Goal: Transaction & Acquisition: Purchase product/service

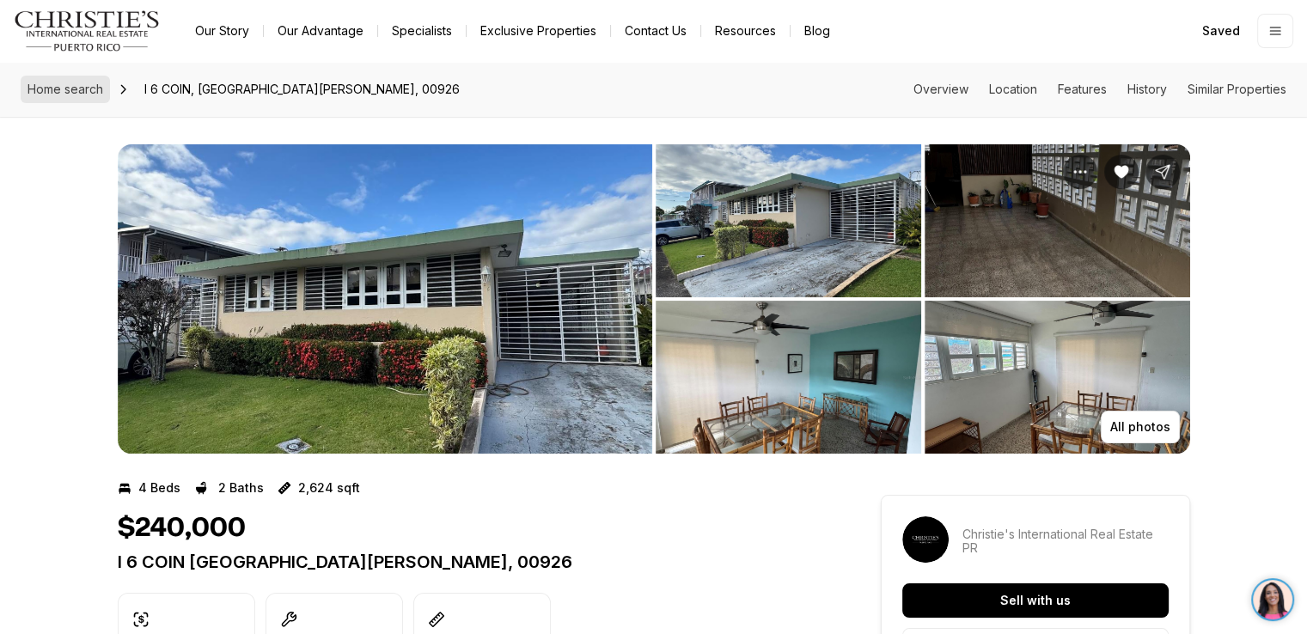
click at [72, 86] on span "Home search" at bounding box center [66, 89] width 76 height 15
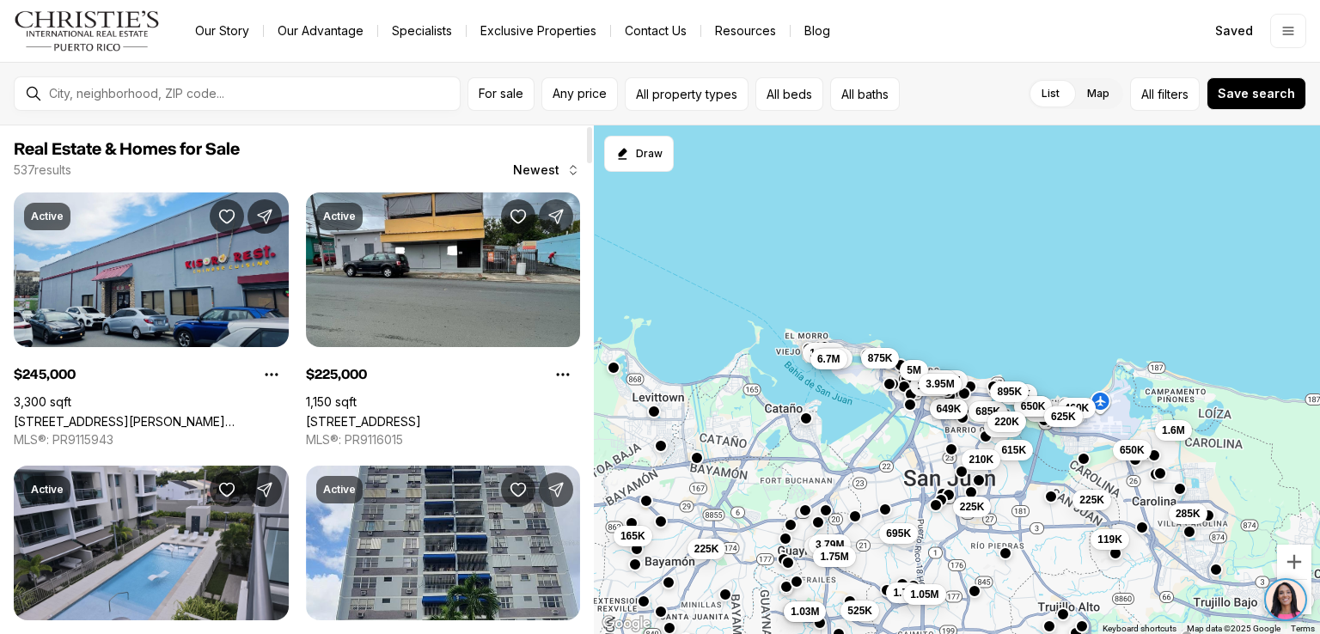
drag, startPoint x: 590, startPoint y: 155, endPoint x: 615, endPoint y: 48, distance: 109.6
click at [592, 127] on div at bounding box center [589, 145] width 5 height 36
click at [512, 94] on span "For sale" at bounding box center [501, 94] width 45 height 14
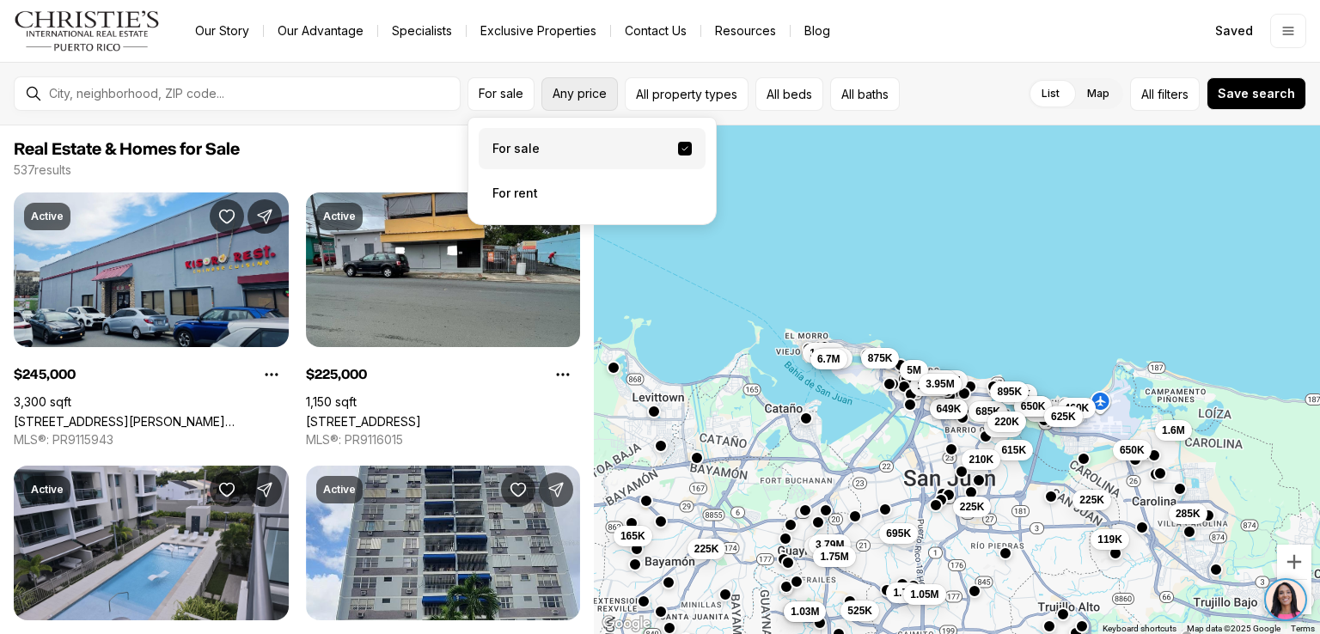
click at [583, 94] on span "Any price" at bounding box center [580, 94] width 54 height 14
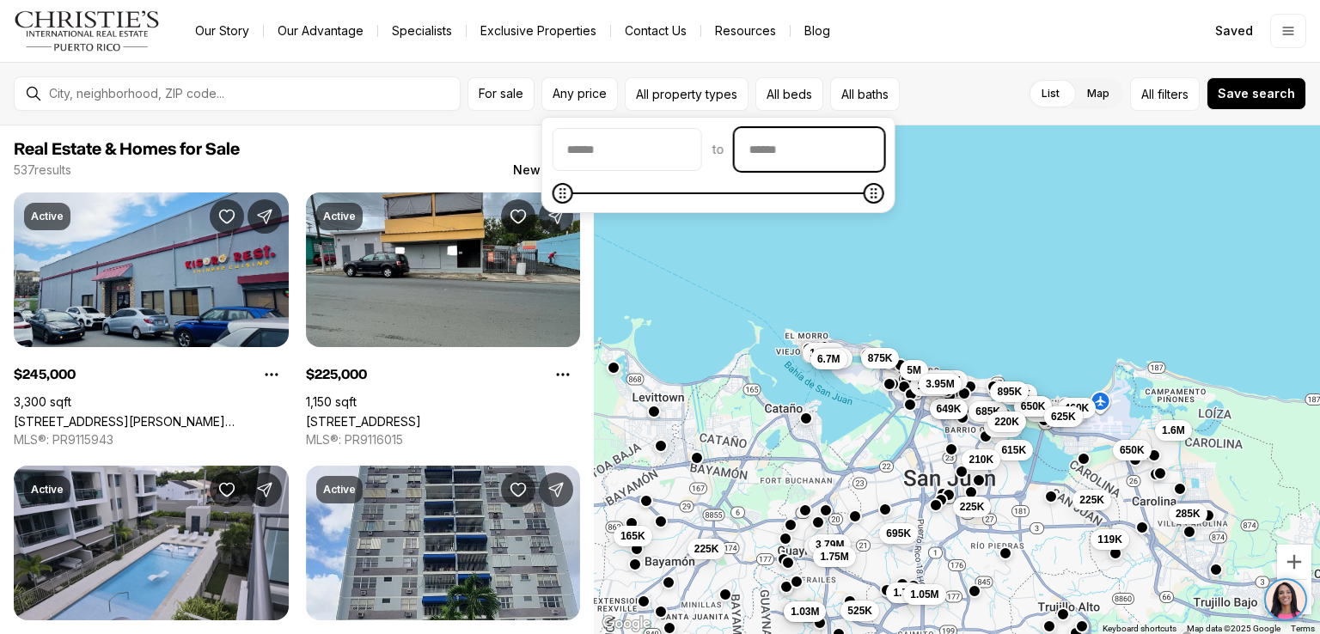
click at [782, 152] on input "priceMax" at bounding box center [810, 149] width 148 height 41
type input "********"
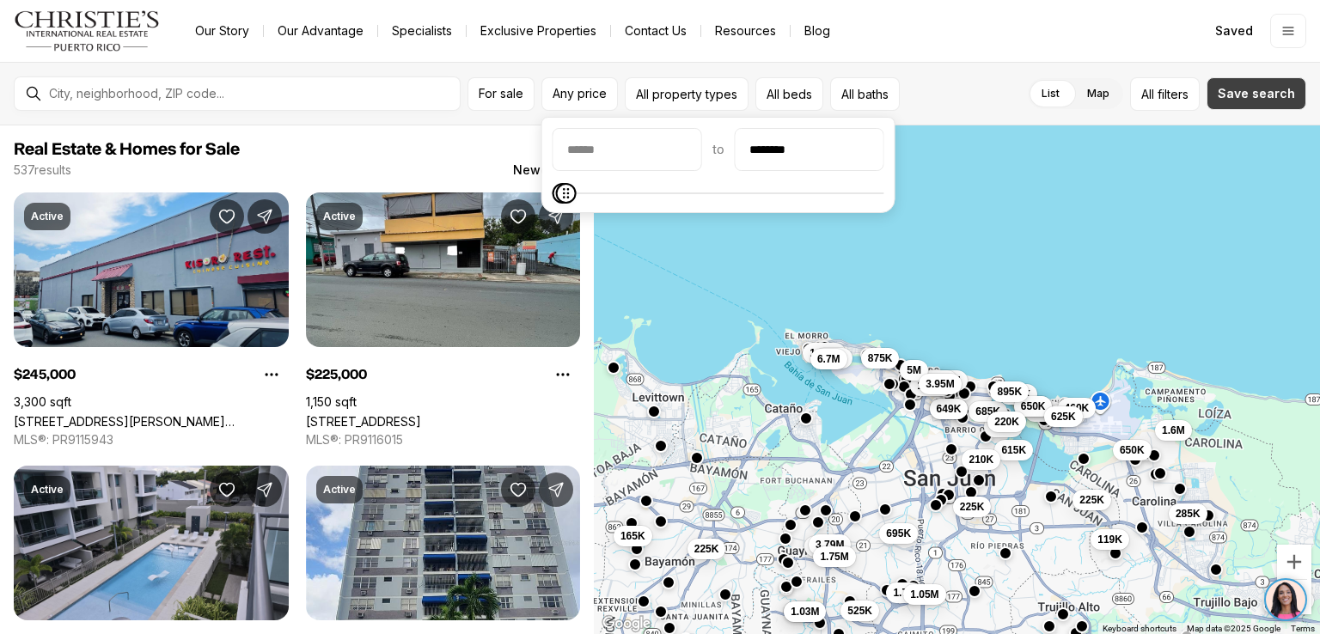
click at [1244, 91] on span "Save search" at bounding box center [1256, 94] width 77 height 14
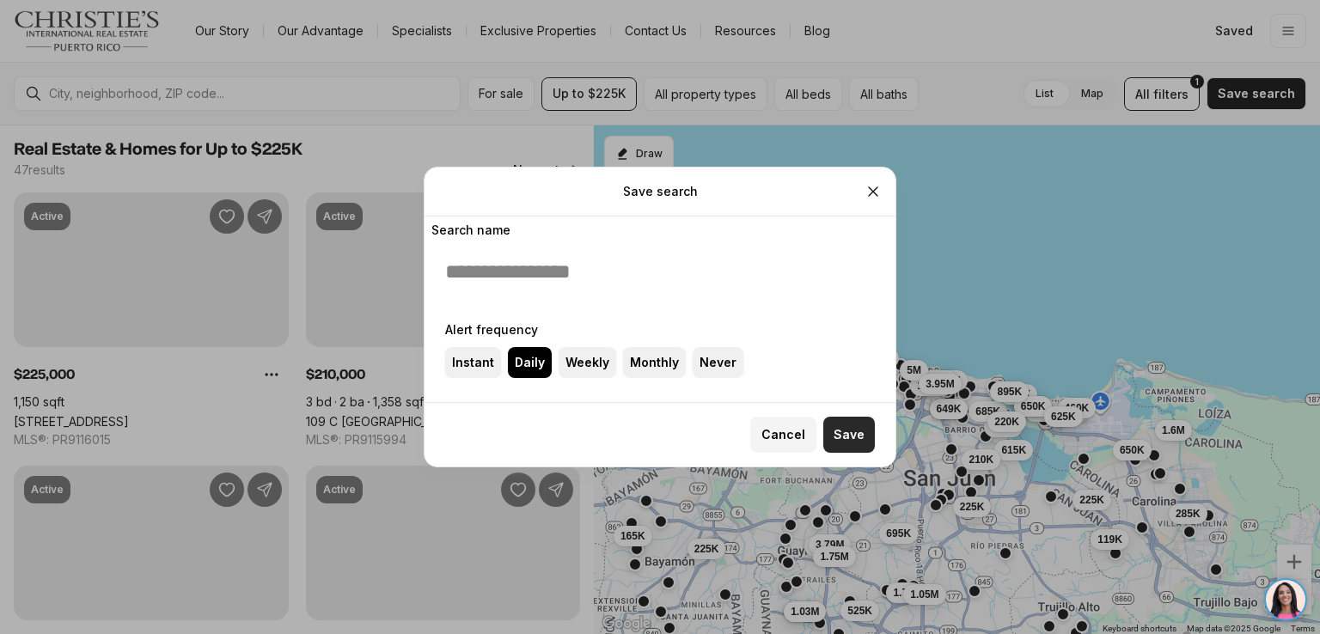
click at [847, 431] on span "Save" at bounding box center [849, 435] width 31 height 14
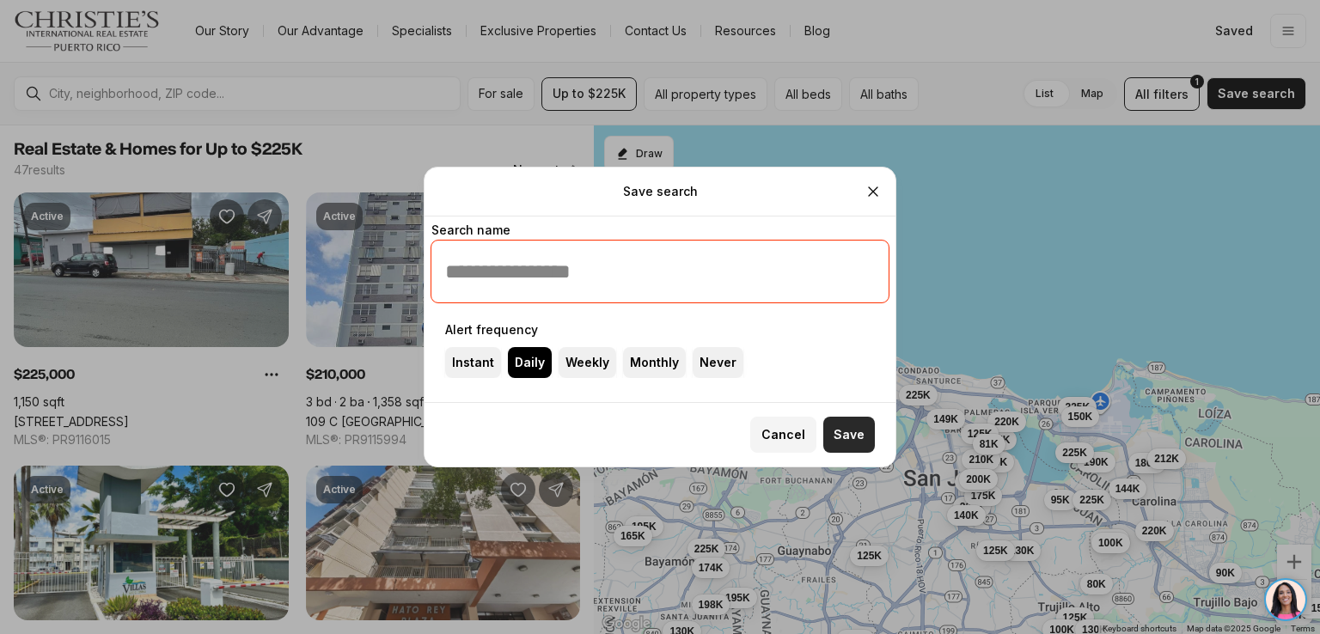
click at [847, 431] on span "Save" at bounding box center [849, 435] width 31 height 14
click at [723, 272] on input "Search name" at bounding box center [660, 271] width 430 height 34
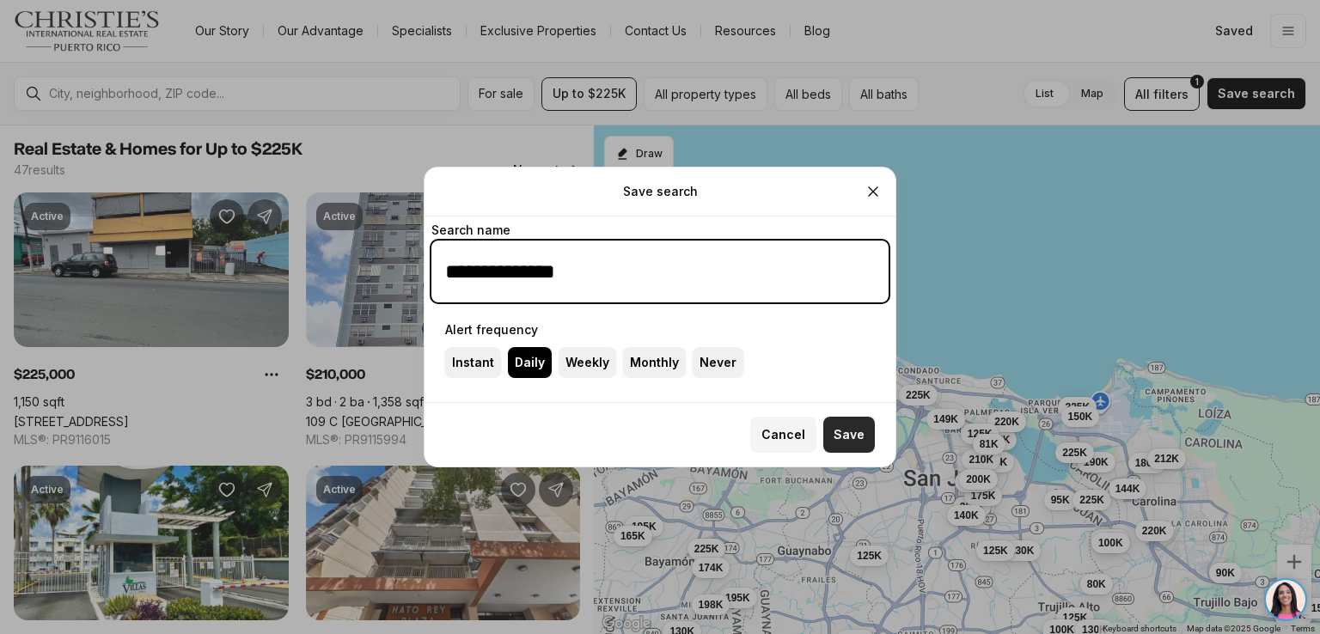
type input "**********"
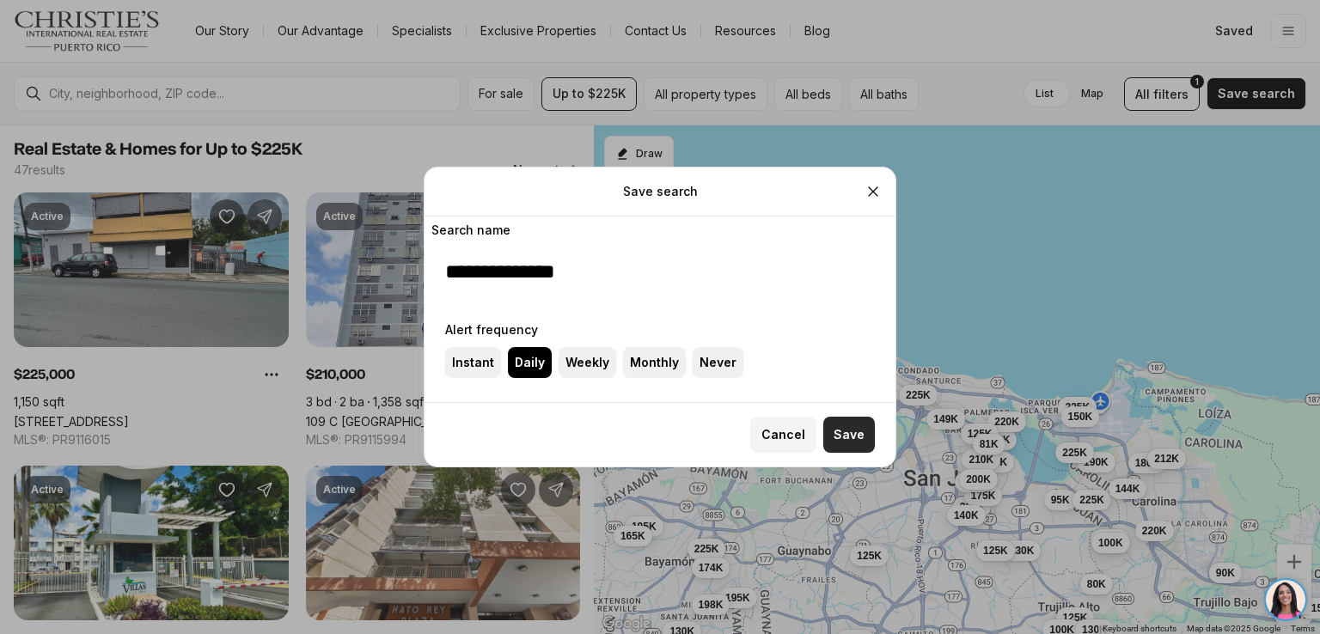
click at [846, 434] on span "Save" at bounding box center [849, 435] width 31 height 14
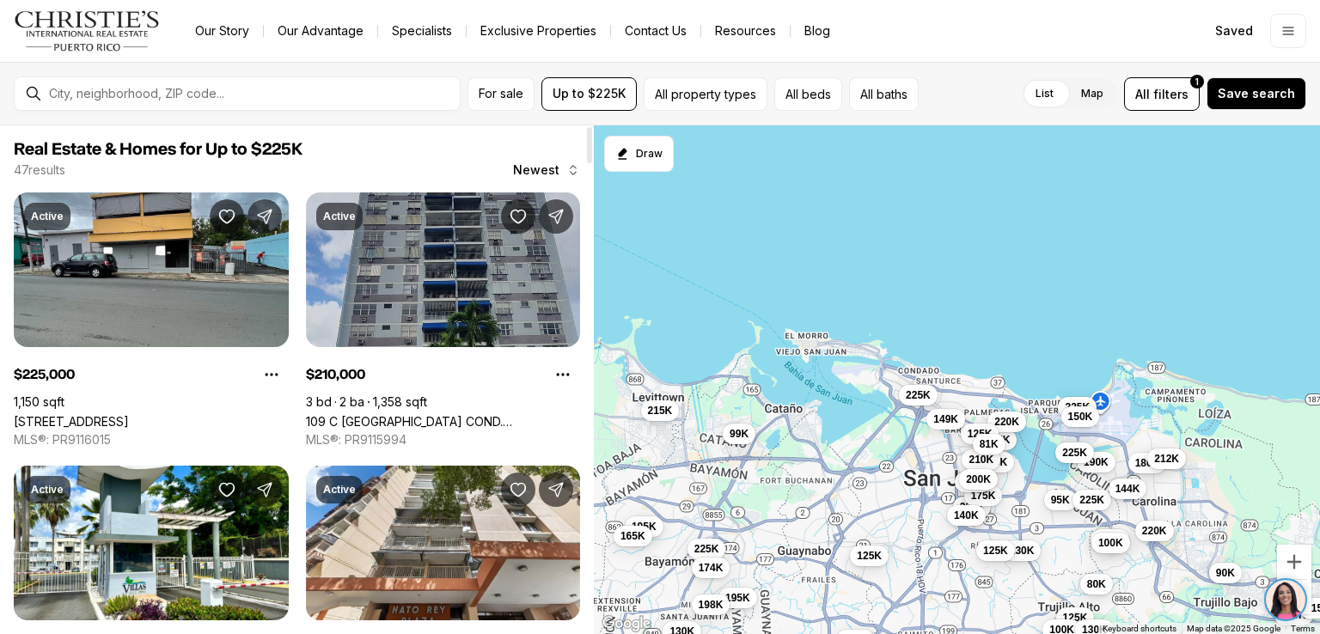
click at [413, 414] on link "109 C COSTA RICA COND. GRANADA #14-A, SAN JUAN PR, 00917" at bounding box center [443, 421] width 275 height 15
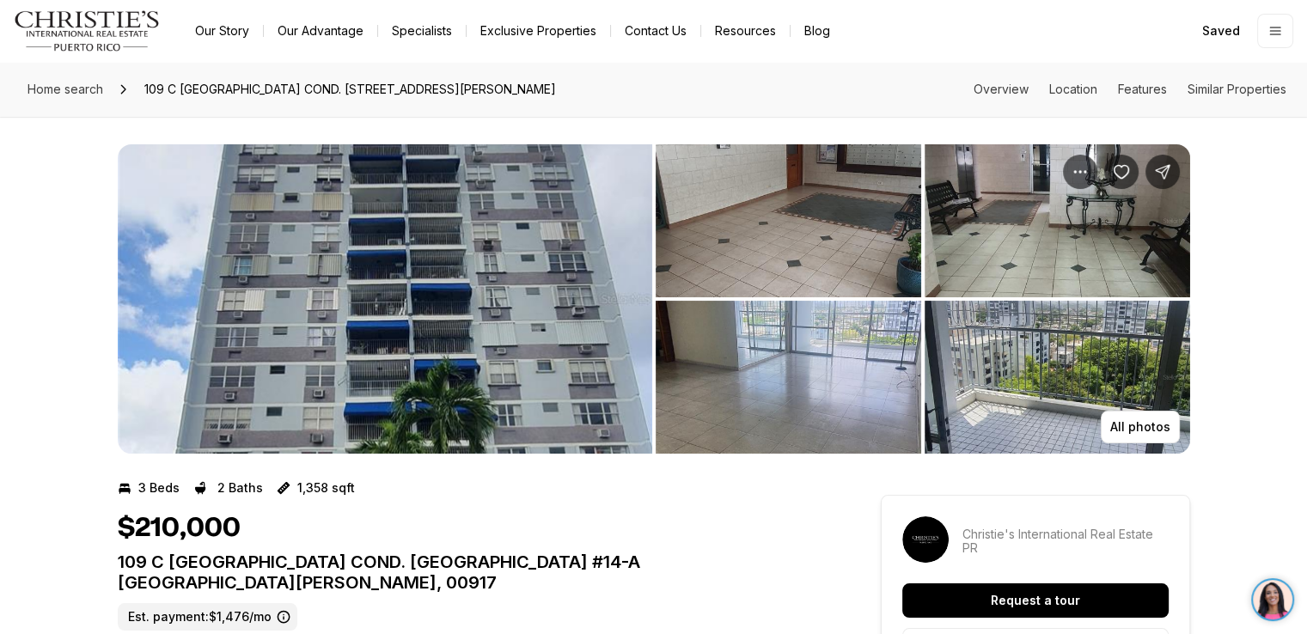
click at [492, 307] on img "View image gallery" at bounding box center [385, 298] width 535 height 309
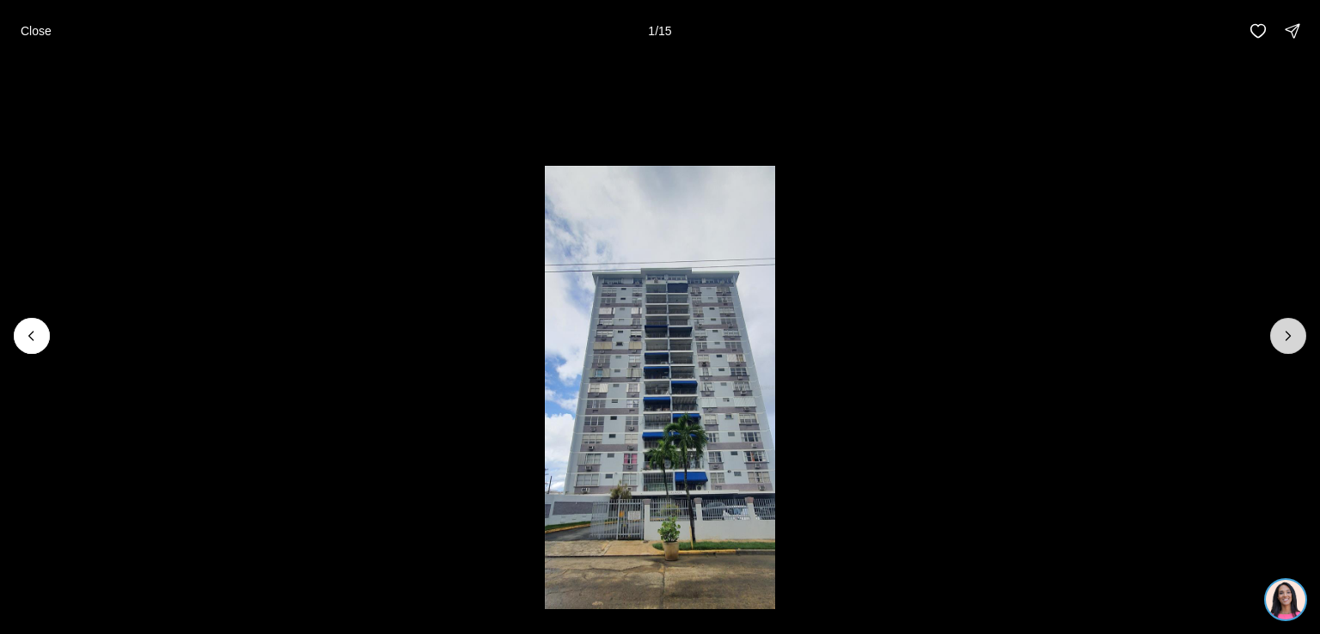
click at [1289, 334] on icon "Next slide" at bounding box center [1289, 336] width 4 height 9
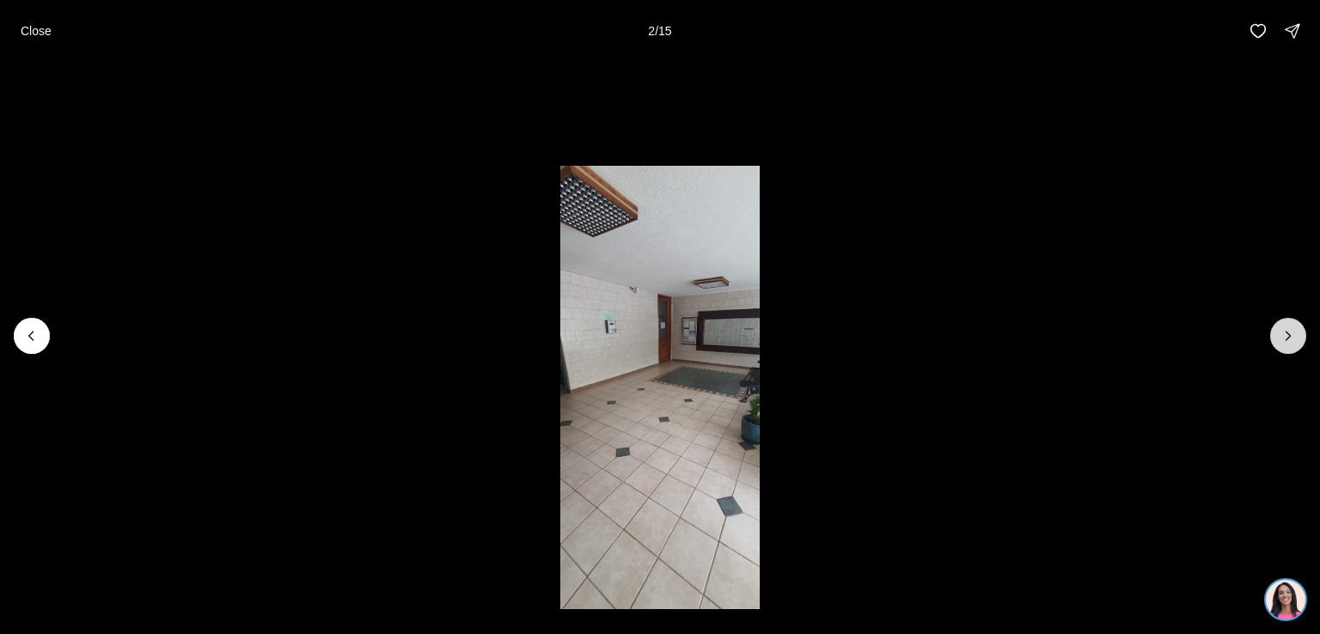
click at [1289, 334] on icon "Next slide" at bounding box center [1289, 336] width 4 height 9
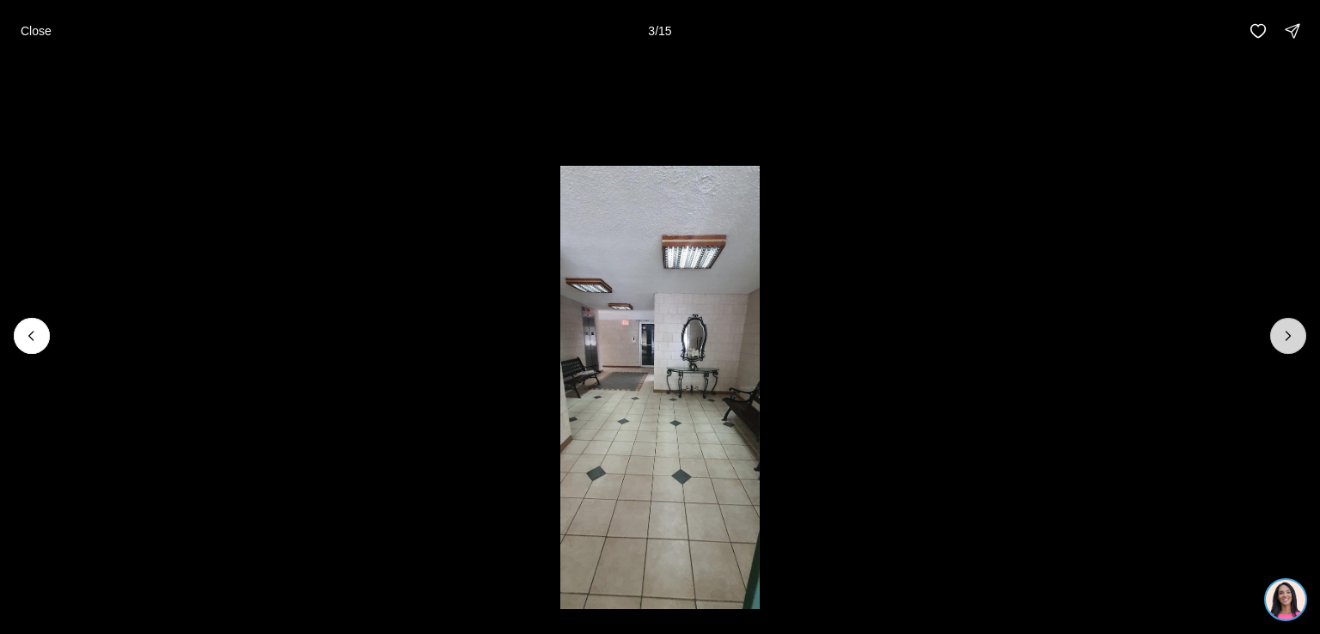
click at [1289, 334] on icon "Next slide" at bounding box center [1289, 336] width 4 height 9
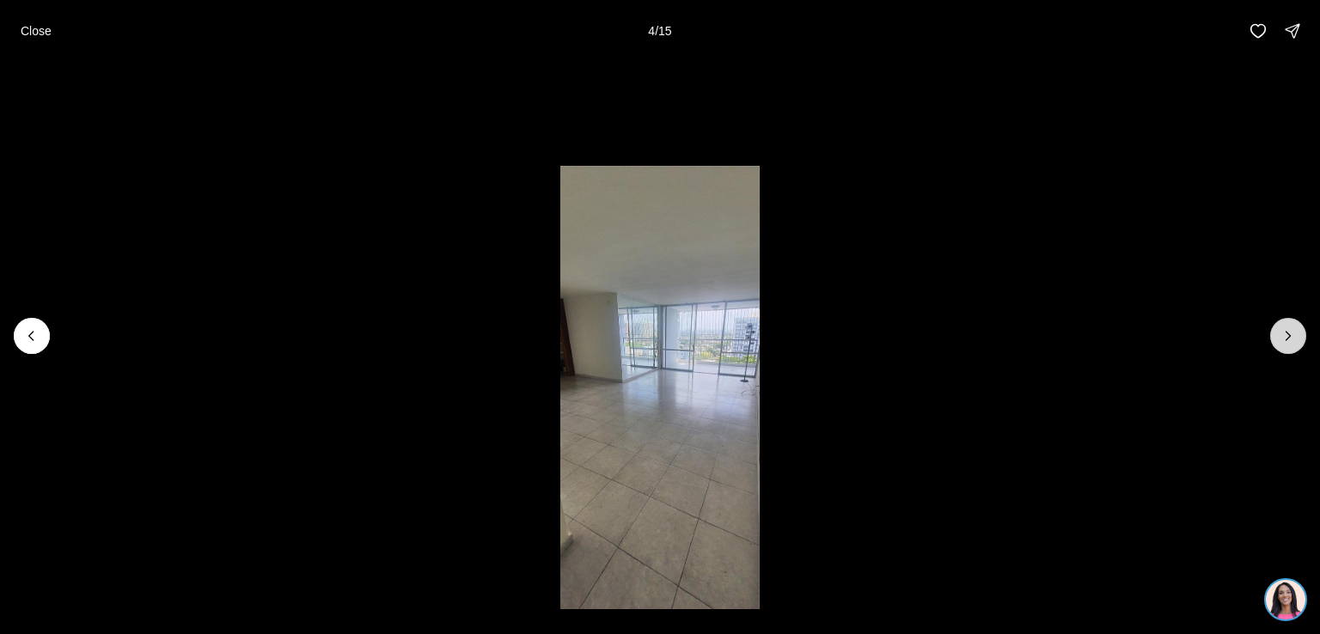
click at [1289, 334] on icon "Next slide" at bounding box center [1289, 336] width 4 height 9
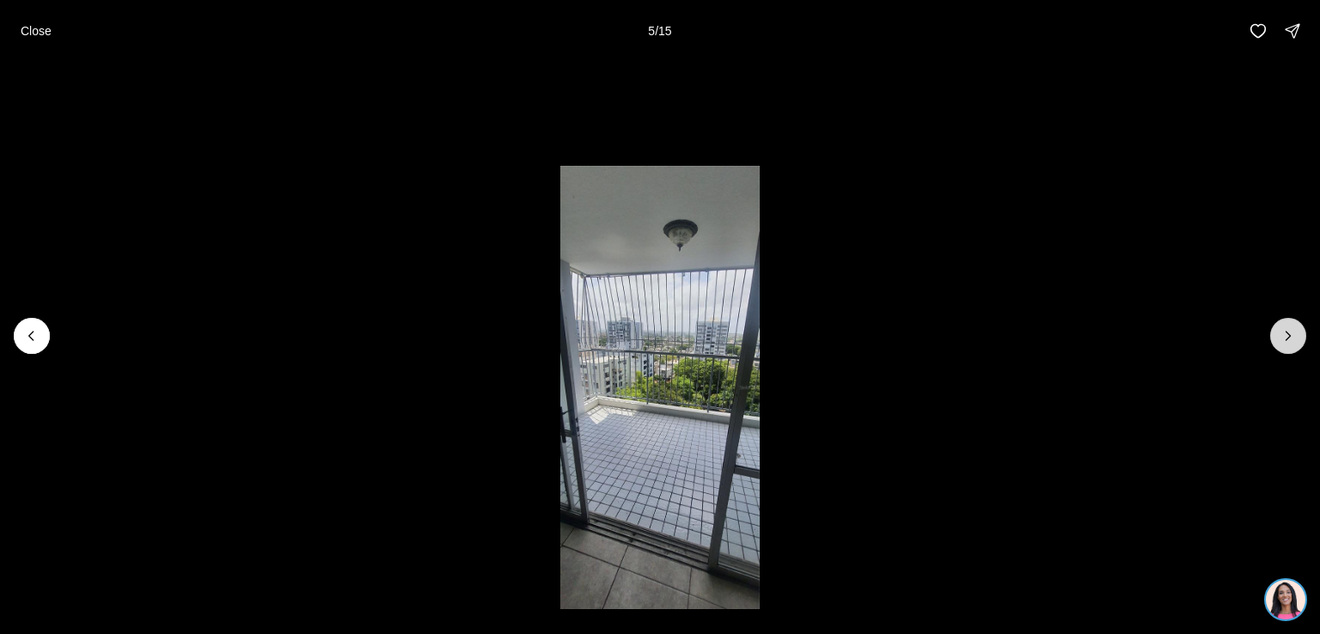
click at [1289, 334] on icon "Next slide" at bounding box center [1289, 336] width 4 height 9
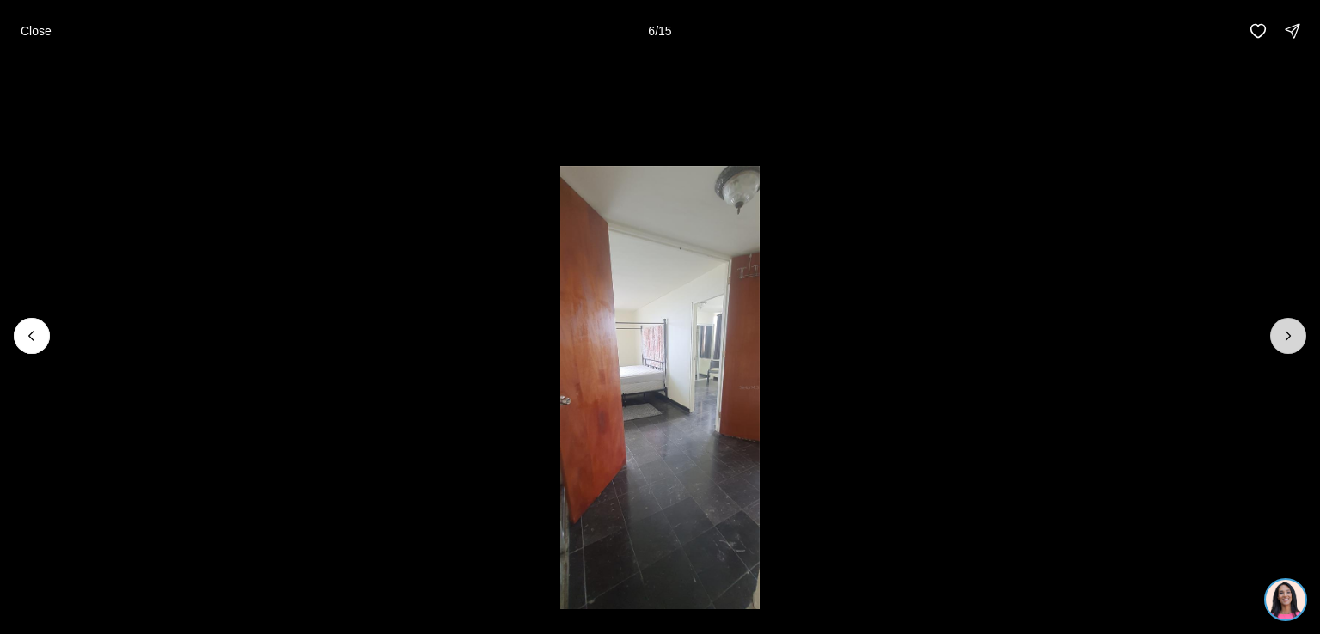
click at [1289, 334] on icon "Next slide" at bounding box center [1289, 336] width 4 height 9
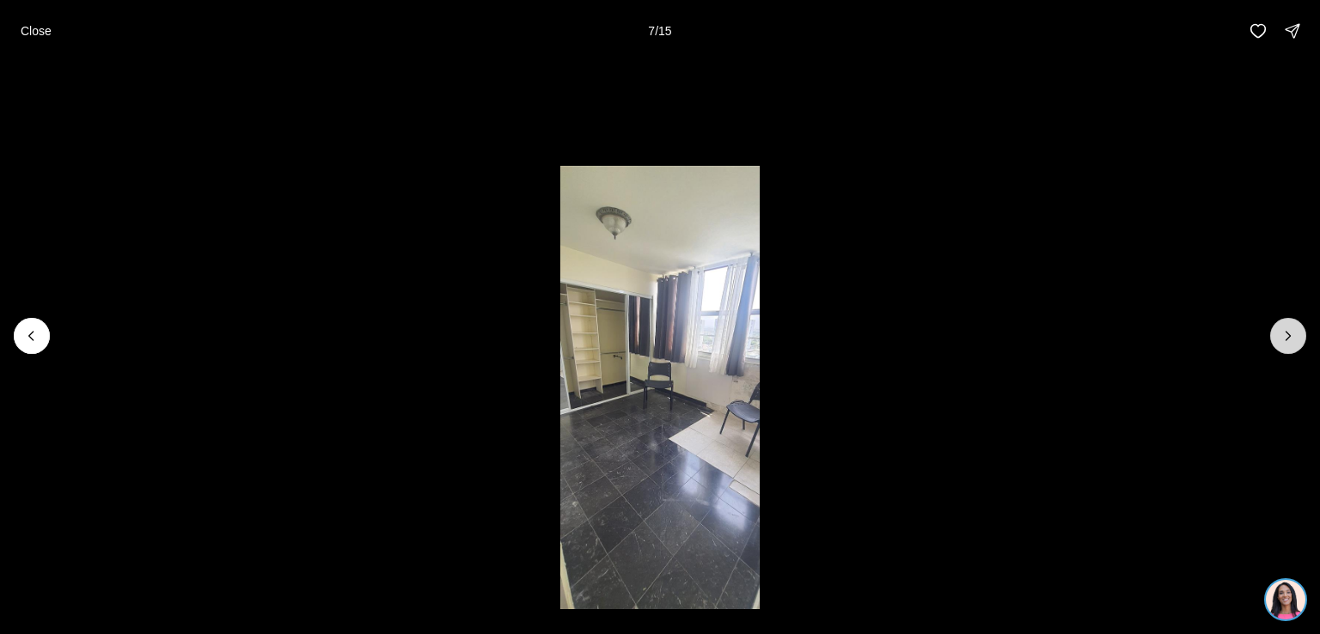
click at [1289, 334] on icon "Next slide" at bounding box center [1289, 336] width 4 height 9
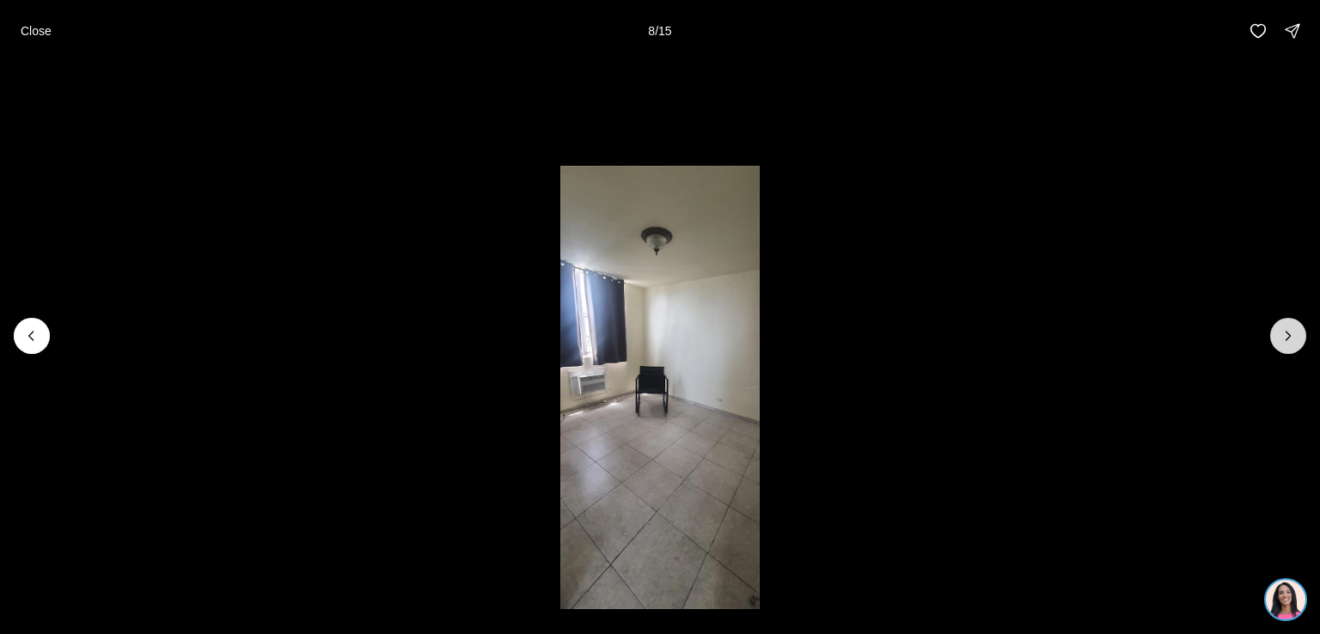
click at [1289, 334] on icon "Next slide" at bounding box center [1289, 336] width 4 height 9
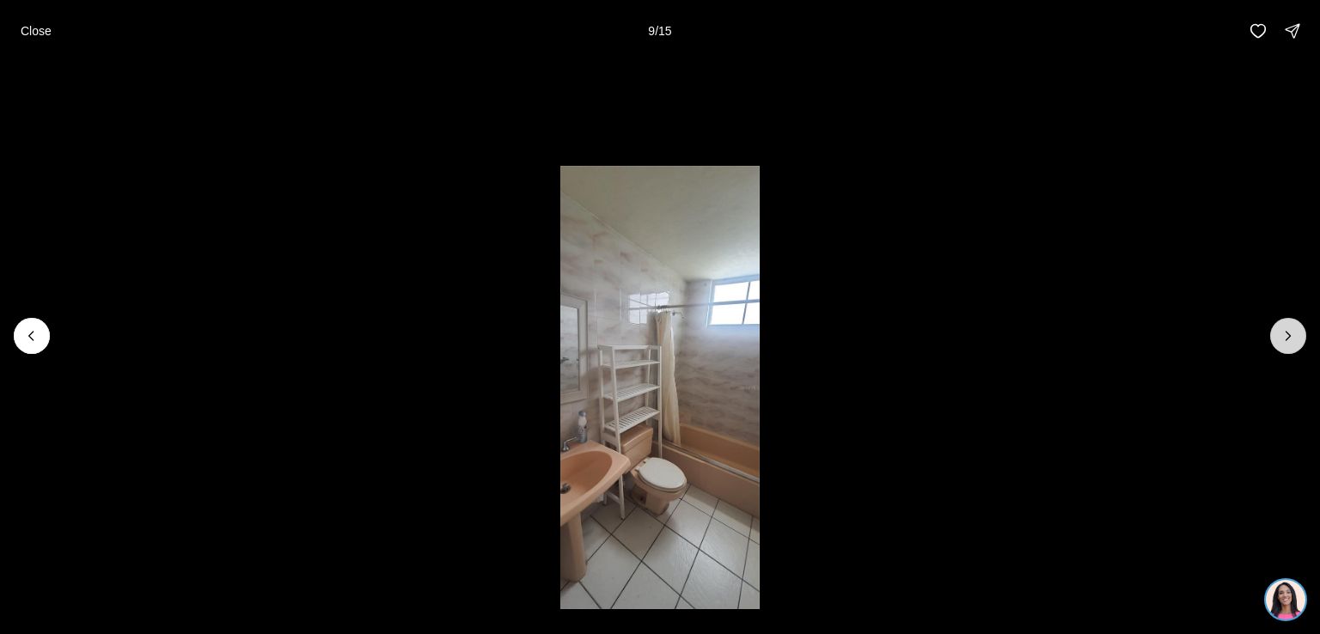
click at [1289, 334] on icon "Next slide" at bounding box center [1289, 336] width 4 height 9
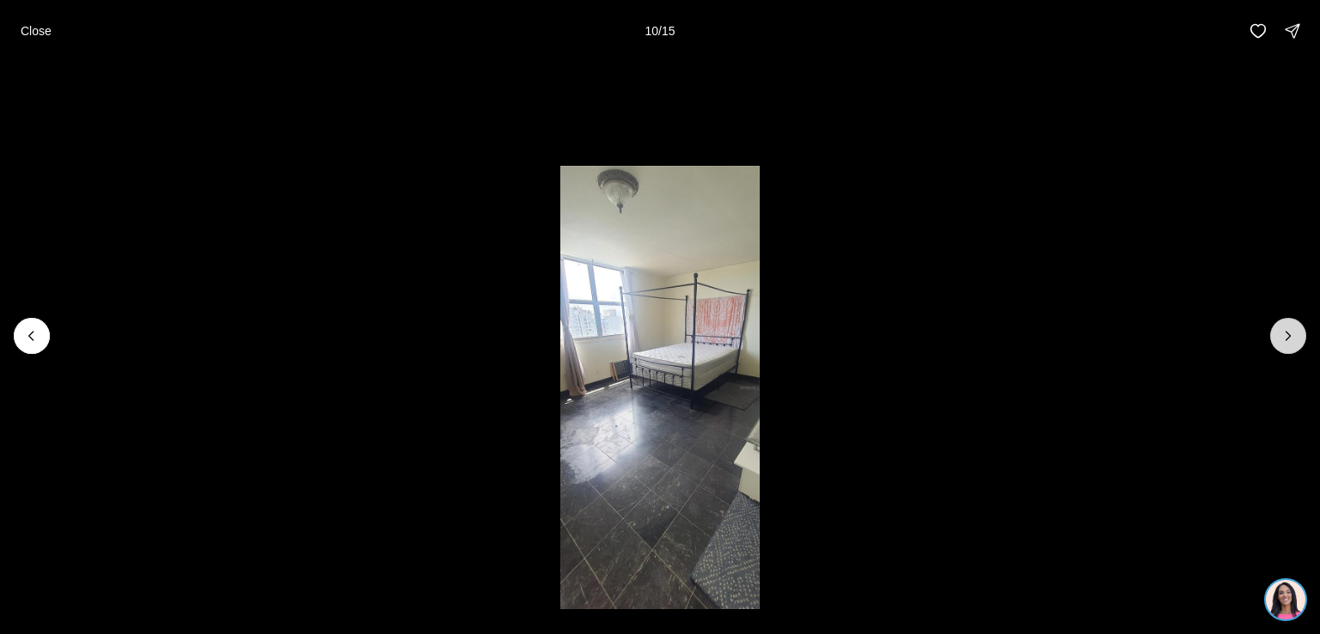
click at [1286, 334] on icon "Next slide" at bounding box center [1288, 335] width 17 height 17
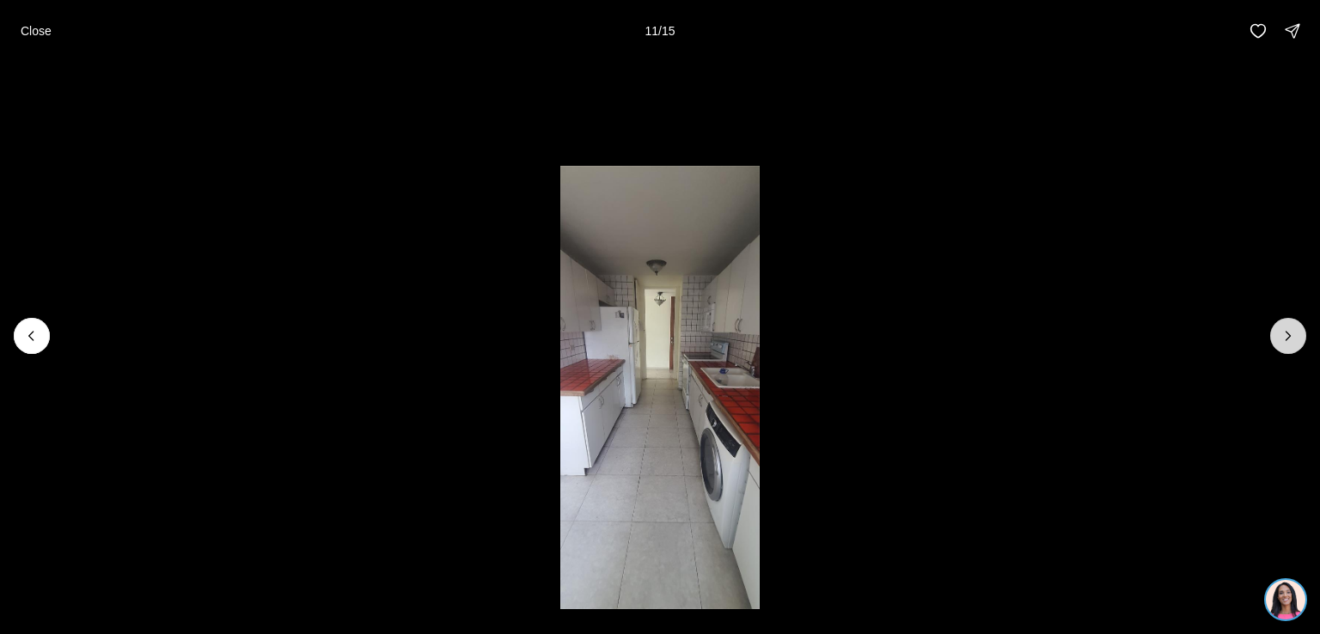
click at [1286, 334] on icon "Next slide" at bounding box center [1288, 335] width 17 height 17
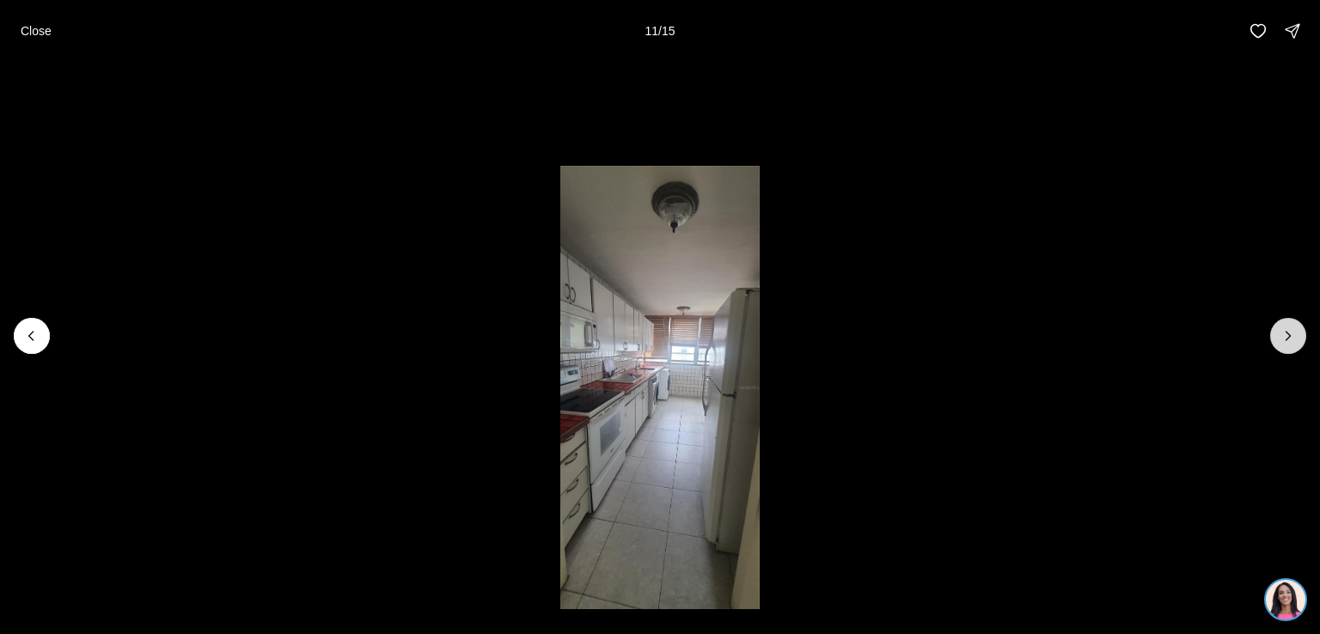
click at [1286, 334] on icon "Next slide" at bounding box center [1288, 335] width 17 height 17
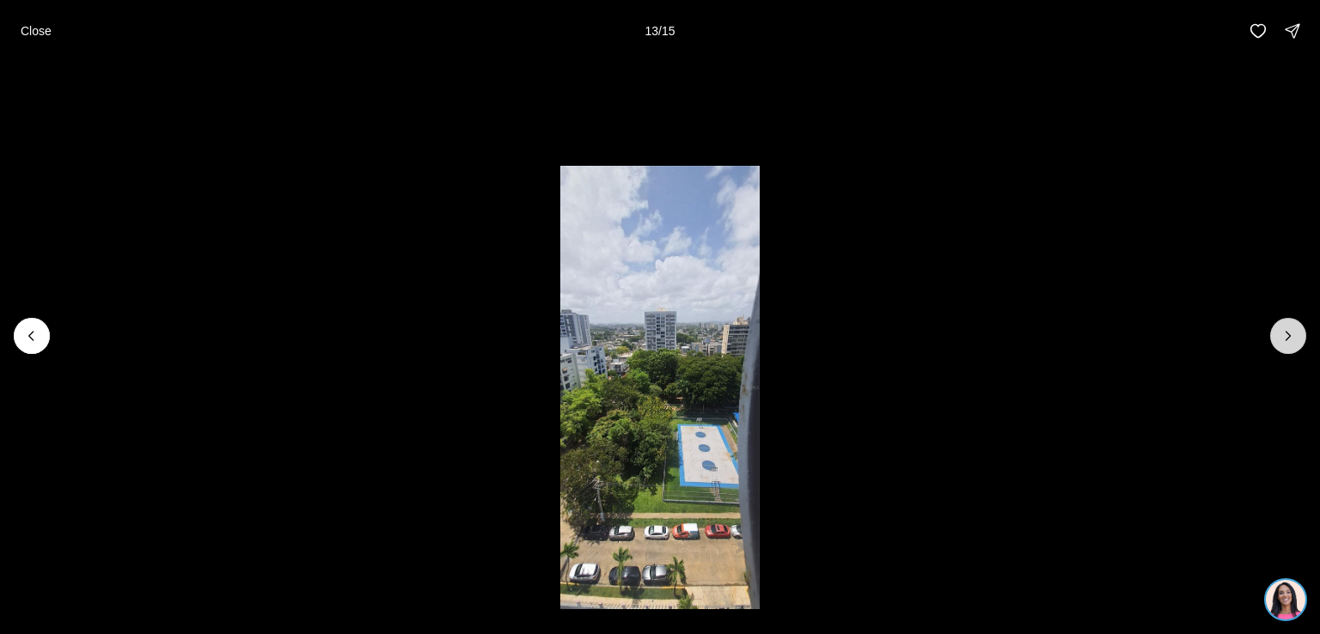
click at [1286, 334] on icon "Next slide" at bounding box center [1288, 335] width 17 height 17
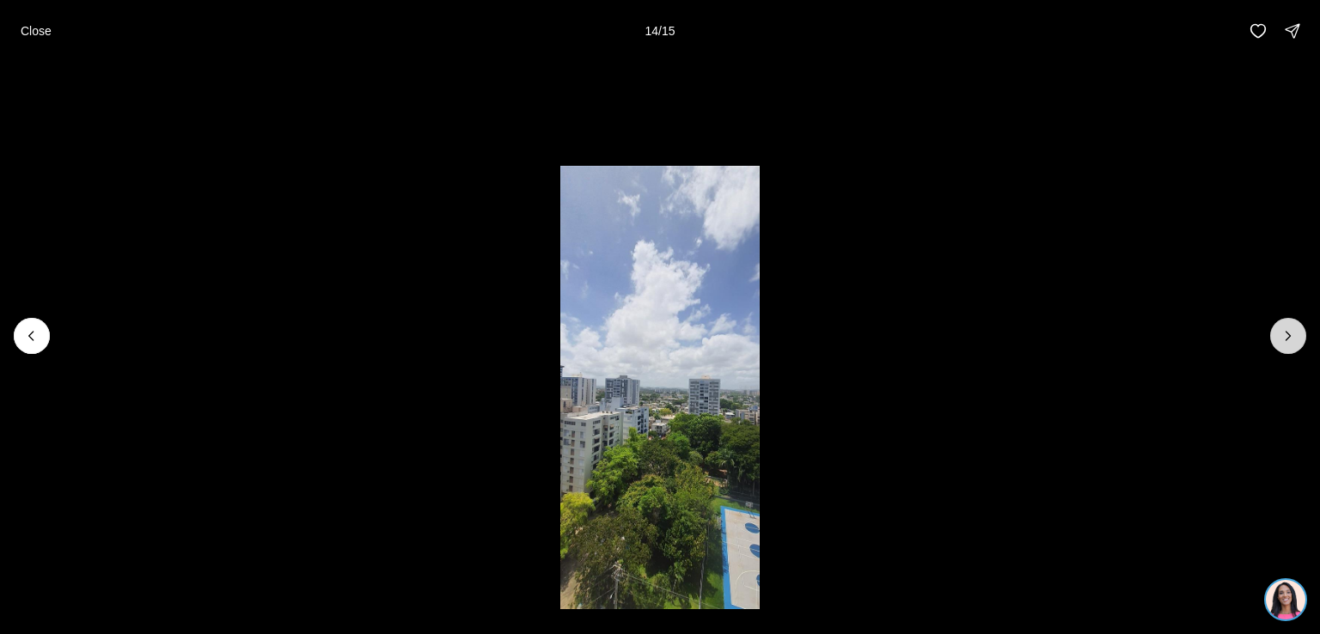
click at [1286, 334] on icon "Next slide" at bounding box center [1288, 335] width 17 height 17
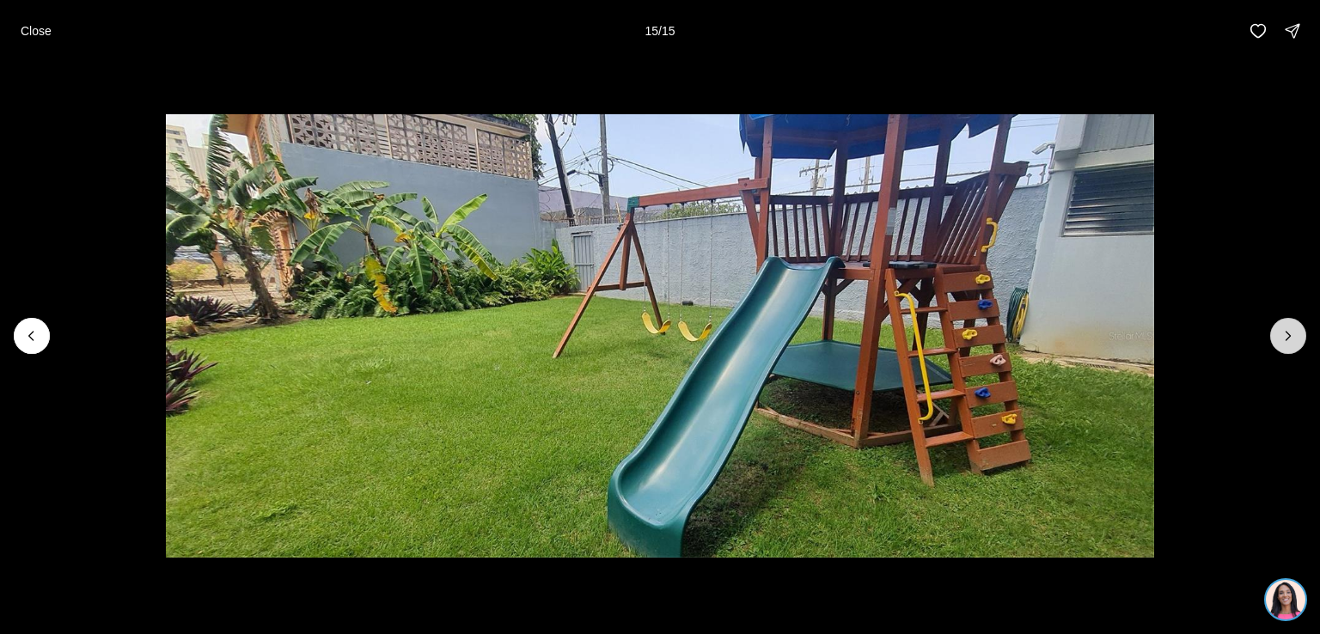
click at [1286, 334] on div at bounding box center [1288, 336] width 36 height 36
click at [31, 327] on icon "Previous slide" at bounding box center [31, 335] width 17 height 17
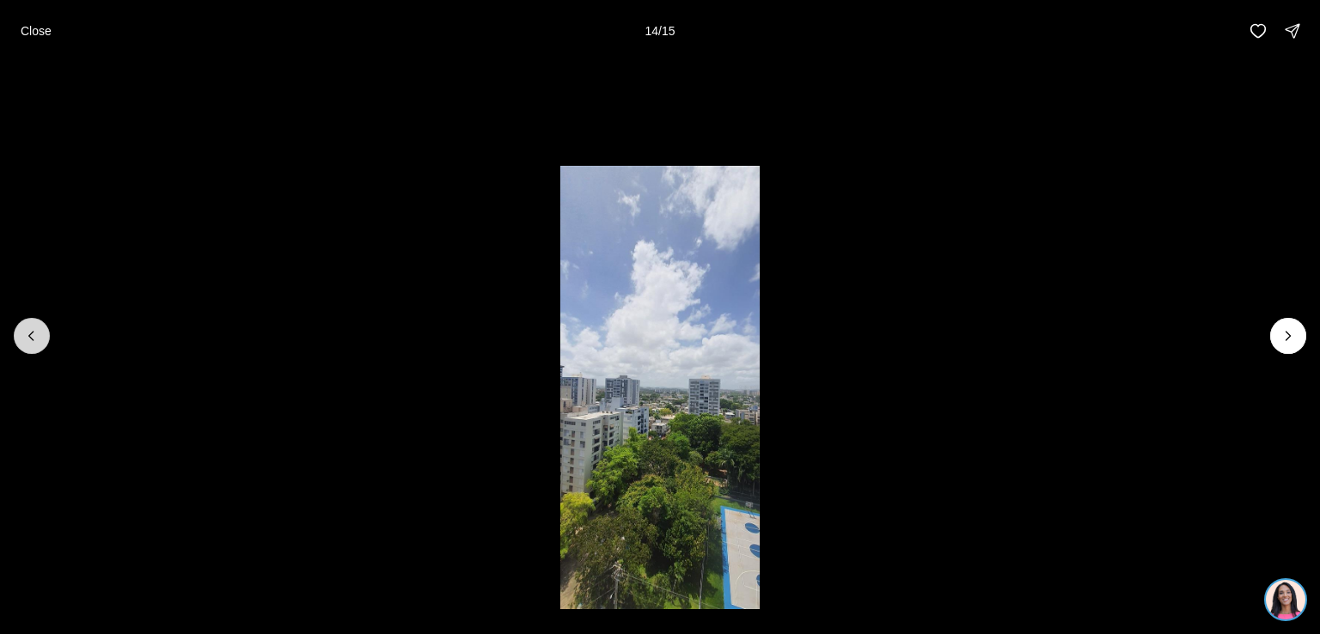
click at [31, 327] on icon "Previous slide" at bounding box center [31, 335] width 17 height 17
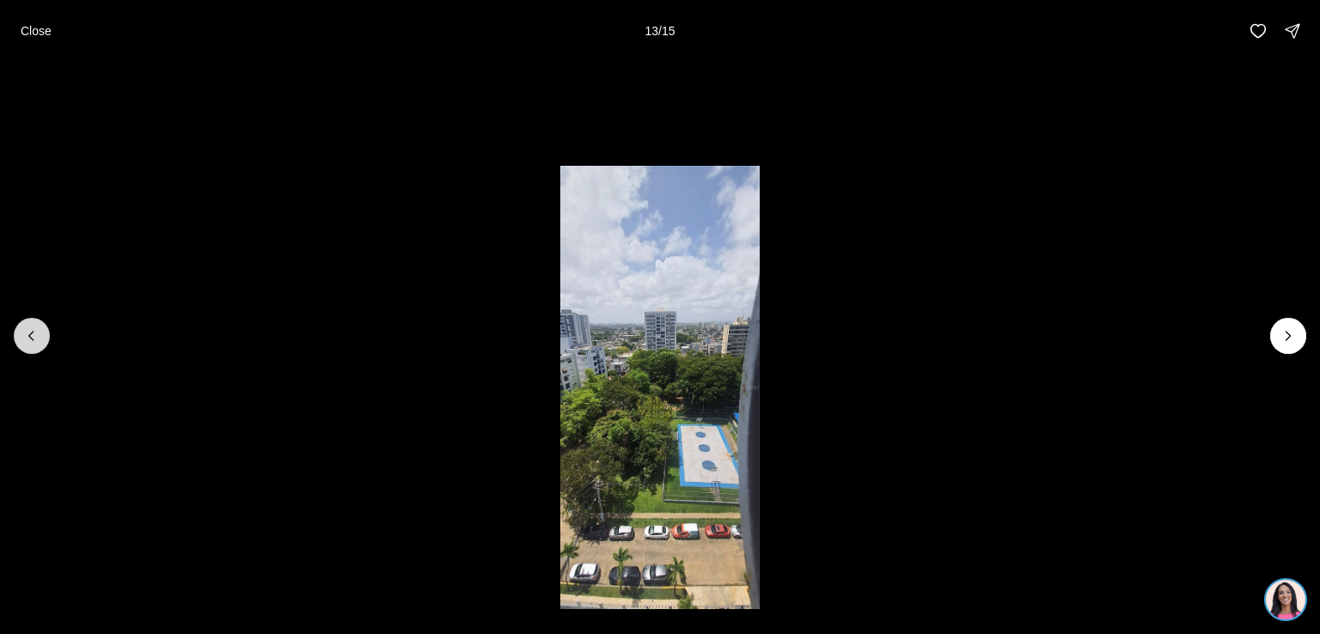
click at [31, 327] on icon "Previous slide" at bounding box center [31, 335] width 17 height 17
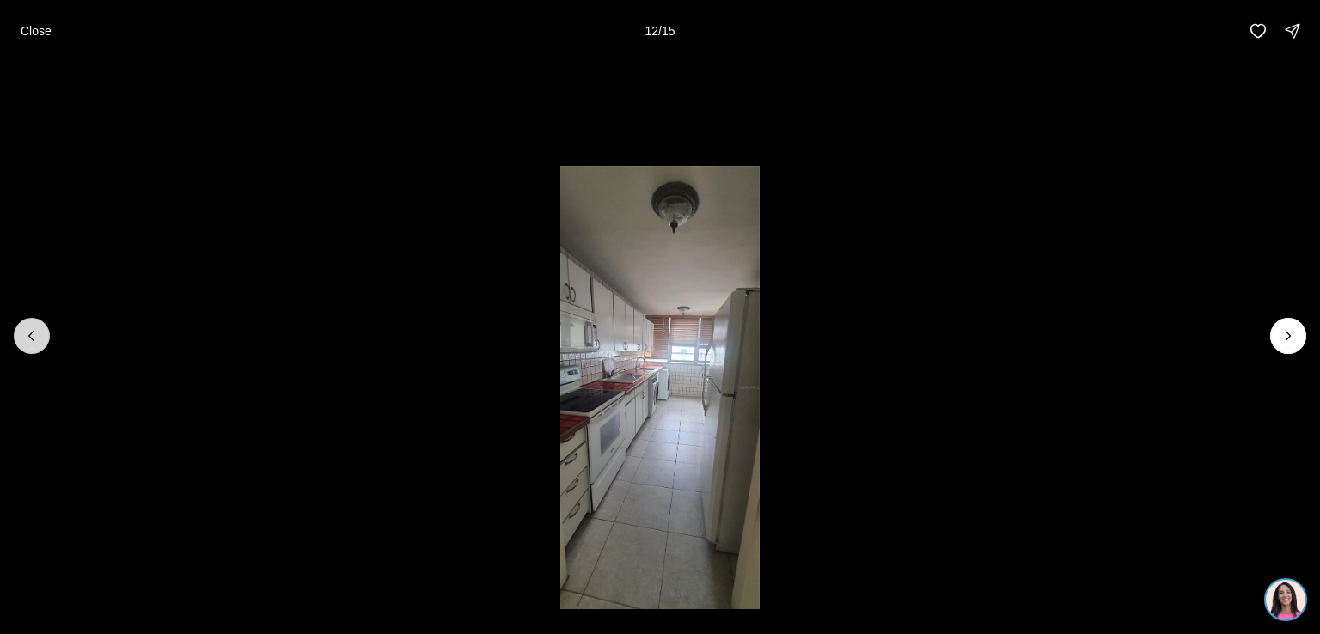
click at [31, 327] on icon "Previous slide" at bounding box center [31, 335] width 17 height 17
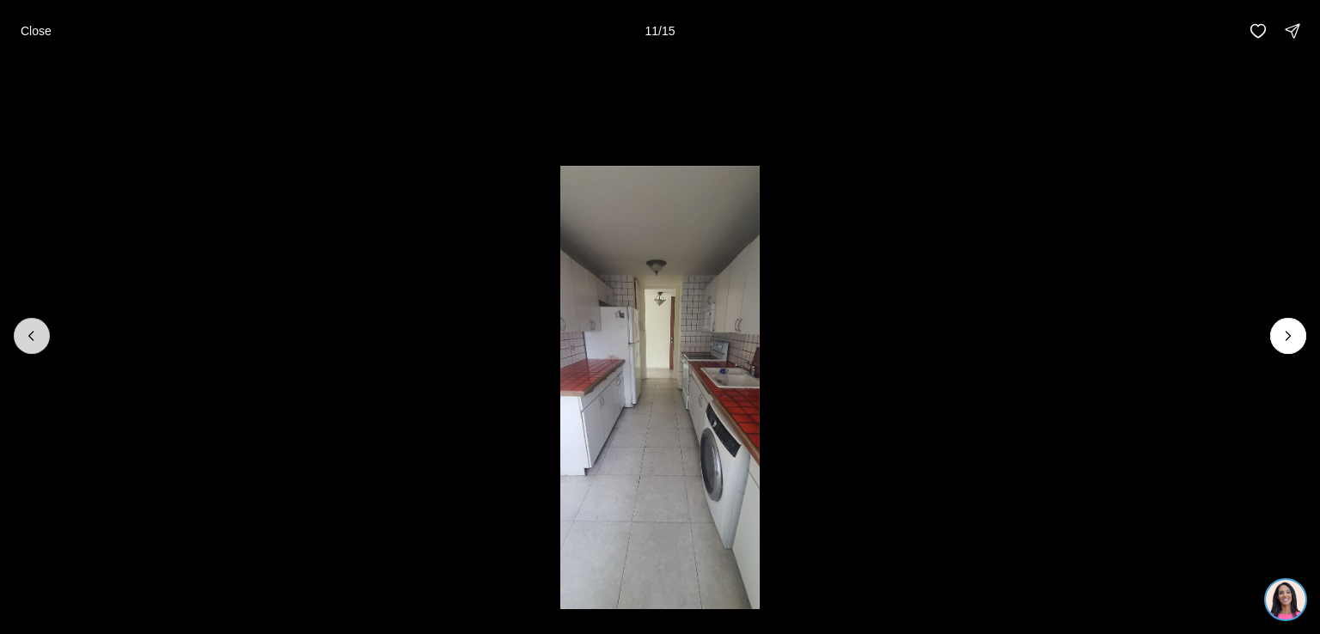
click at [31, 327] on icon "Previous slide" at bounding box center [31, 335] width 17 height 17
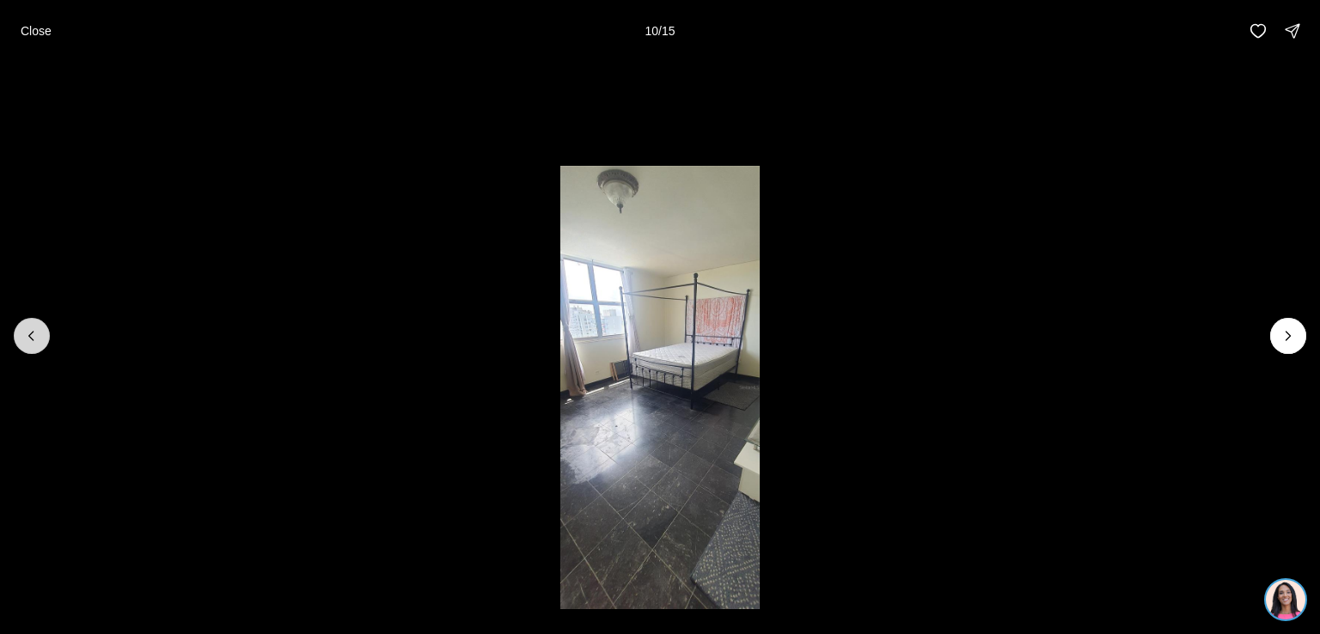
click at [31, 327] on icon "Previous slide" at bounding box center [31, 335] width 17 height 17
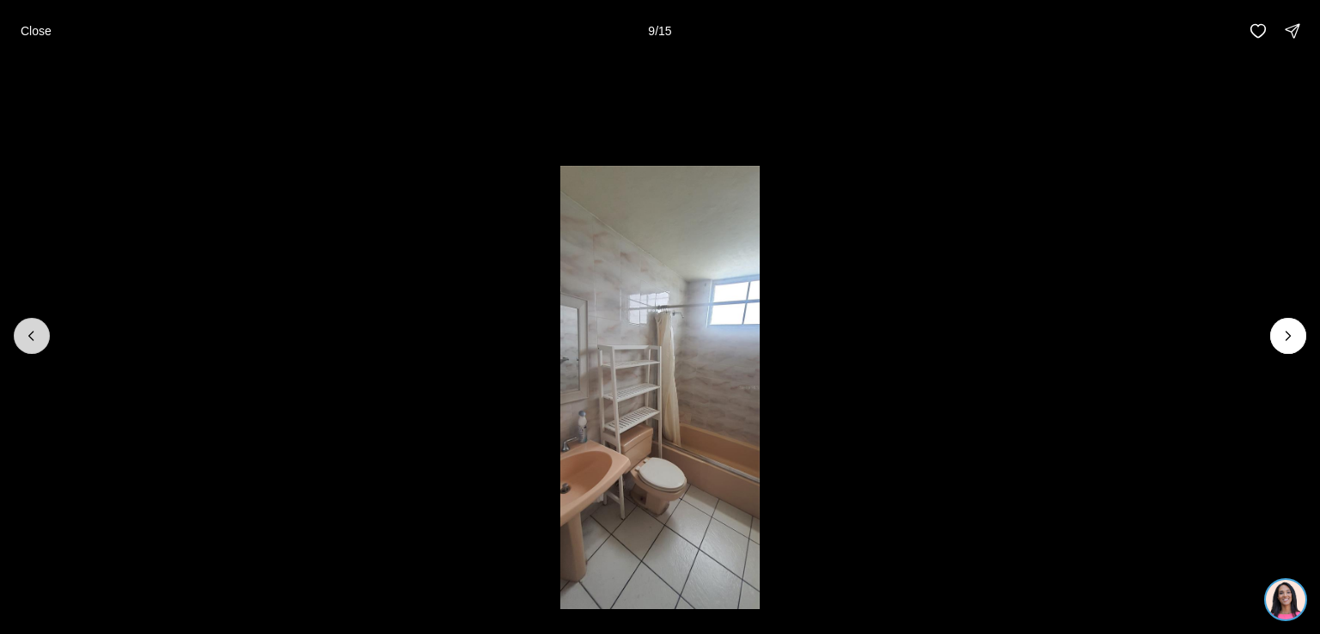
click at [31, 327] on icon "Previous slide" at bounding box center [31, 335] width 17 height 17
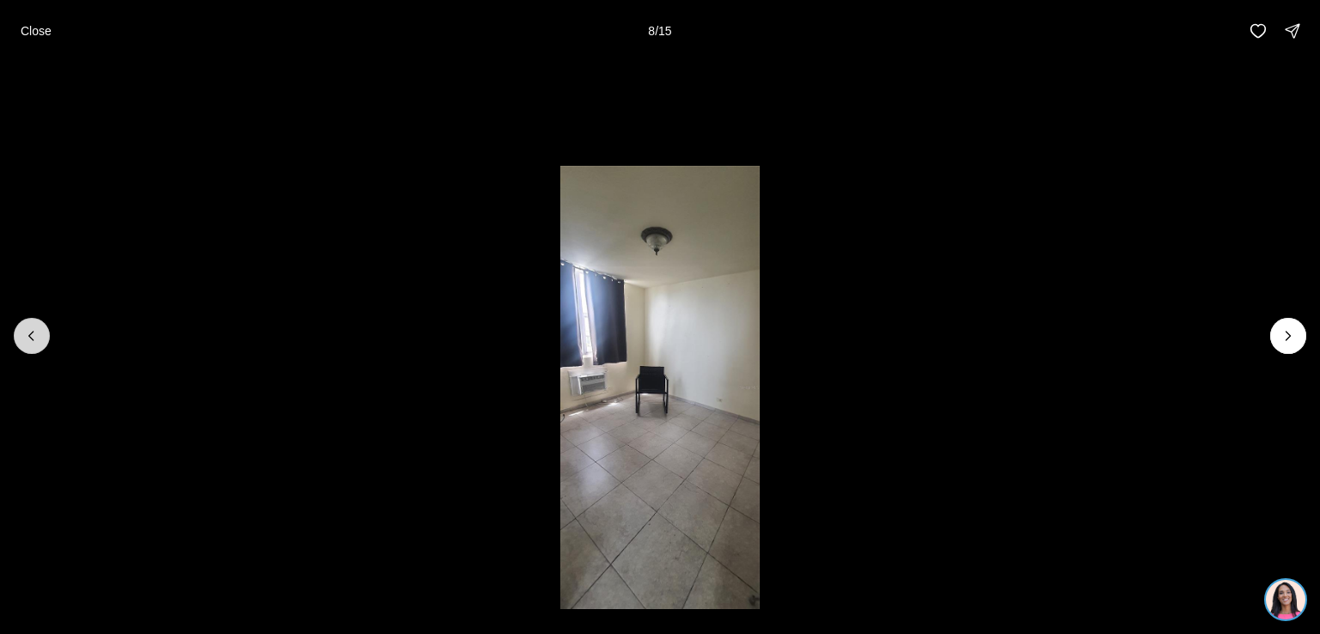
click at [31, 327] on icon "Previous slide" at bounding box center [31, 335] width 17 height 17
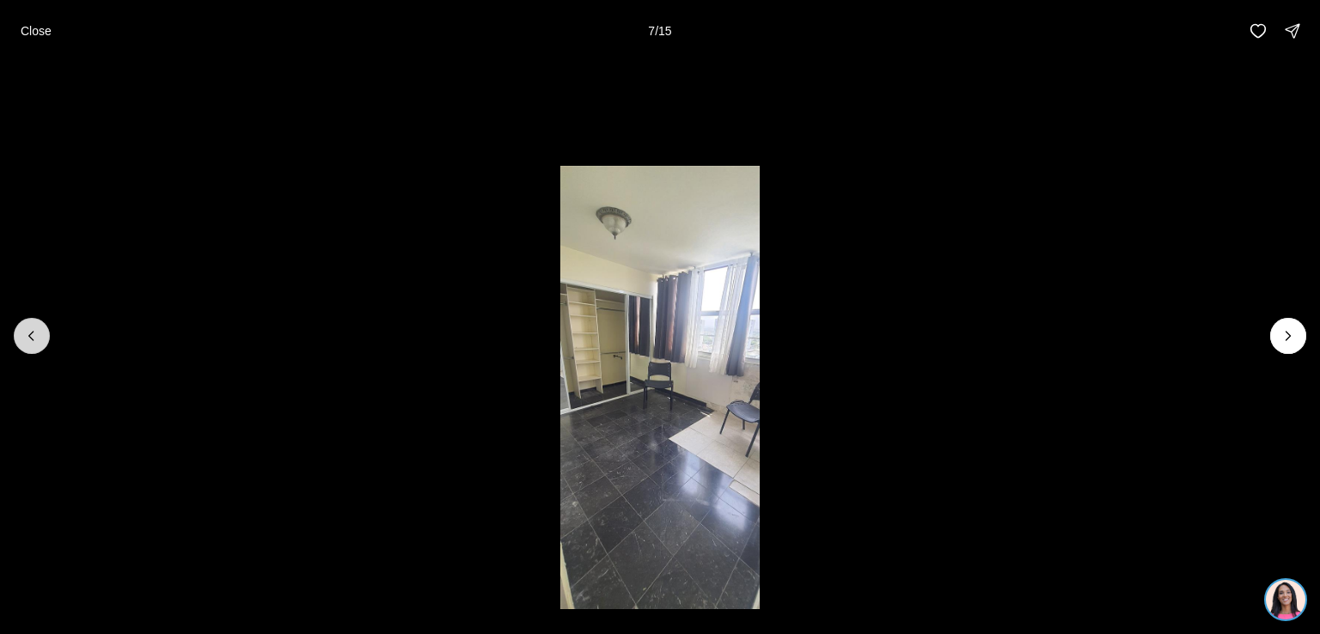
click at [34, 327] on icon "Previous slide" at bounding box center [31, 335] width 17 height 17
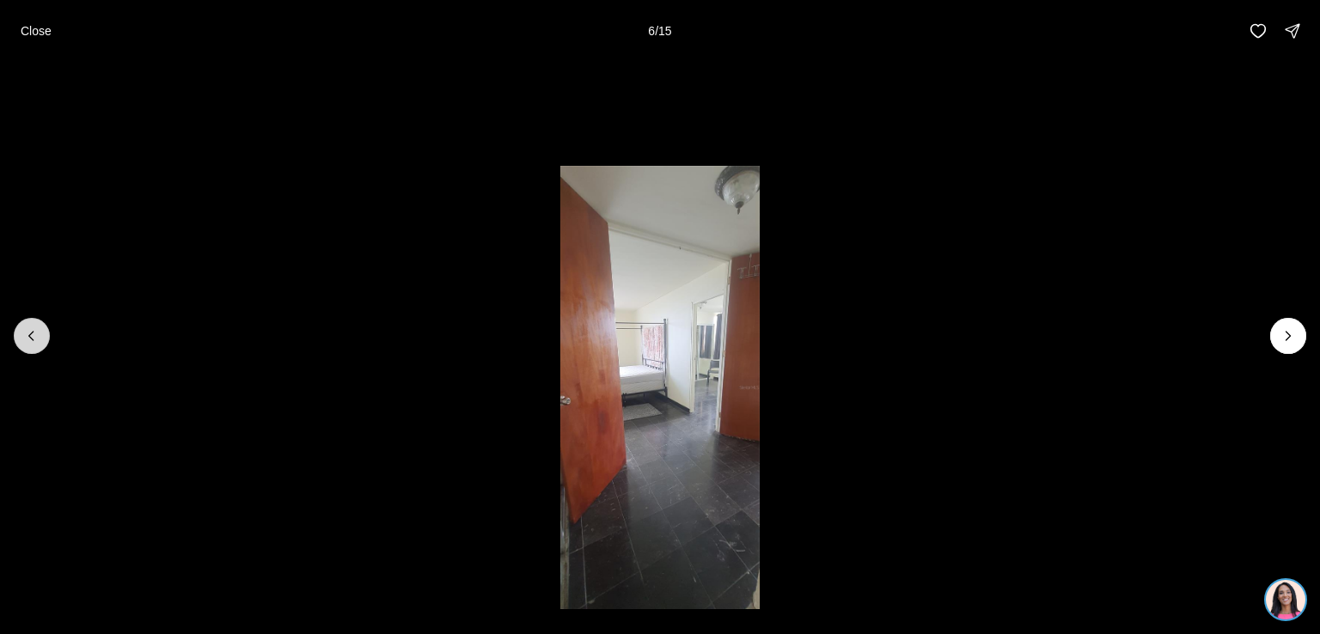
click at [34, 327] on icon "Previous slide" at bounding box center [31, 335] width 17 height 17
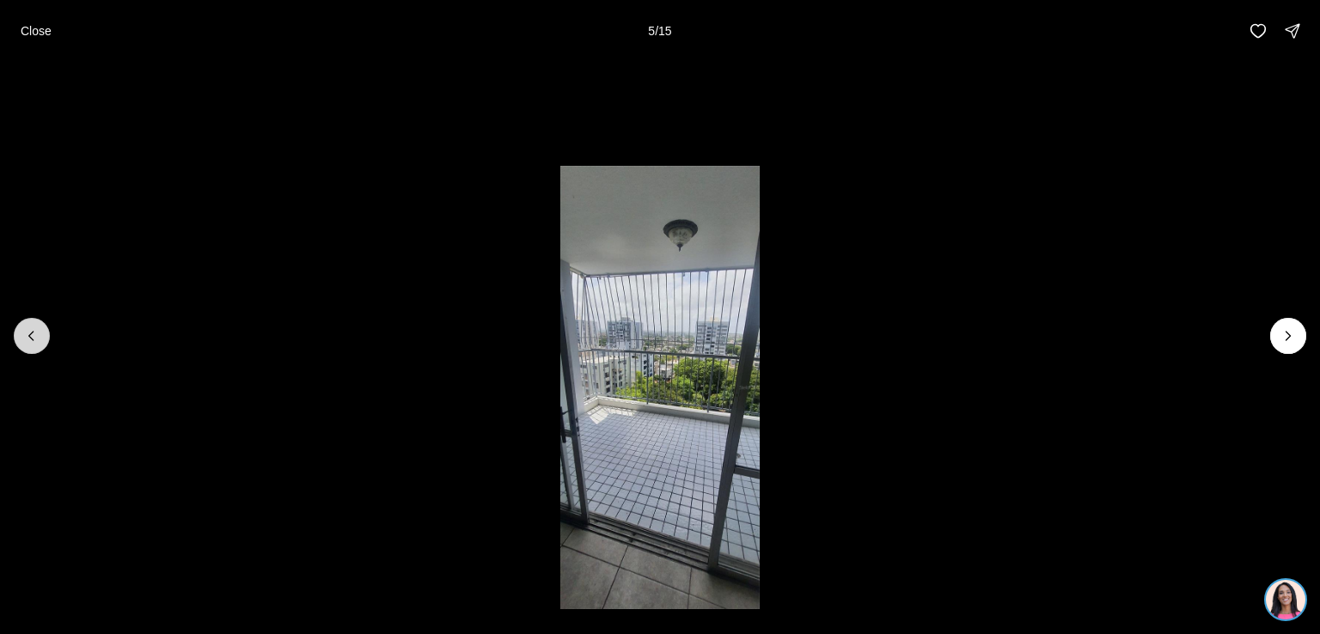
click at [34, 327] on icon "Previous slide" at bounding box center [31, 335] width 17 height 17
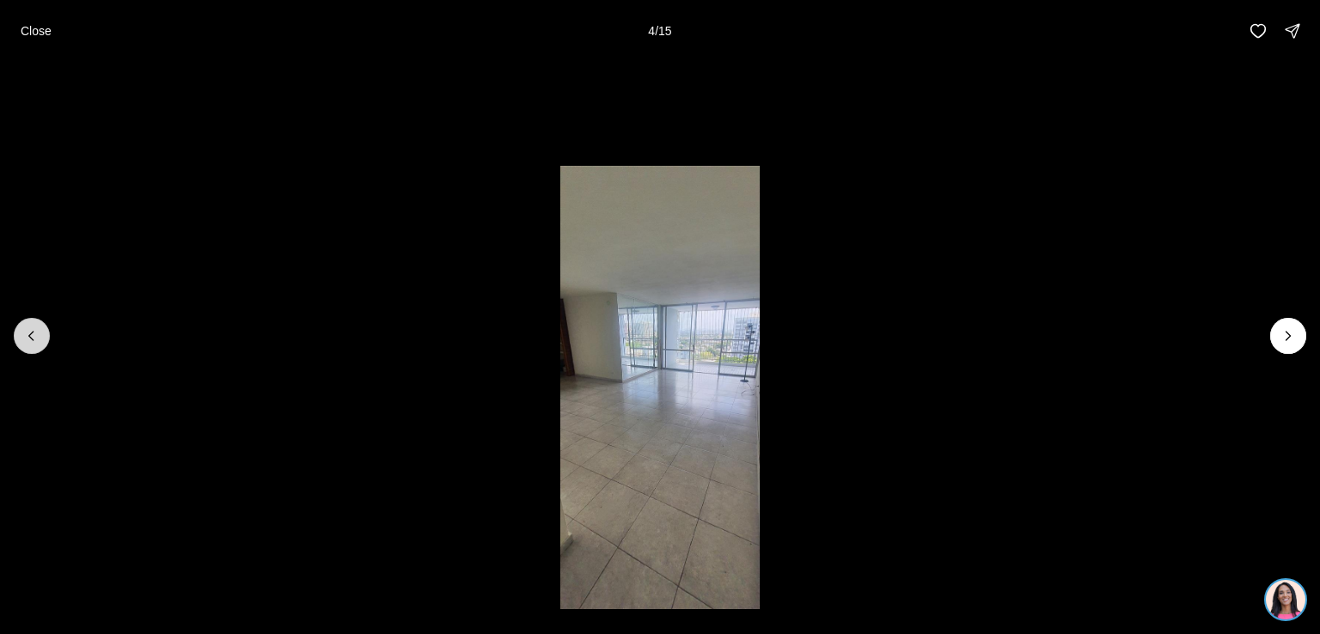
click at [34, 327] on icon "Previous slide" at bounding box center [31, 335] width 17 height 17
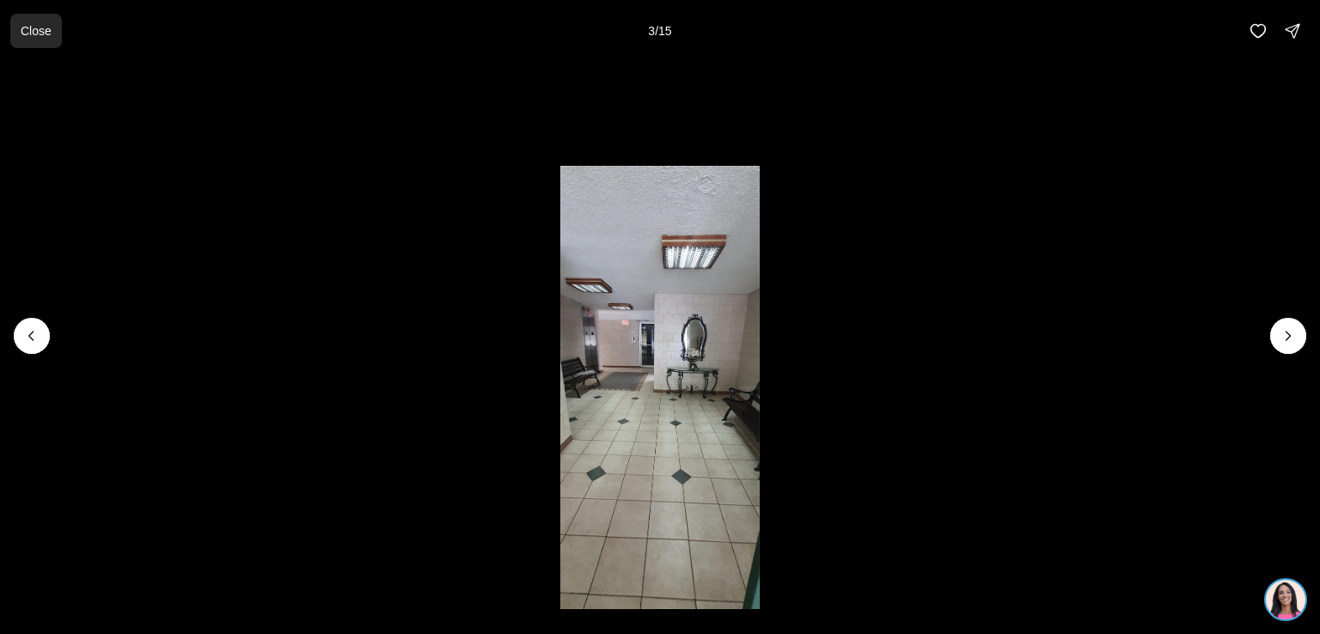
click at [50, 32] on button "Close" at bounding box center [36, 31] width 52 height 34
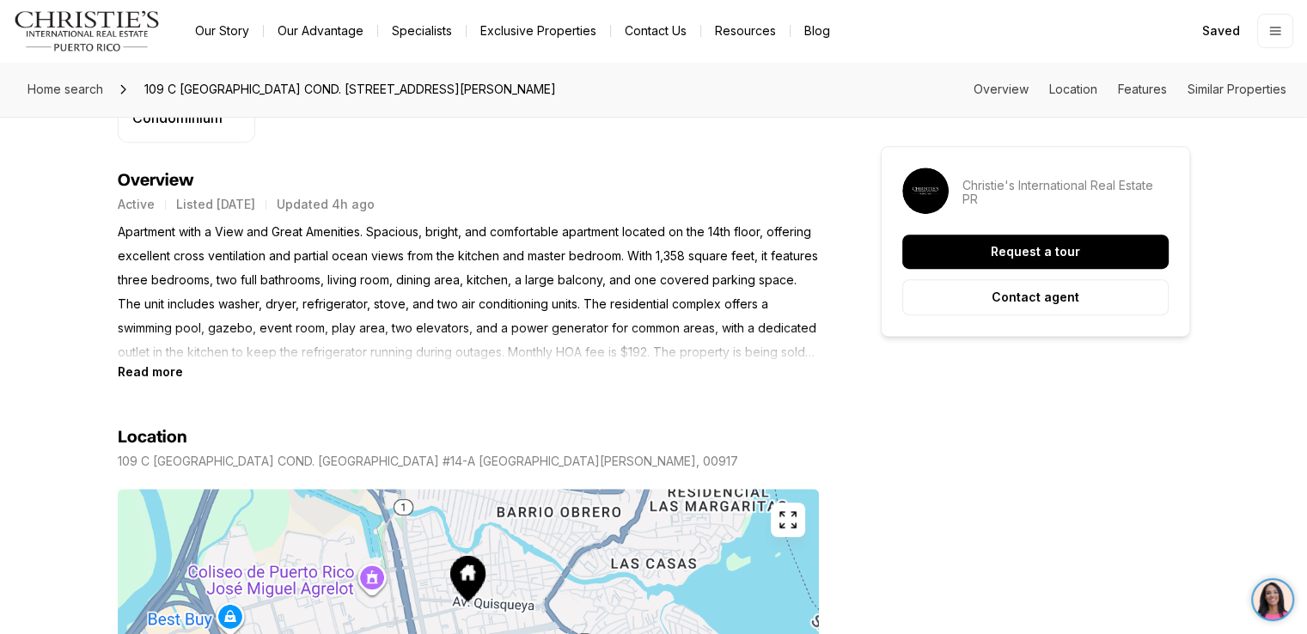
scroll to position [717, 0]
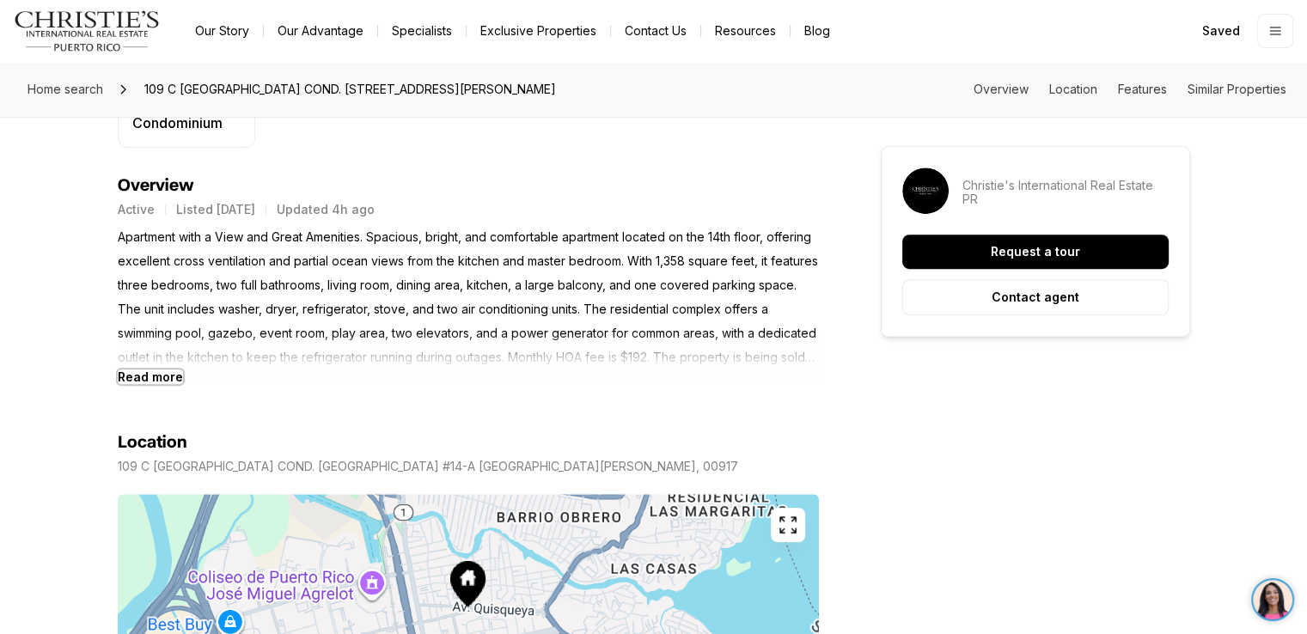
click at [145, 370] on b "Read more" at bounding box center [150, 377] width 65 height 15
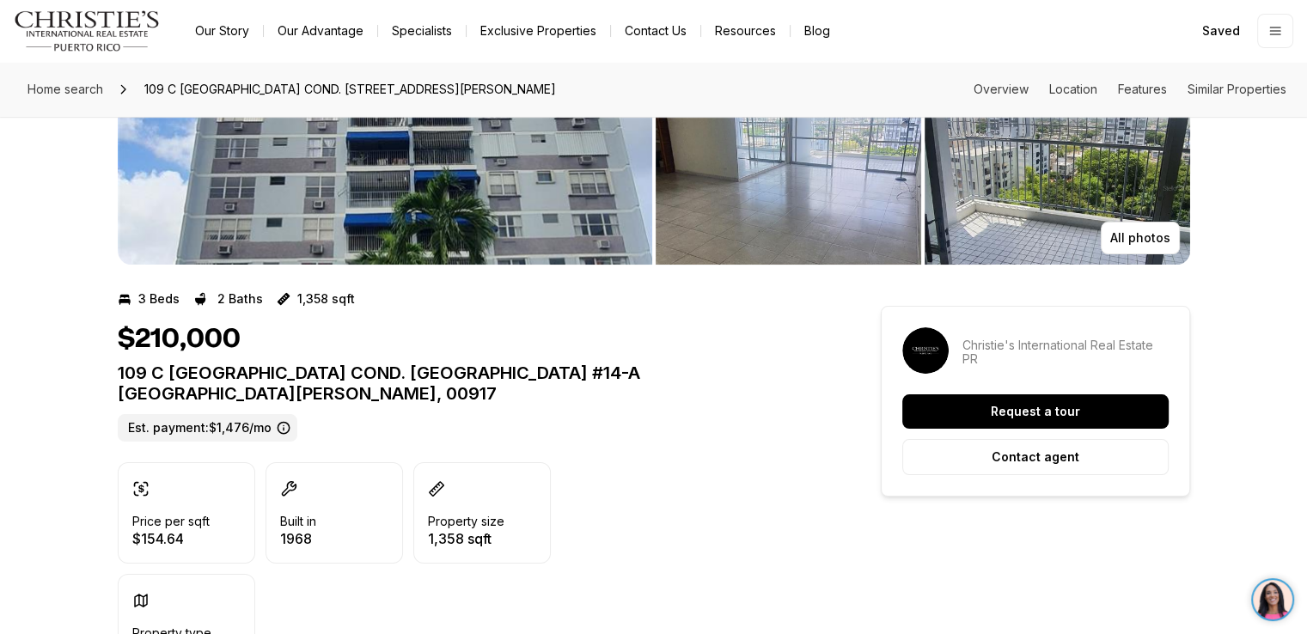
scroll to position [0, 0]
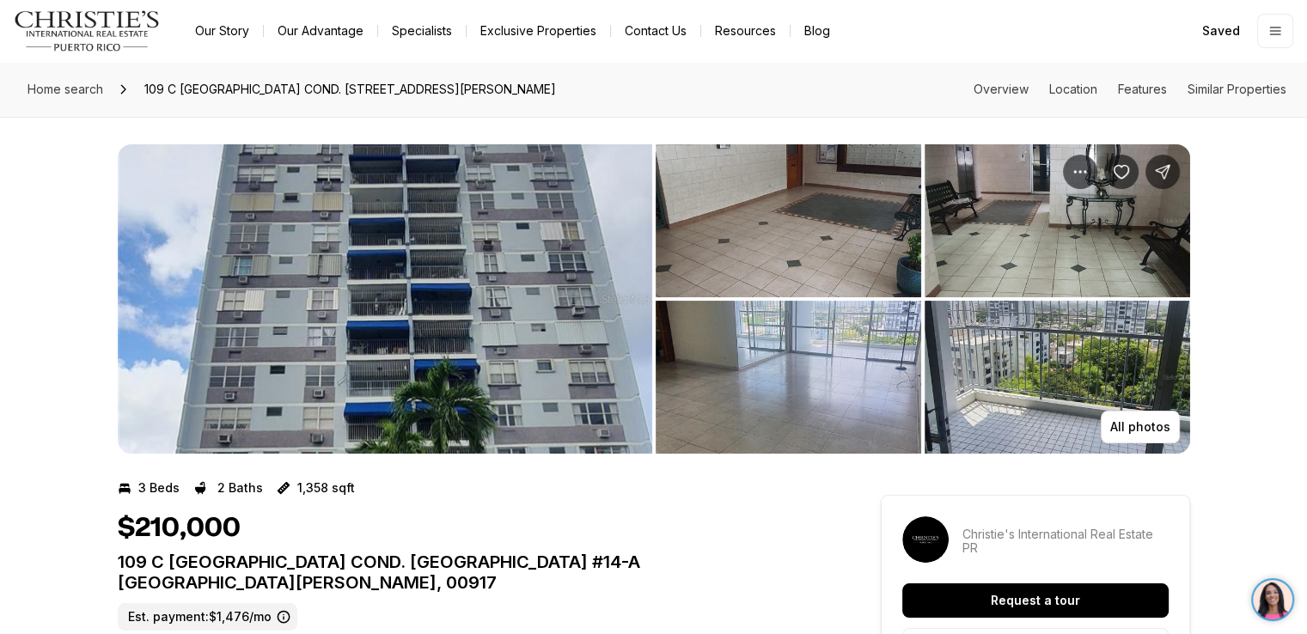
click at [477, 288] on img "View image gallery" at bounding box center [385, 298] width 535 height 309
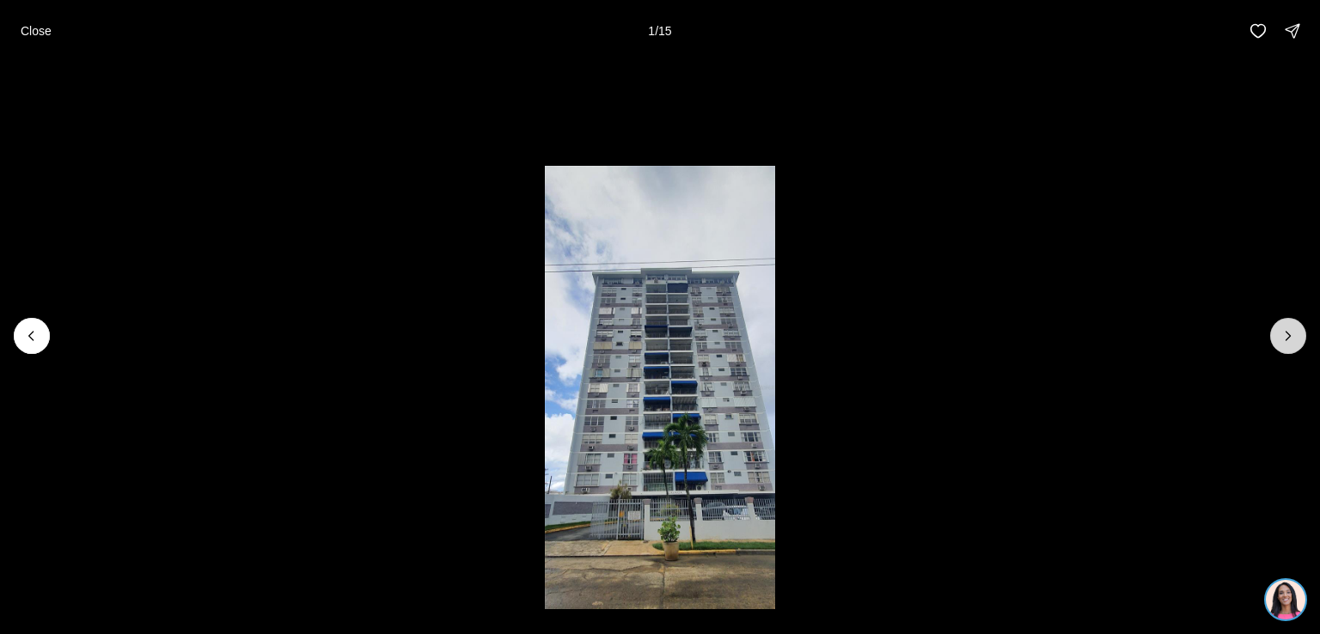
click at [1289, 323] on button "Next slide" at bounding box center [1288, 336] width 36 height 36
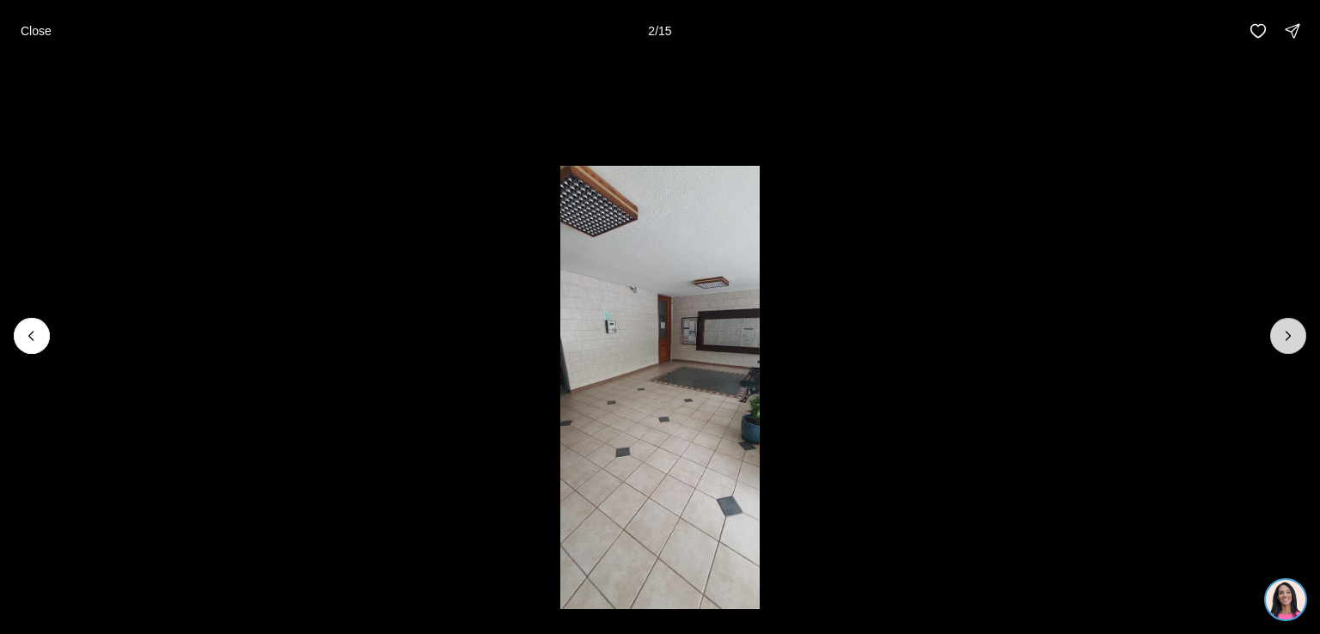
click at [1289, 323] on button "Next slide" at bounding box center [1288, 336] width 36 height 36
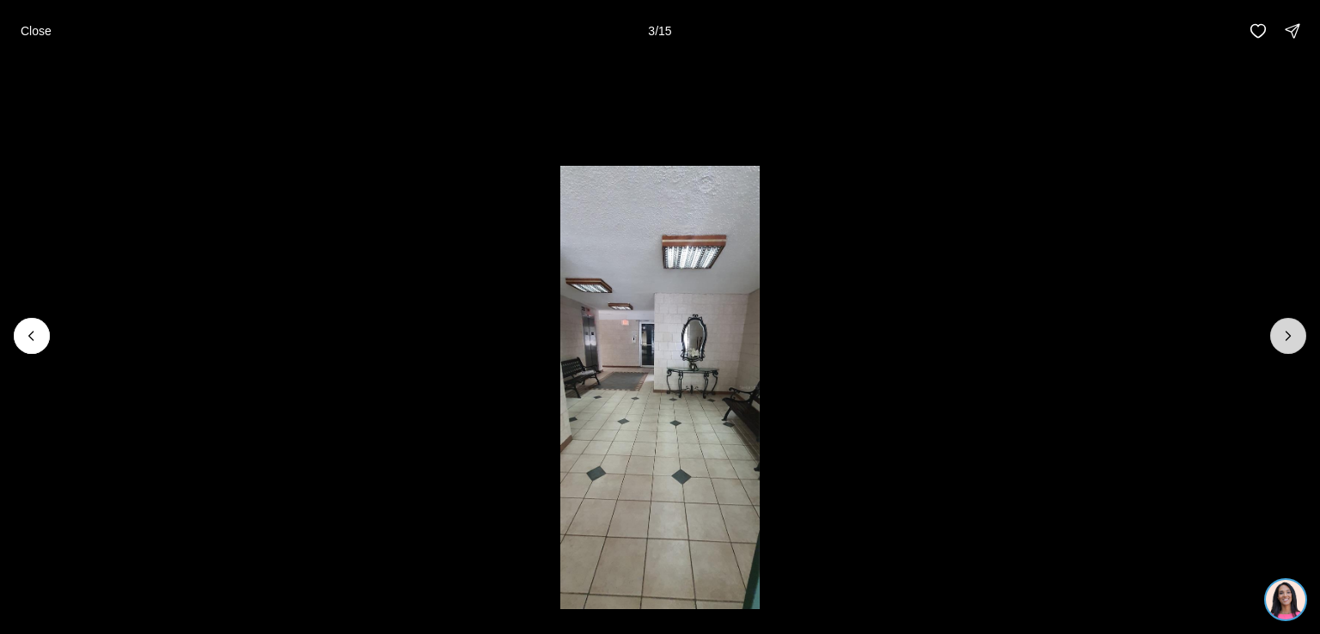
click at [1289, 323] on button "Next slide" at bounding box center [1288, 336] width 36 height 36
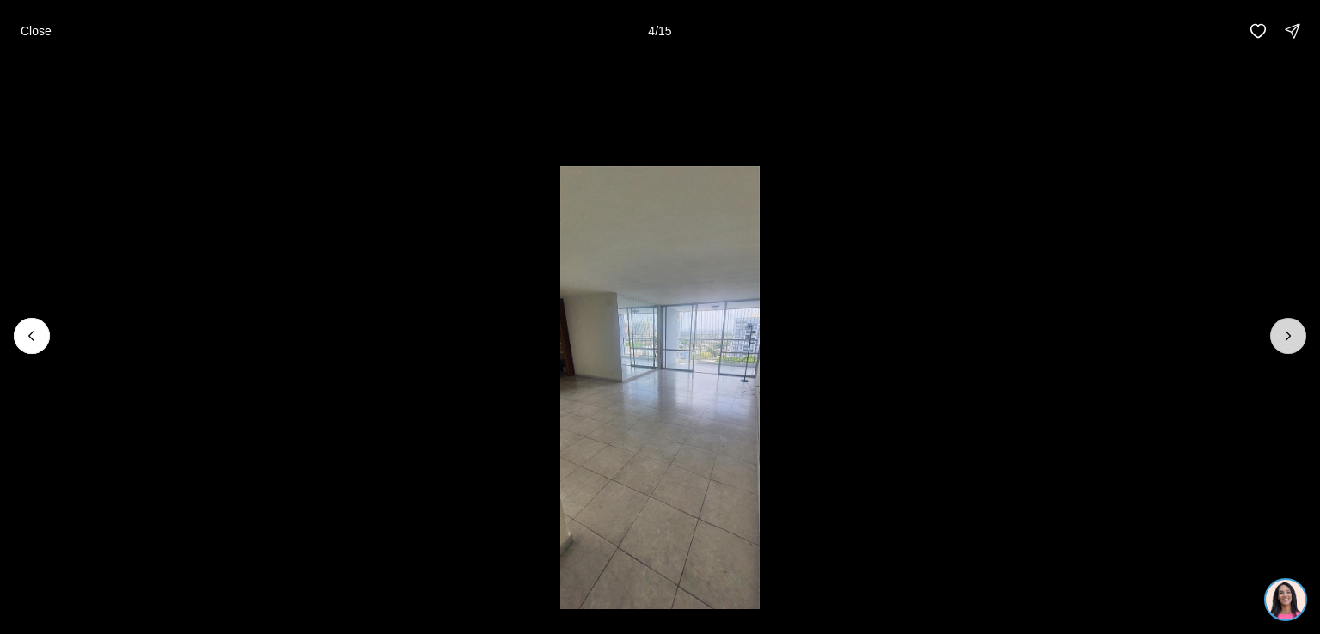
click at [1289, 323] on button "Next slide" at bounding box center [1288, 336] width 36 height 36
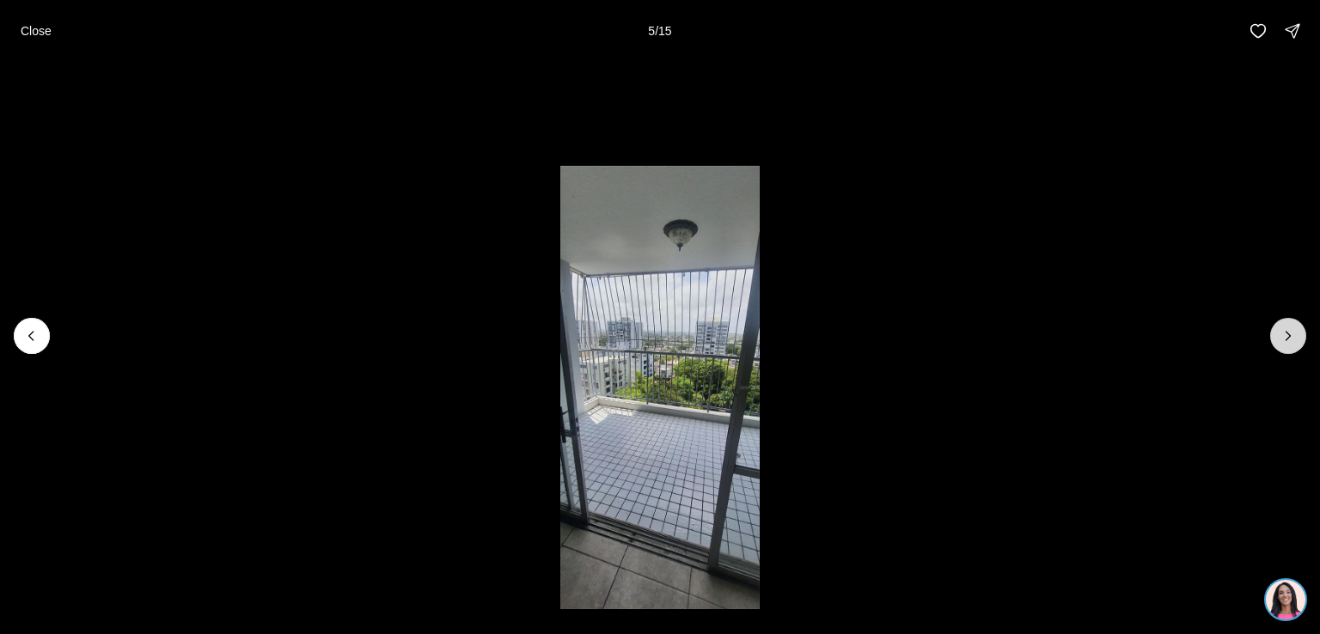
click at [1289, 323] on button "Next slide" at bounding box center [1288, 336] width 36 height 36
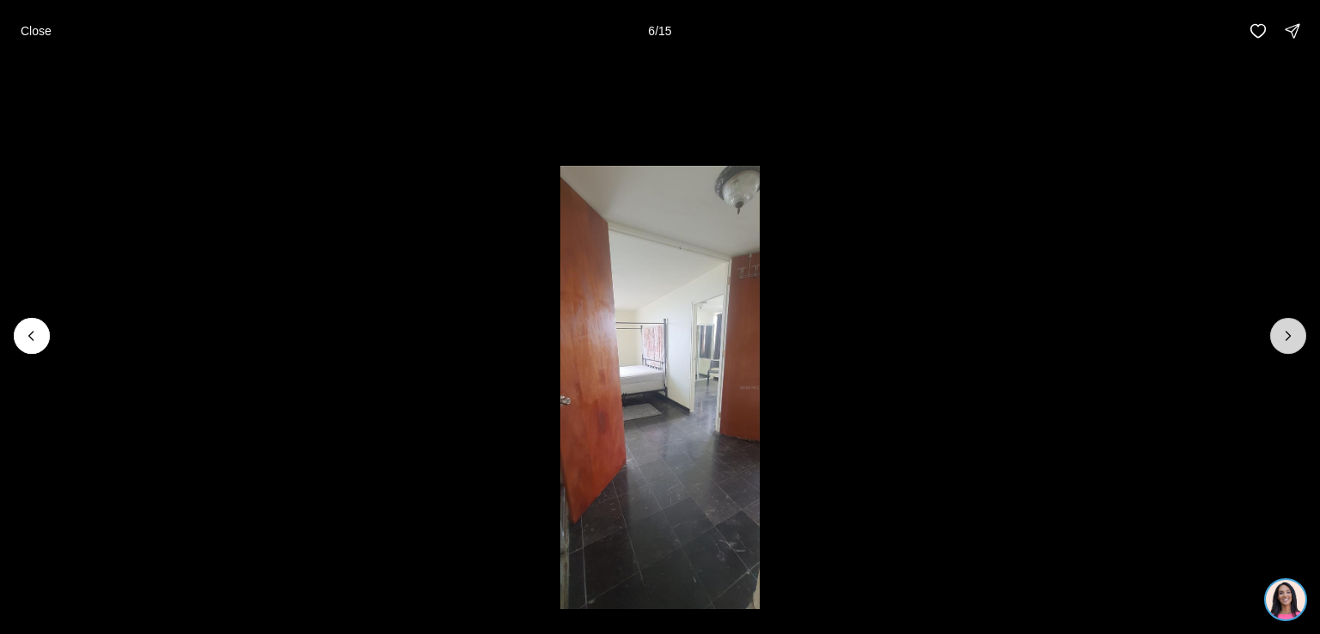
click at [1289, 323] on button "Next slide" at bounding box center [1288, 336] width 36 height 36
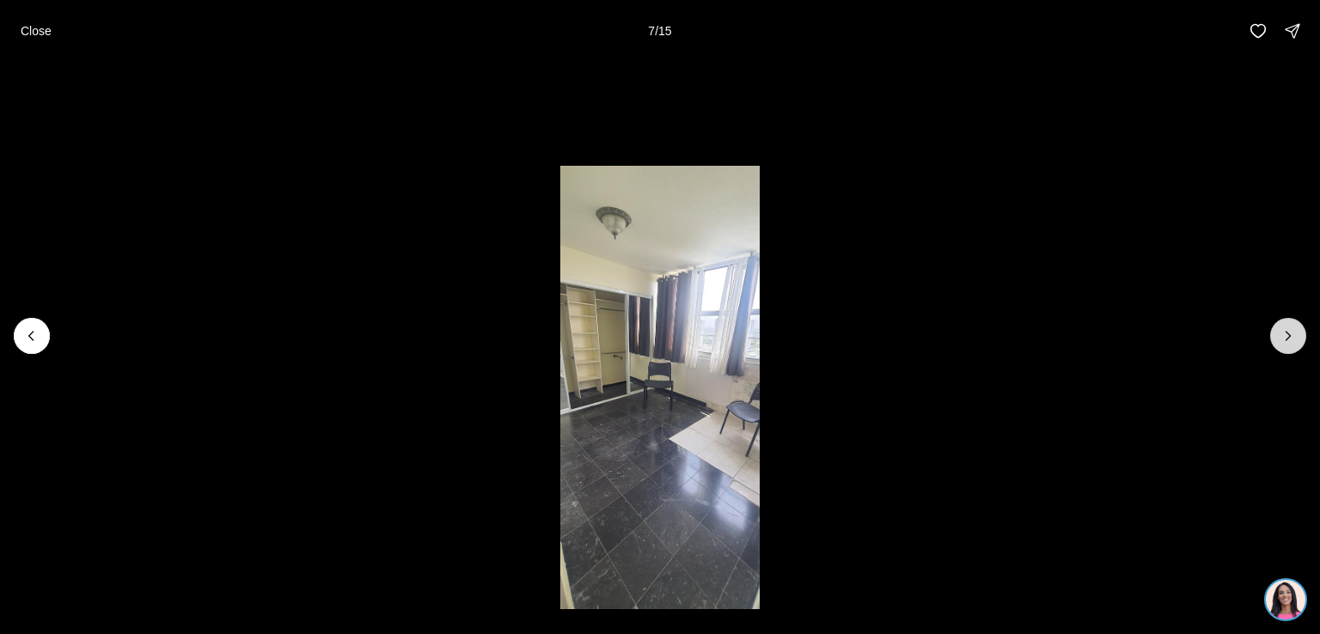
click at [1289, 323] on button "Next slide" at bounding box center [1288, 336] width 36 height 36
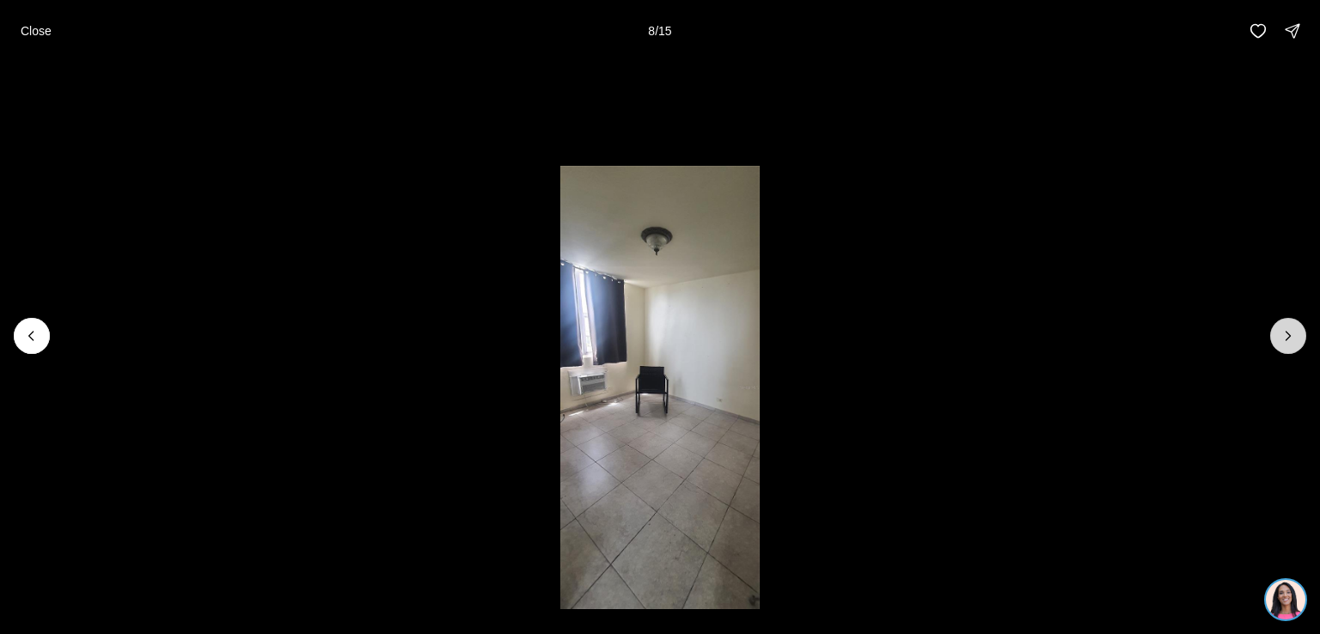
click at [1289, 323] on button "Next slide" at bounding box center [1288, 336] width 36 height 36
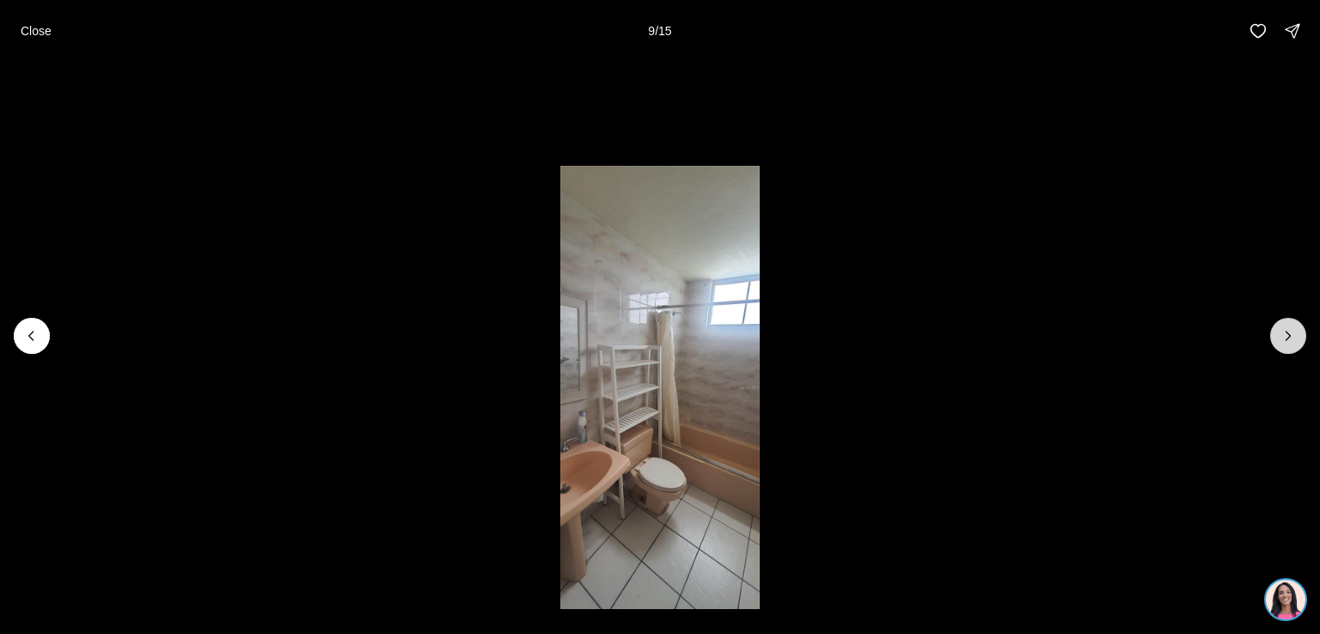
click at [1289, 323] on button "Next slide" at bounding box center [1288, 336] width 36 height 36
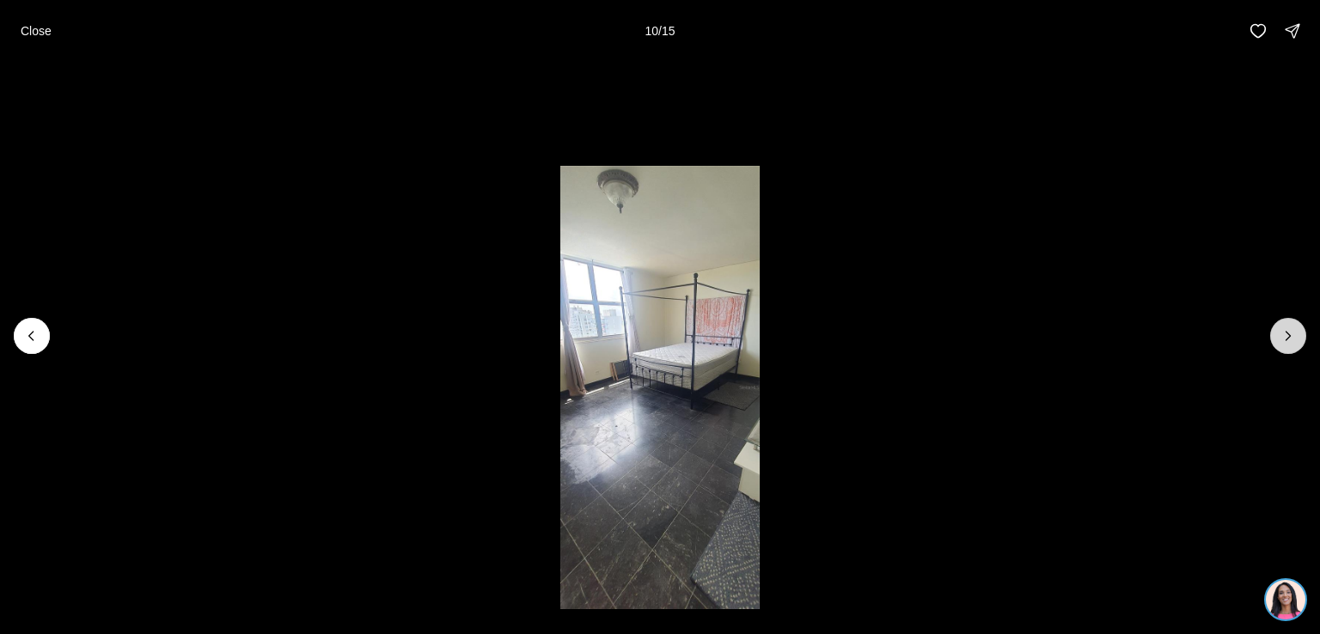
click at [1289, 323] on button "Next slide" at bounding box center [1288, 336] width 36 height 36
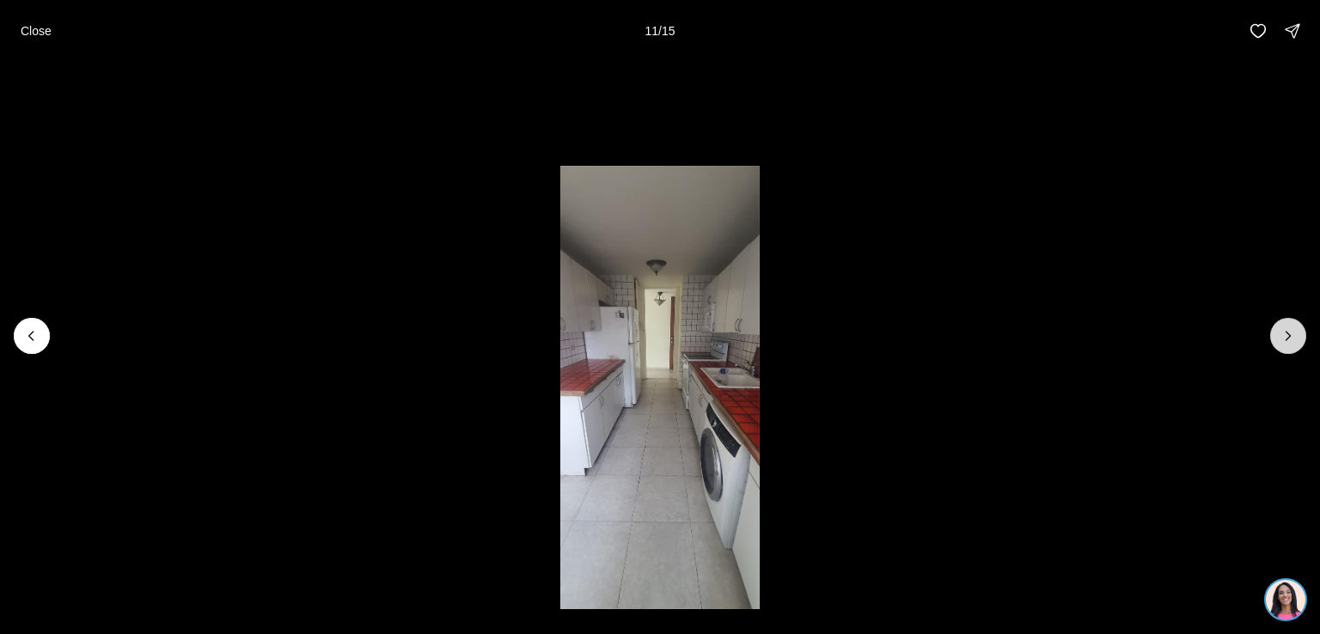
click at [1287, 335] on icon "Next slide" at bounding box center [1288, 335] width 17 height 17
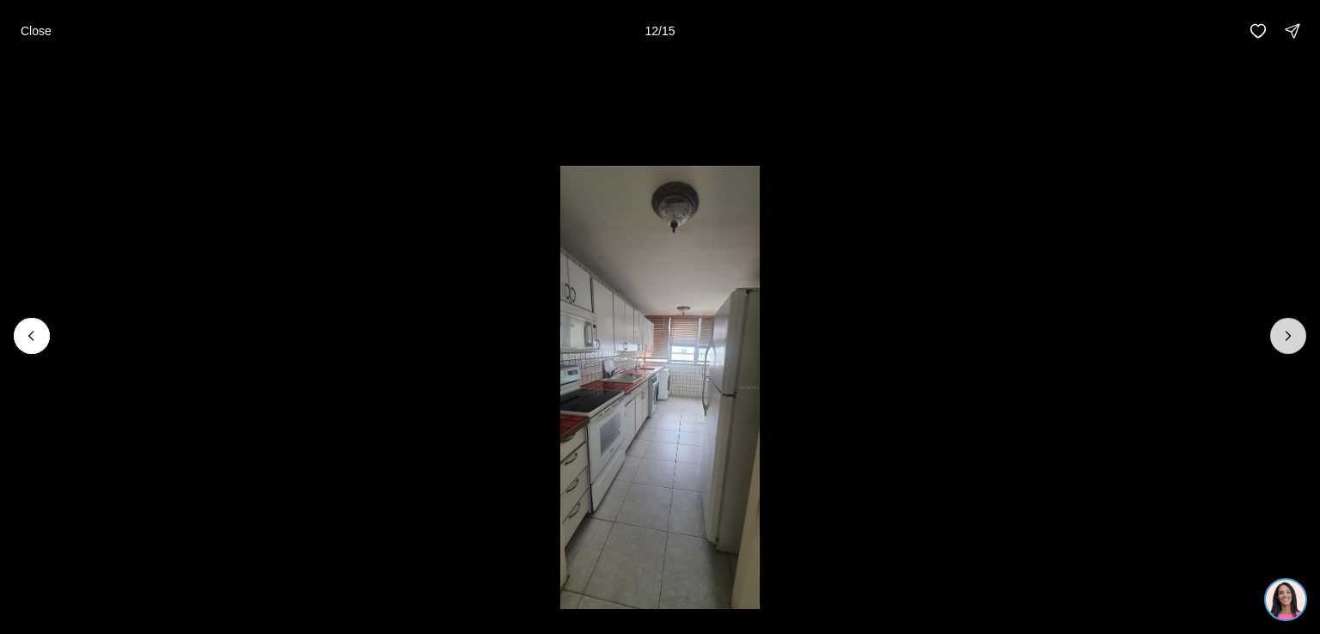
click at [1287, 335] on icon "Next slide" at bounding box center [1288, 335] width 17 height 17
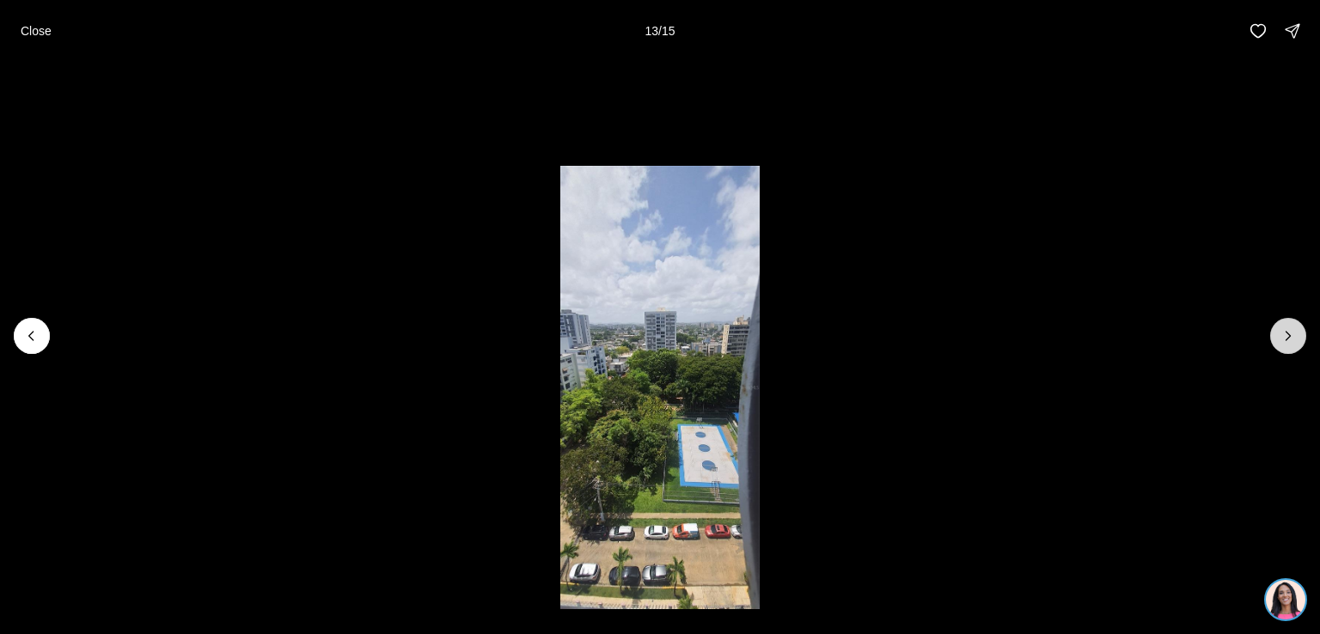
click at [1287, 335] on icon "Next slide" at bounding box center [1288, 335] width 17 height 17
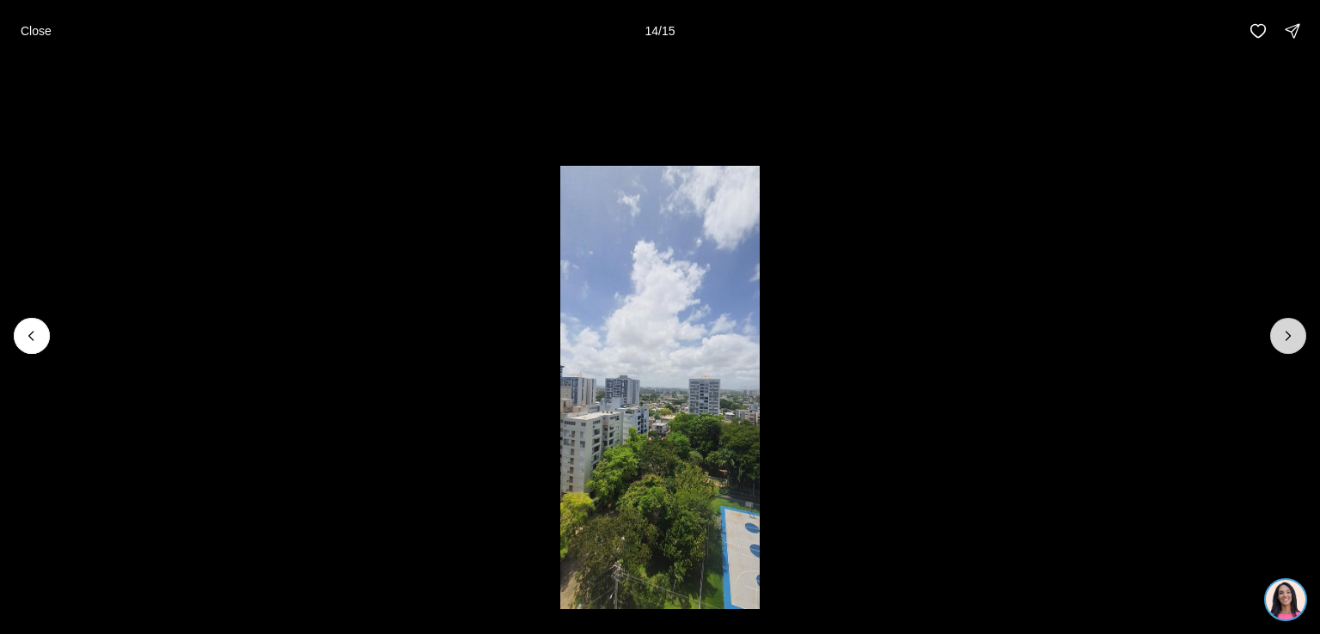
click at [1287, 335] on icon "Next slide" at bounding box center [1288, 335] width 17 height 17
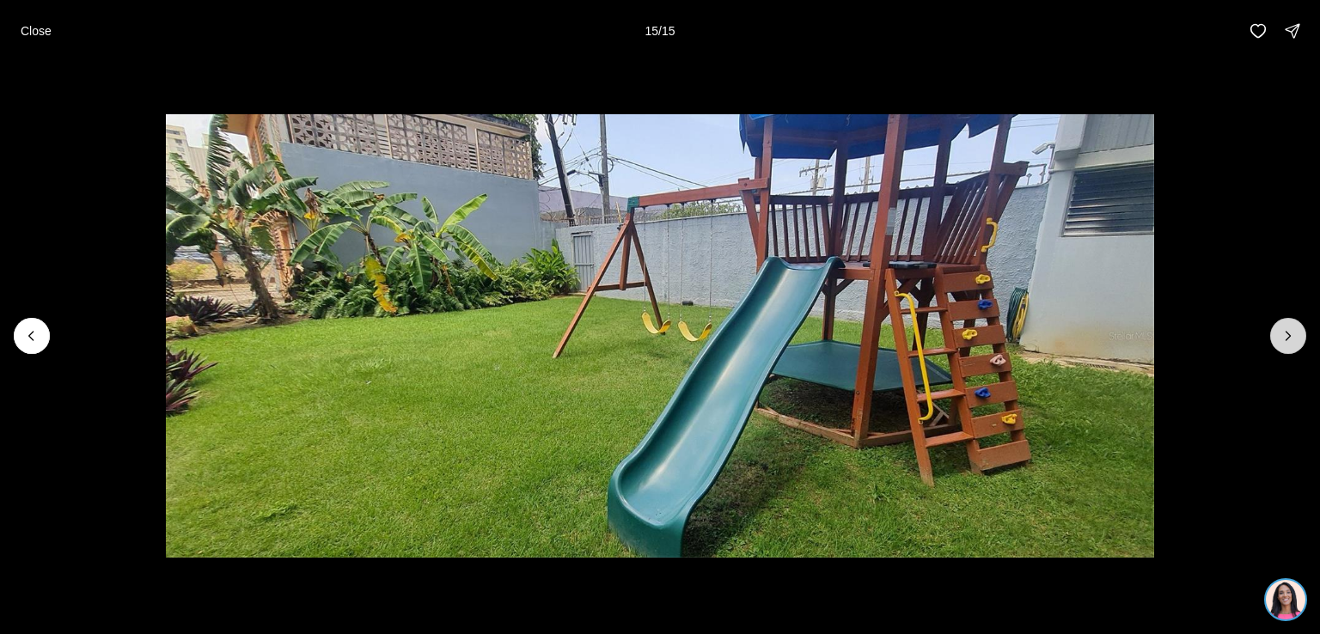
click at [1287, 335] on div at bounding box center [1288, 336] width 36 height 36
click at [34, 331] on icon "Previous slide" at bounding box center [31, 335] width 17 height 17
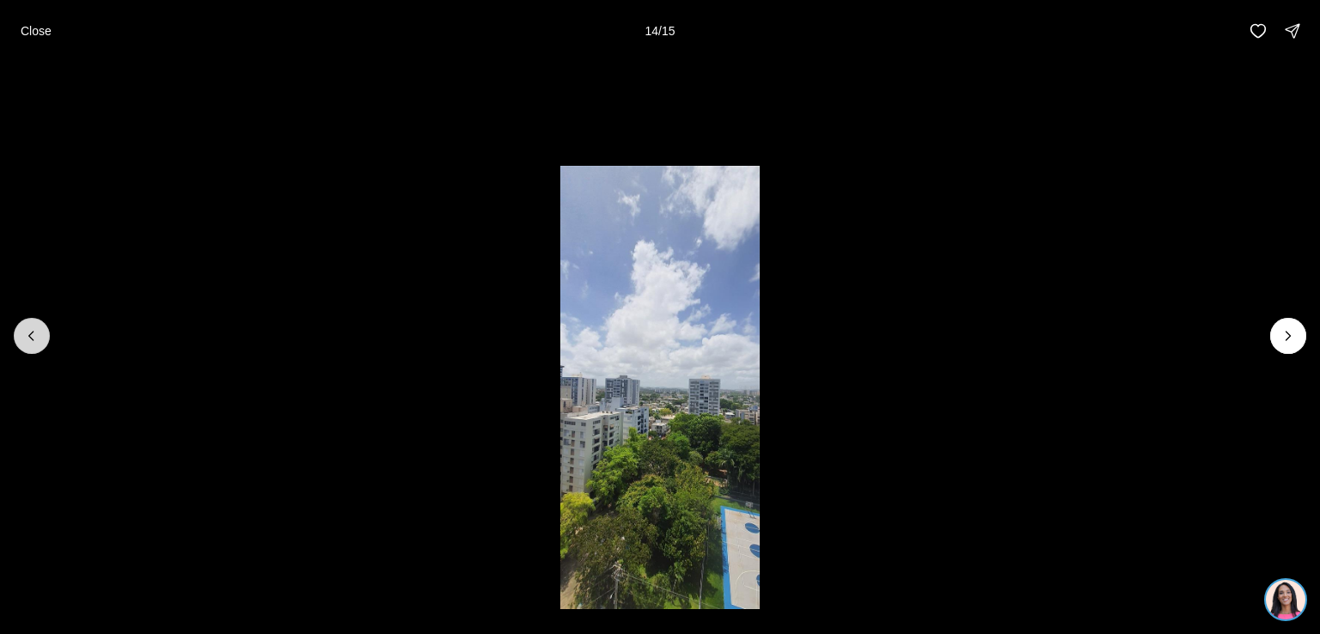
click at [34, 331] on icon "Previous slide" at bounding box center [31, 335] width 17 height 17
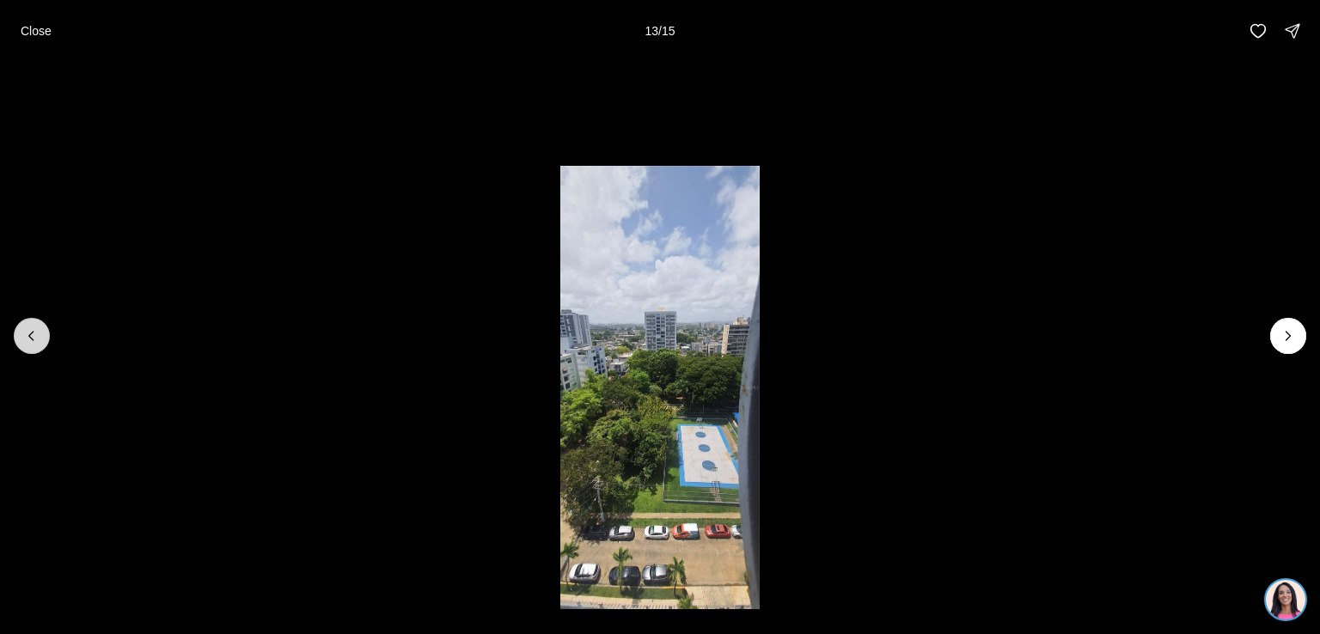
click at [34, 331] on icon "Previous slide" at bounding box center [31, 335] width 17 height 17
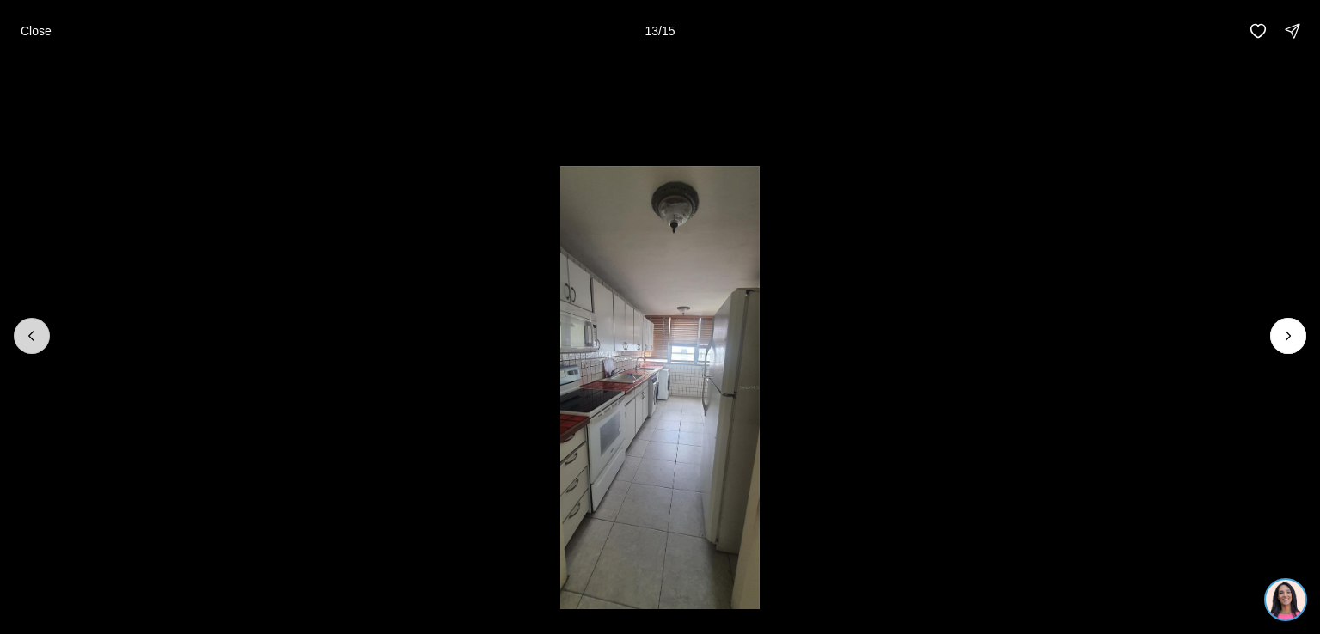
click at [34, 331] on icon "Previous slide" at bounding box center [31, 335] width 17 height 17
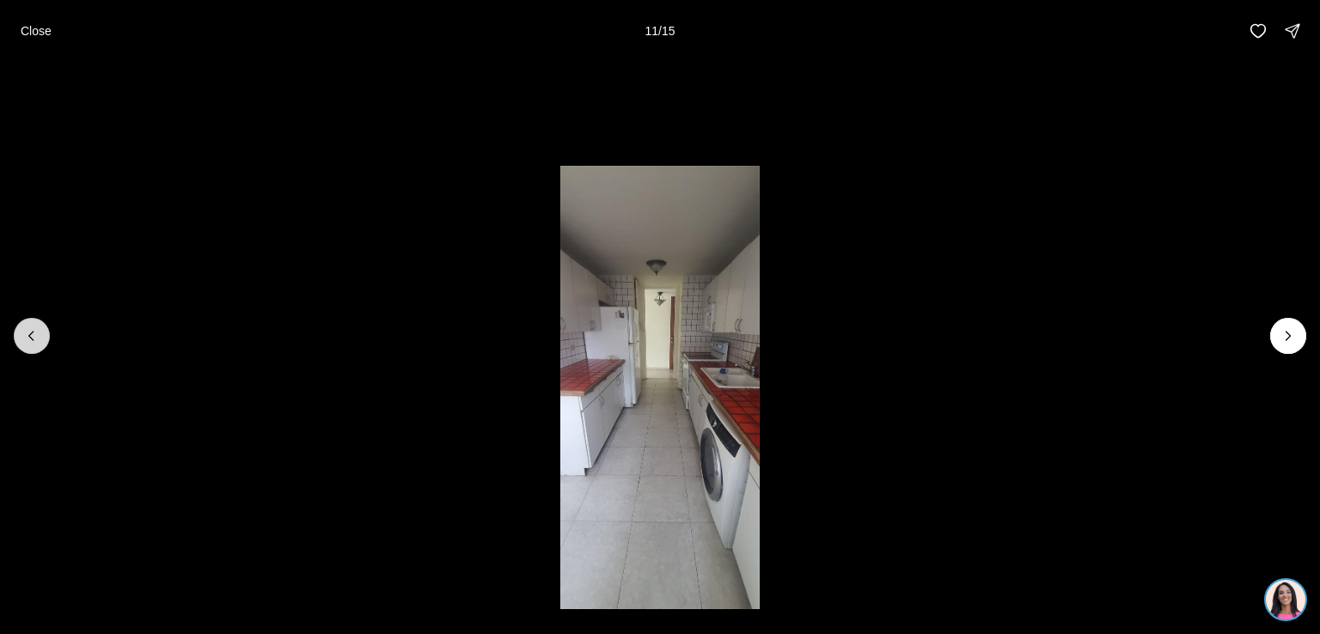
click at [34, 331] on icon "Previous slide" at bounding box center [31, 335] width 17 height 17
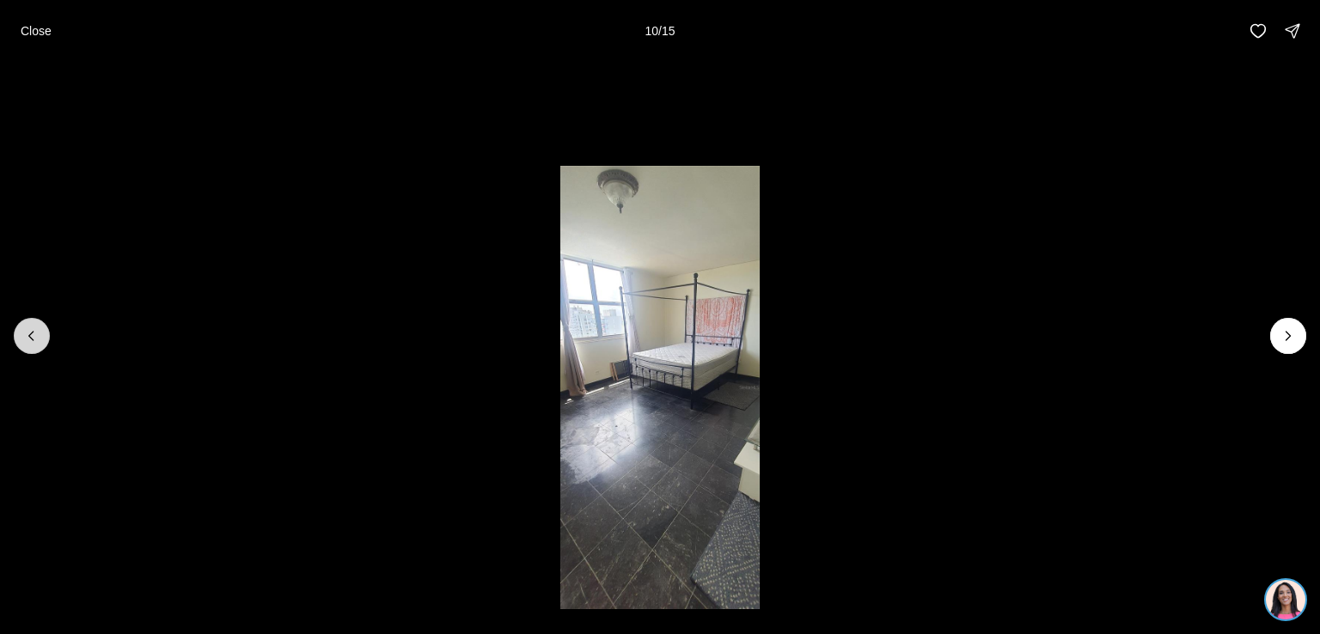
click at [34, 331] on icon "Previous slide" at bounding box center [31, 335] width 17 height 17
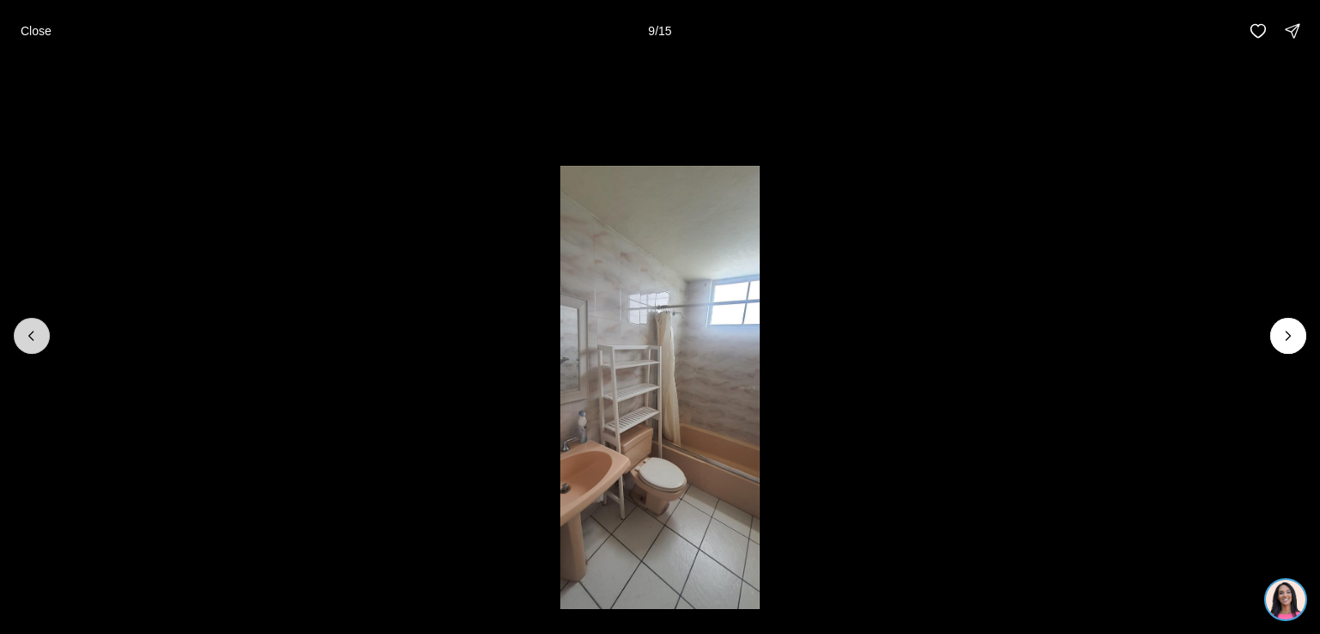
click at [34, 331] on icon "Previous slide" at bounding box center [31, 335] width 17 height 17
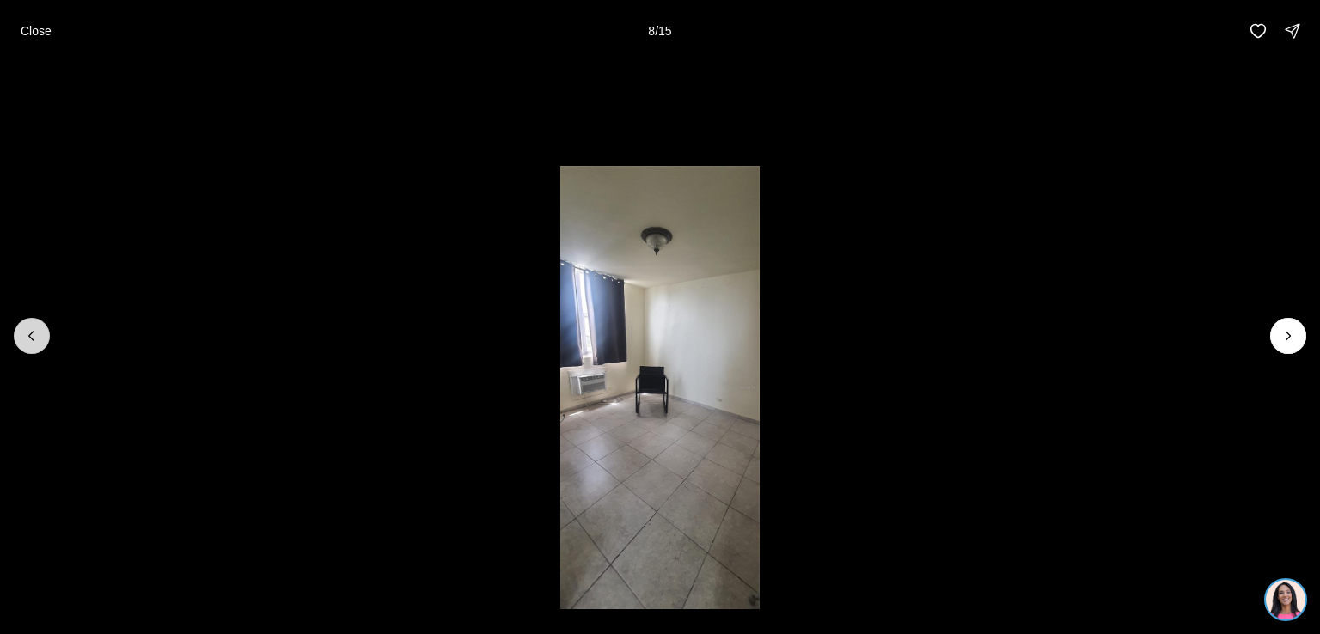
click at [34, 331] on icon "Previous slide" at bounding box center [31, 335] width 17 height 17
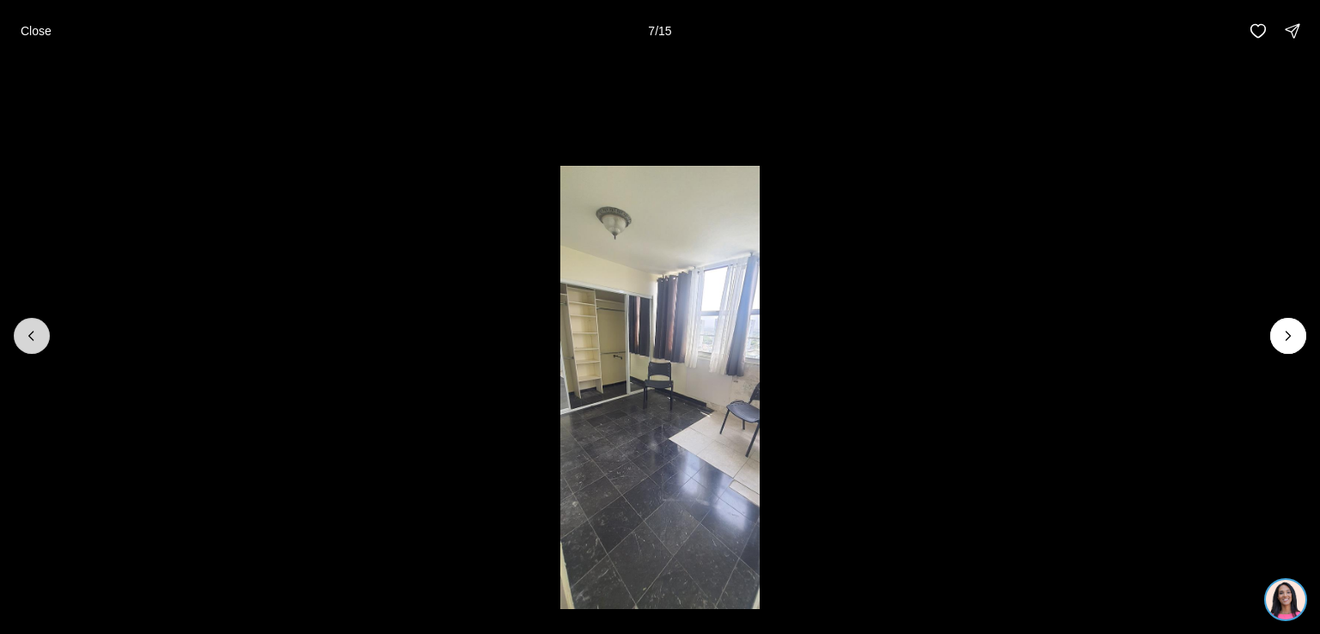
click at [34, 331] on icon "Previous slide" at bounding box center [31, 335] width 17 height 17
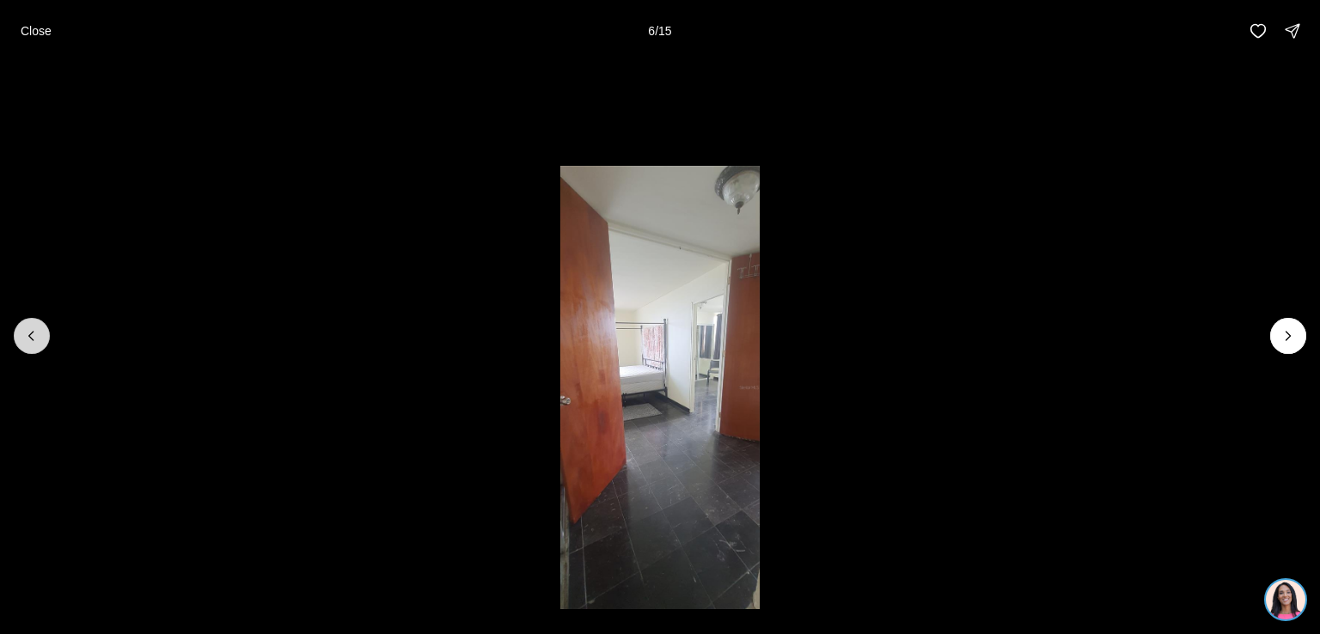
click at [34, 331] on icon "Previous slide" at bounding box center [31, 335] width 17 height 17
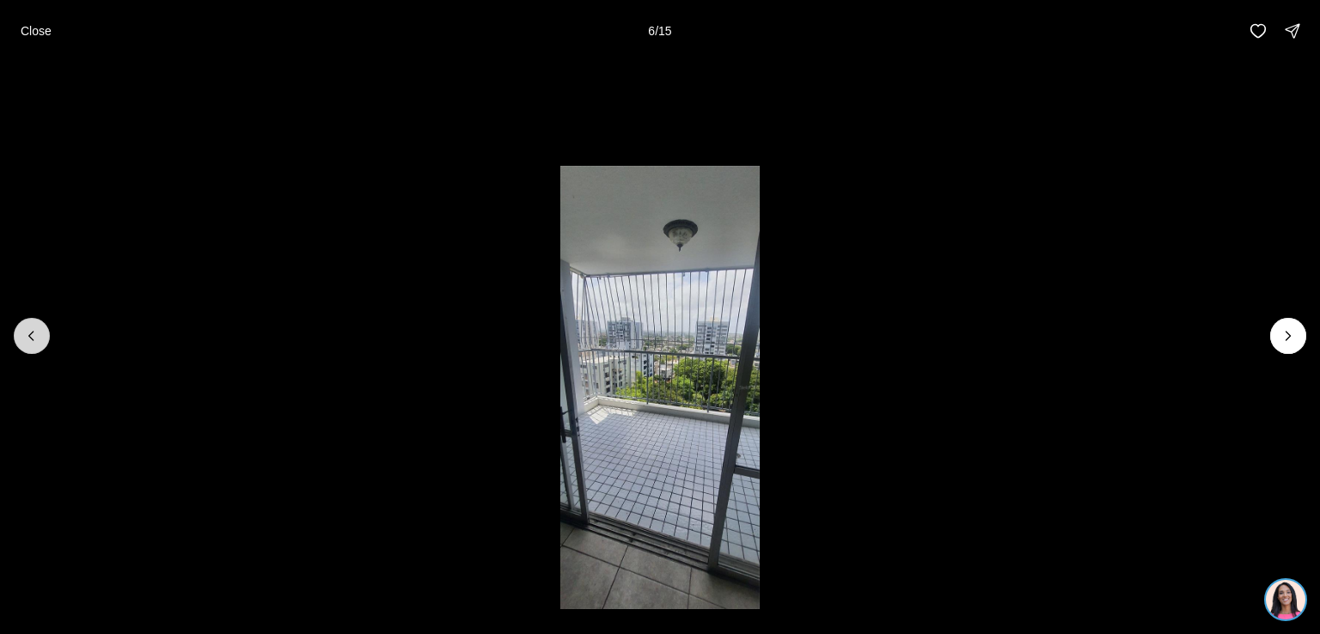
click at [34, 331] on icon "Previous slide" at bounding box center [31, 335] width 17 height 17
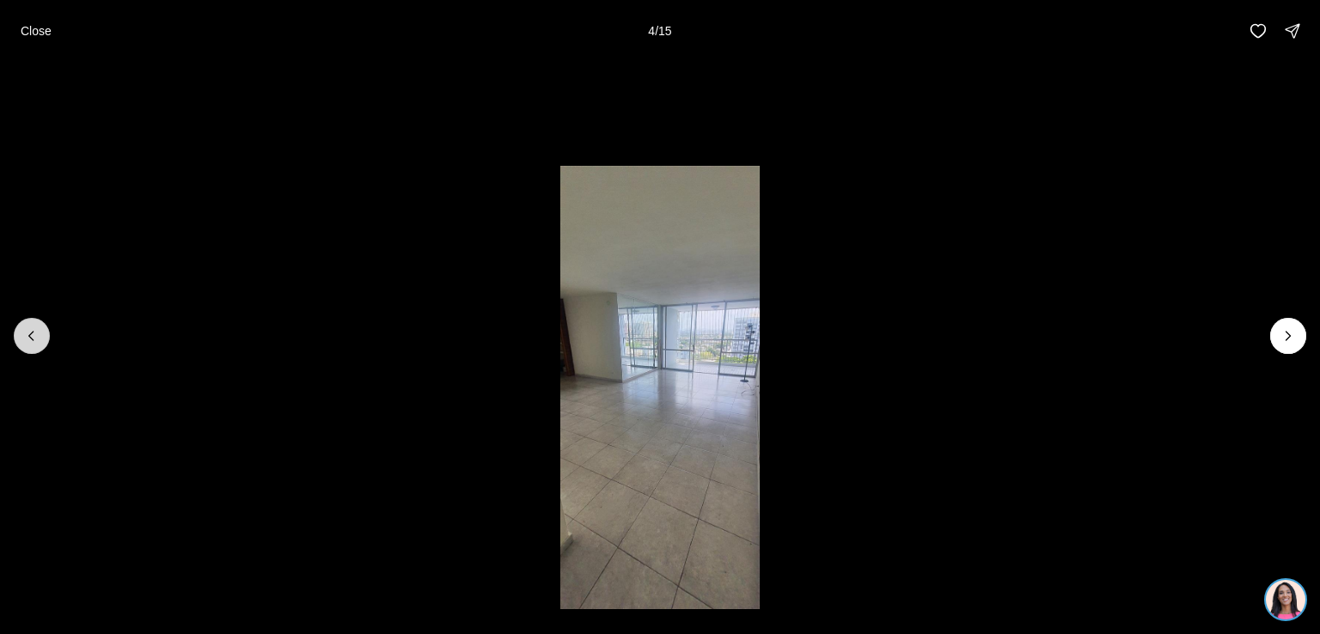
click at [34, 331] on icon "Previous slide" at bounding box center [31, 335] width 17 height 17
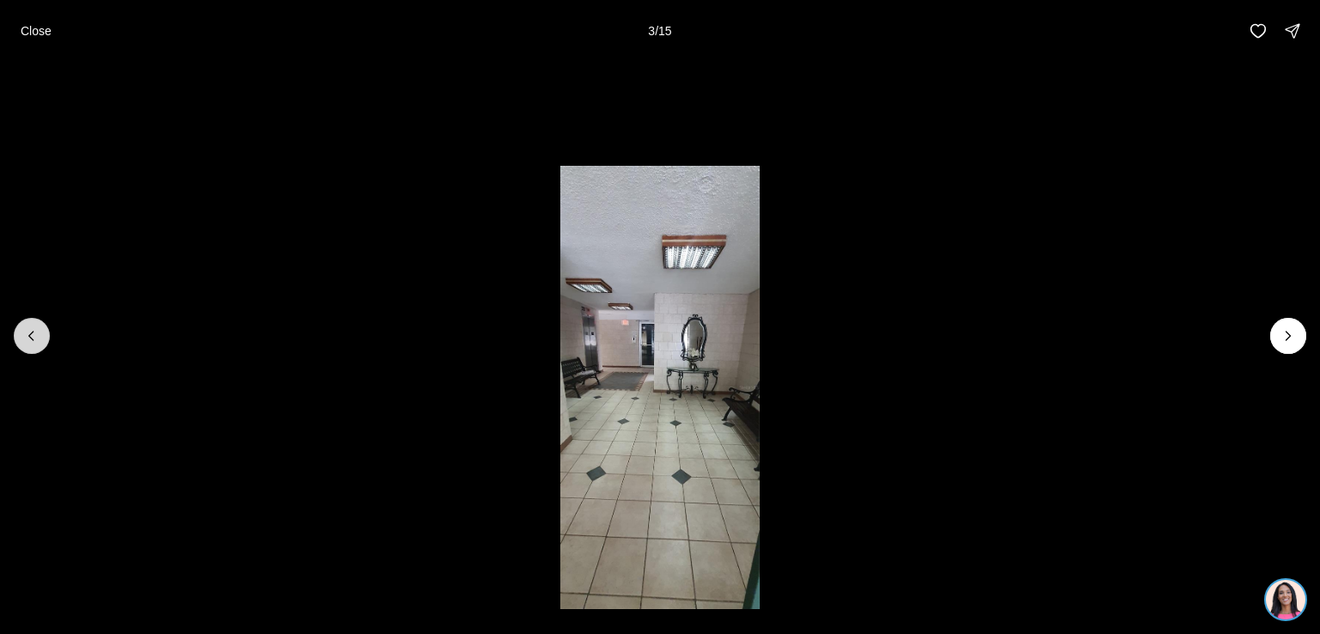
click at [34, 331] on icon "Previous slide" at bounding box center [31, 335] width 17 height 17
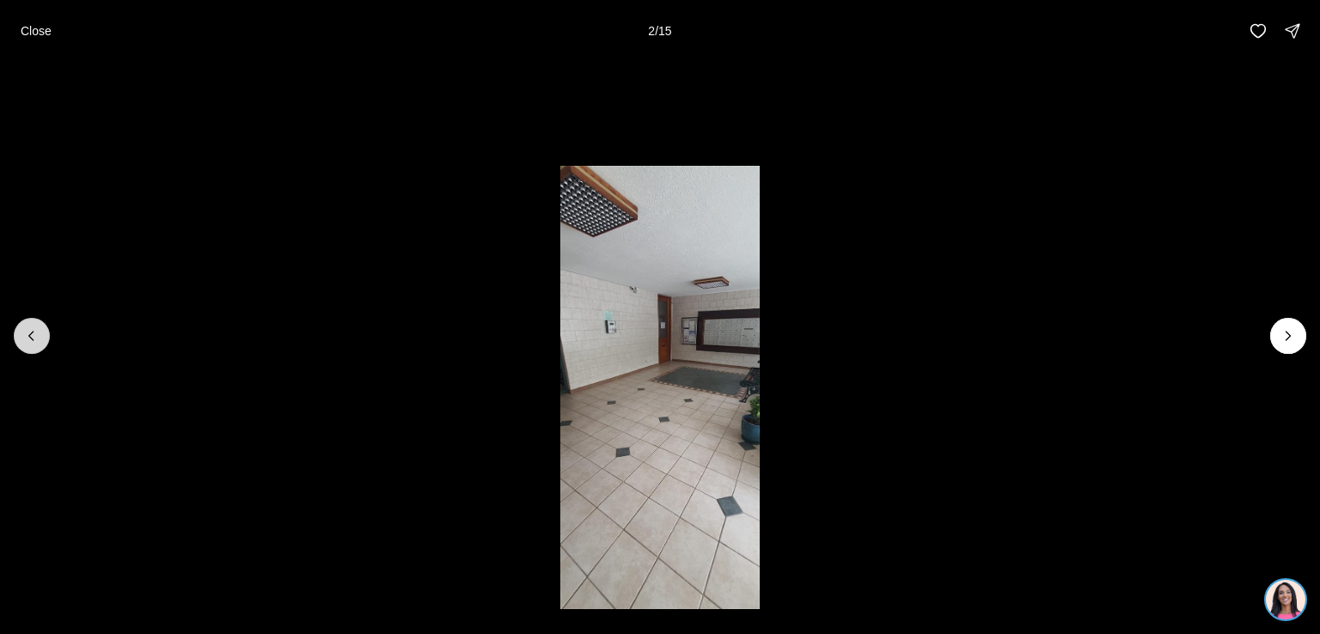
click at [34, 331] on icon "Previous slide" at bounding box center [31, 335] width 17 height 17
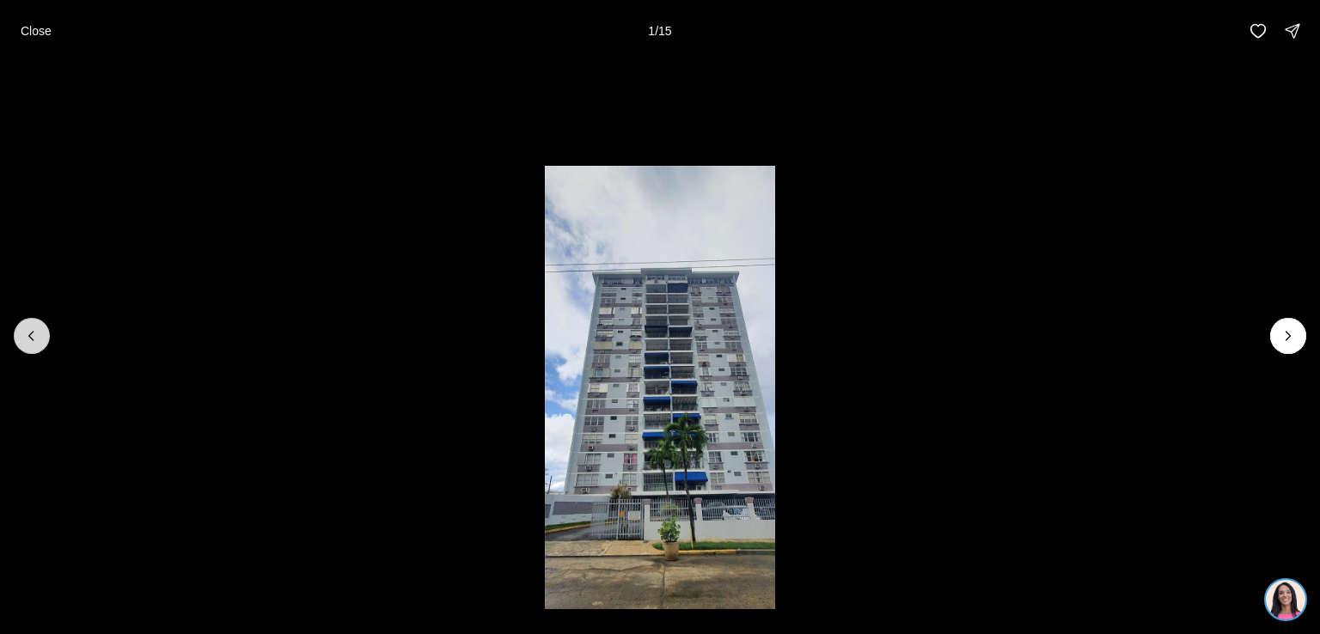
click at [34, 331] on div at bounding box center [32, 336] width 36 height 36
click at [34, 32] on p "Close" at bounding box center [36, 31] width 31 height 14
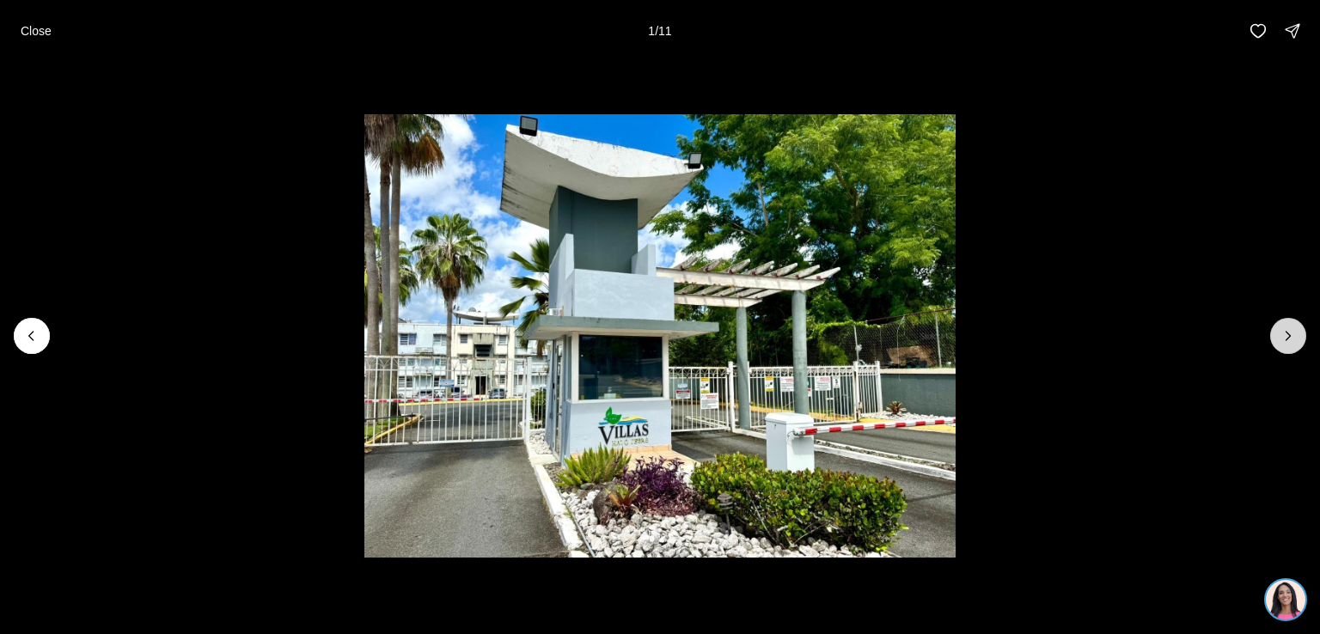
click at [1288, 338] on icon "Next slide" at bounding box center [1289, 336] width 4 height 9
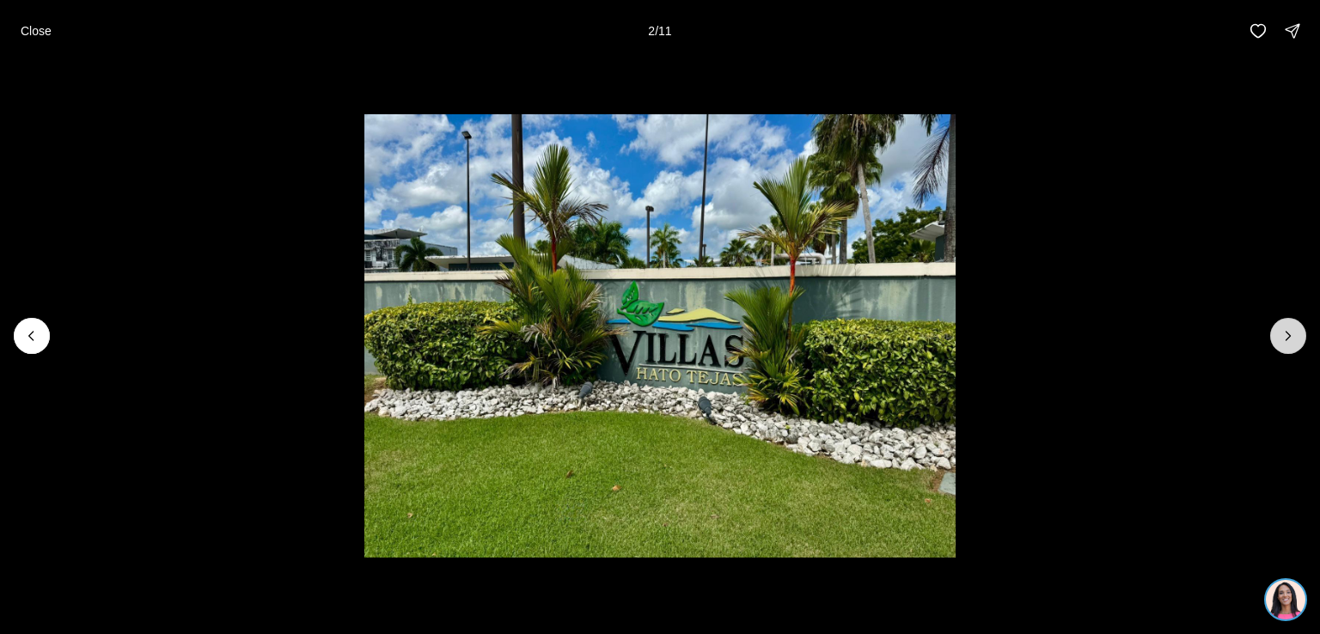
click at [1288, 338] on icon "Next slide" at bounding box center [1289, 336] width 4 height 9
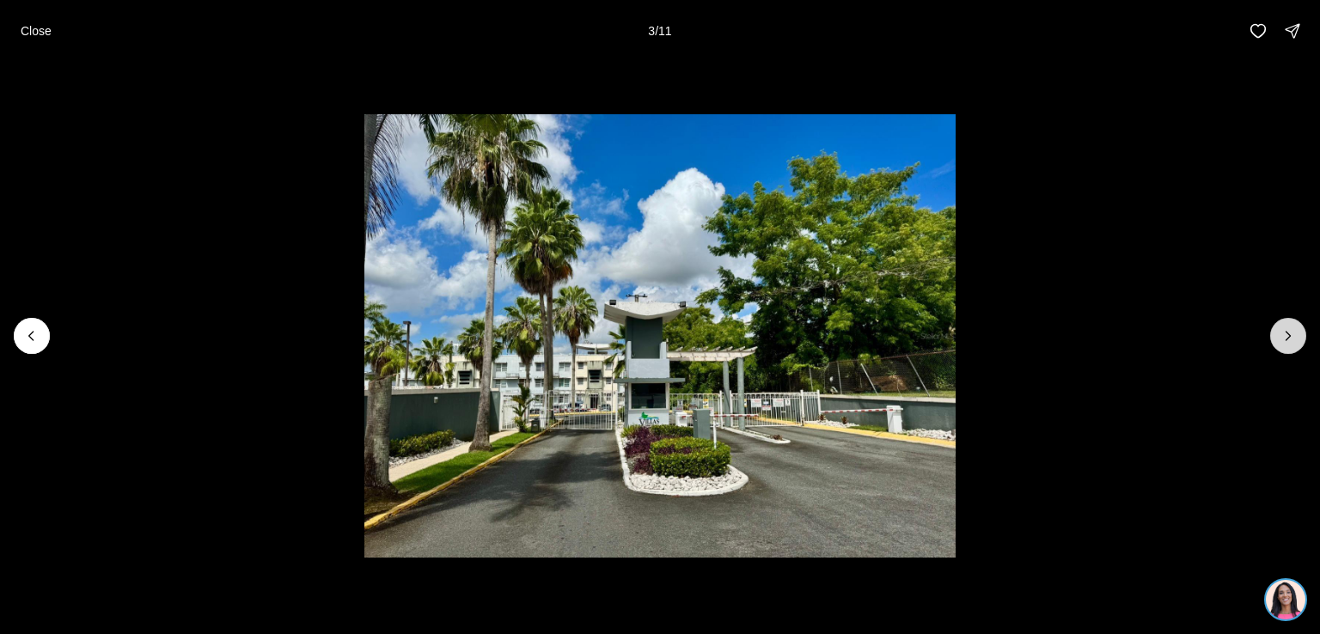
click at [1288, 338] on icon "Next slide" at bounding box center [1289, 336] width 4 height 9
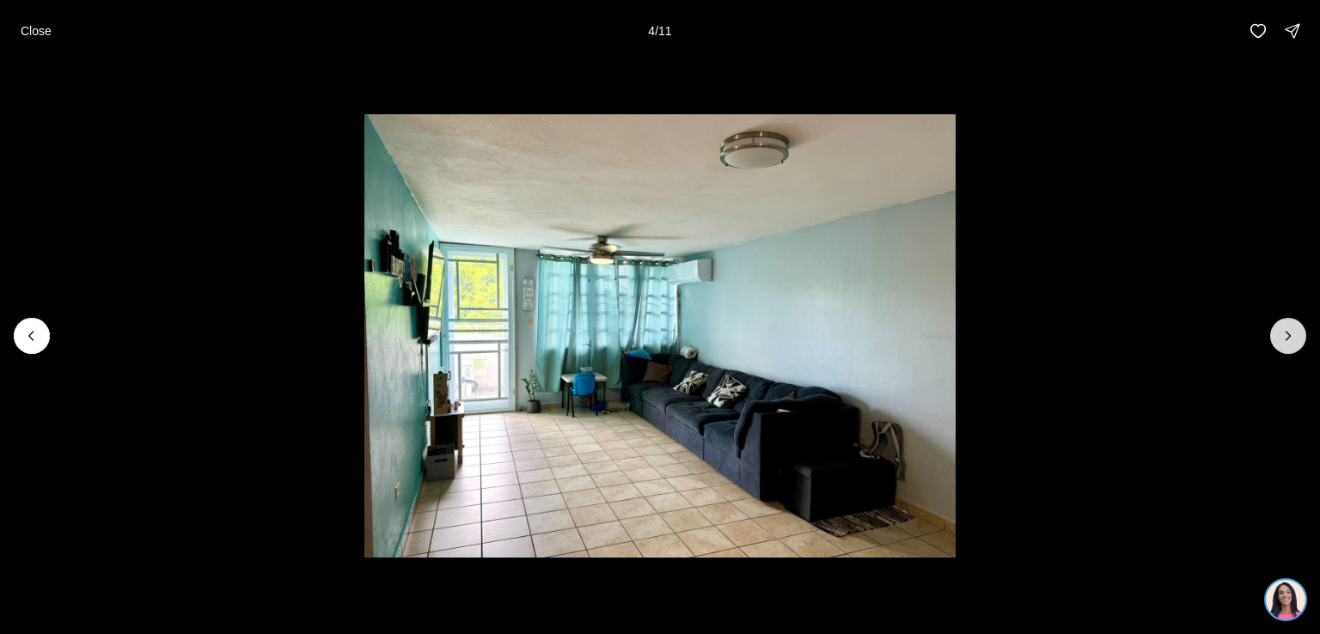
click at [1288, 339] on icon "Next slide" at bounding box center [1288, 335] width 17 height 17
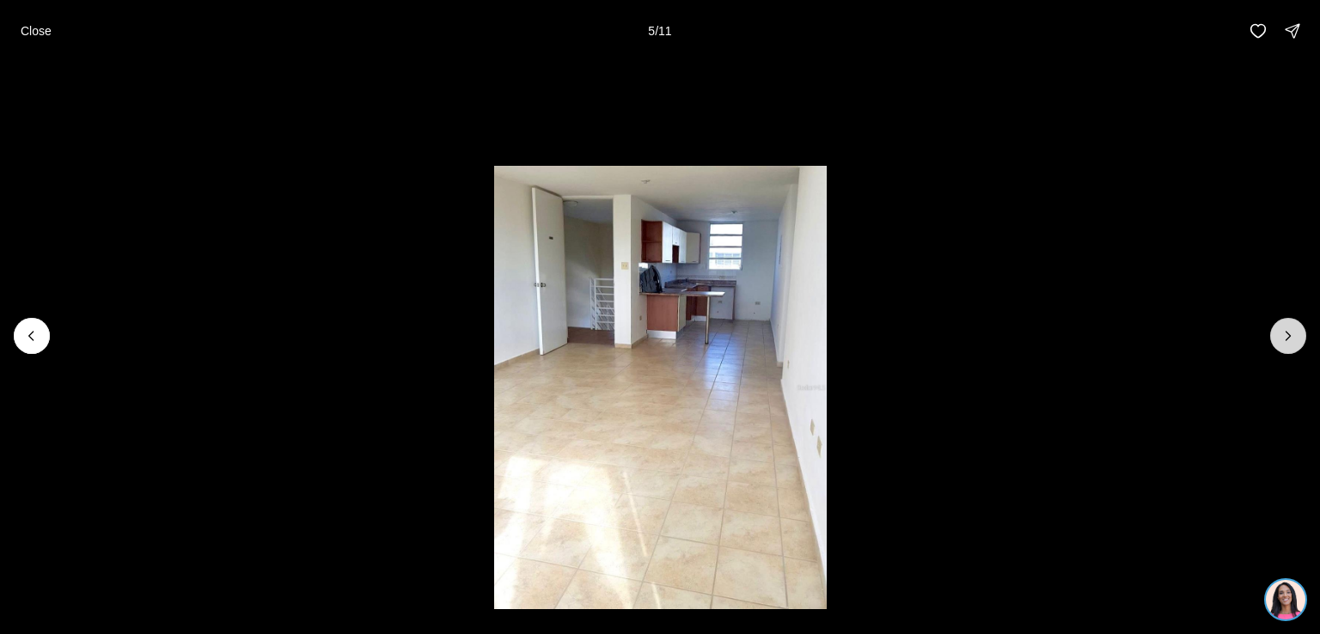
click at [1288, 339] on icon "Next slide" at bounding box center [1288, 335] width 17 height 17
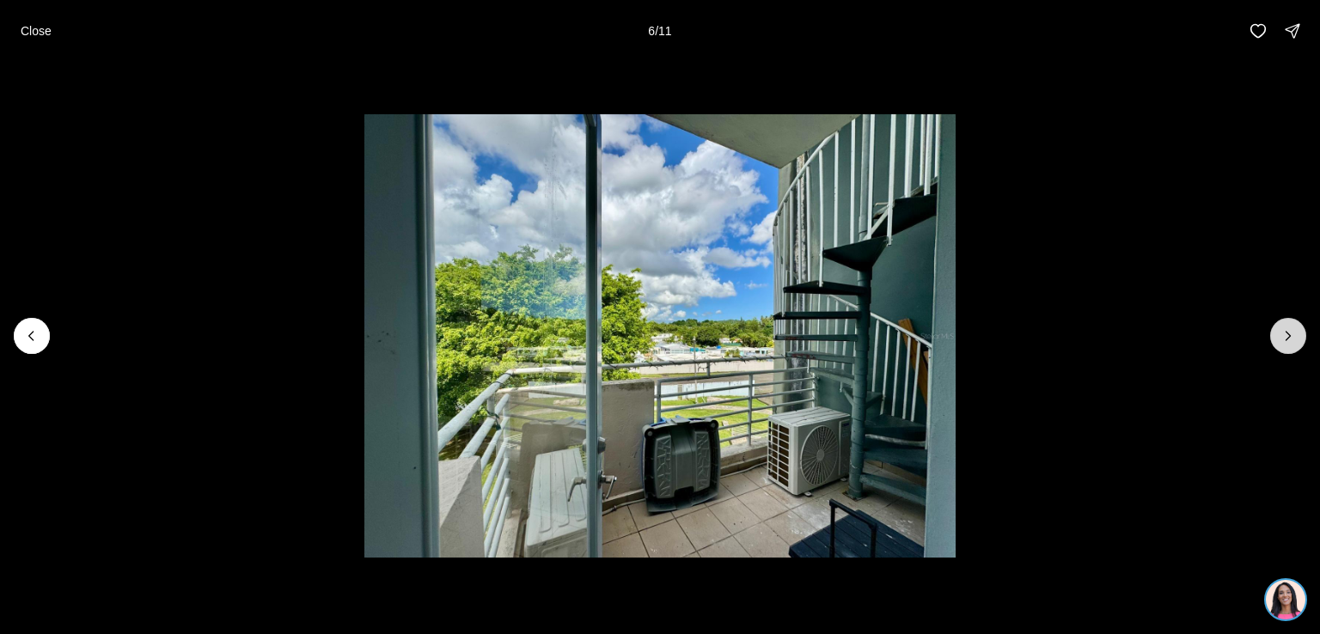
click at [1288, 339] on icon "Next slide" at bounding box center [1288, 335] width 17 height 17
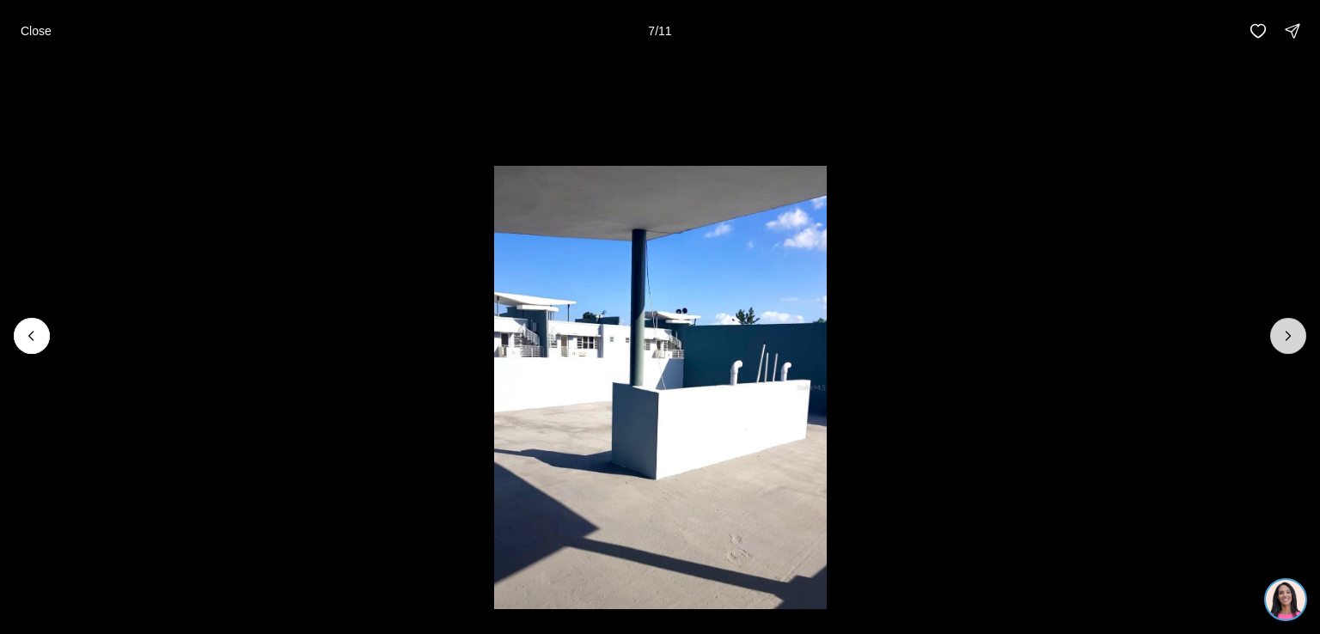
click at [1288, 339] on icon "Next slide" at bounding box center [1288, 335] width 17 height 17
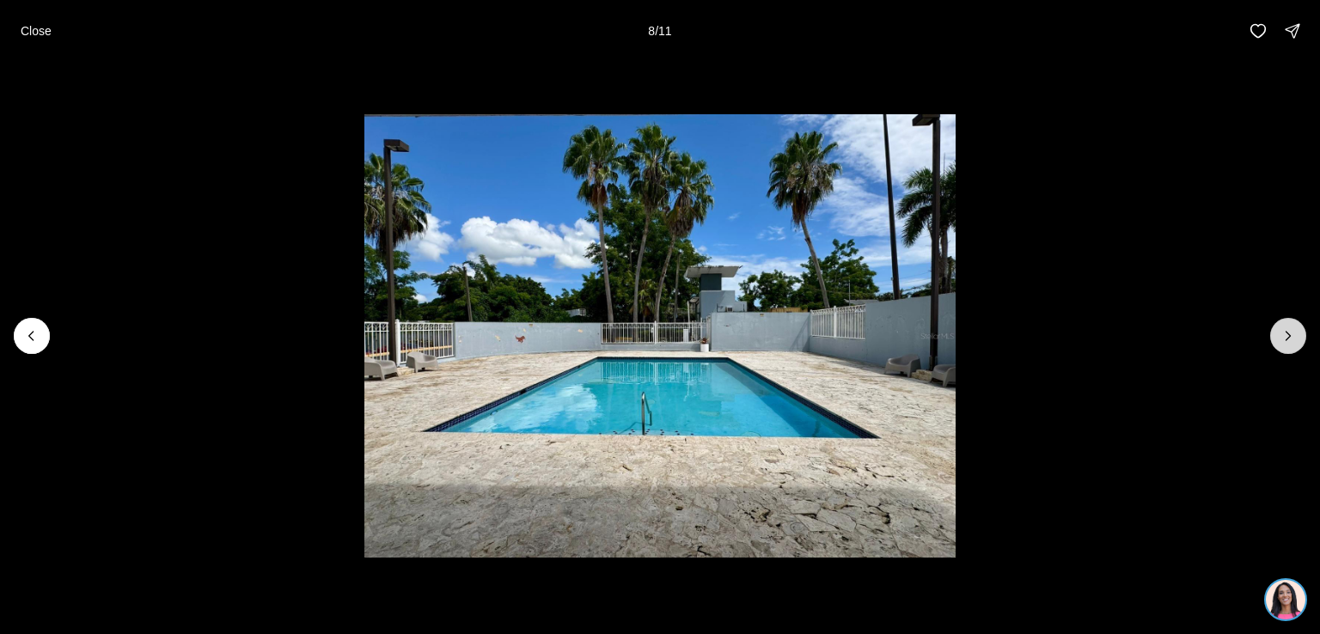
click at [1288, 339] on icon "Next slide" at bounding box center [1288, 335] width 17 height 17
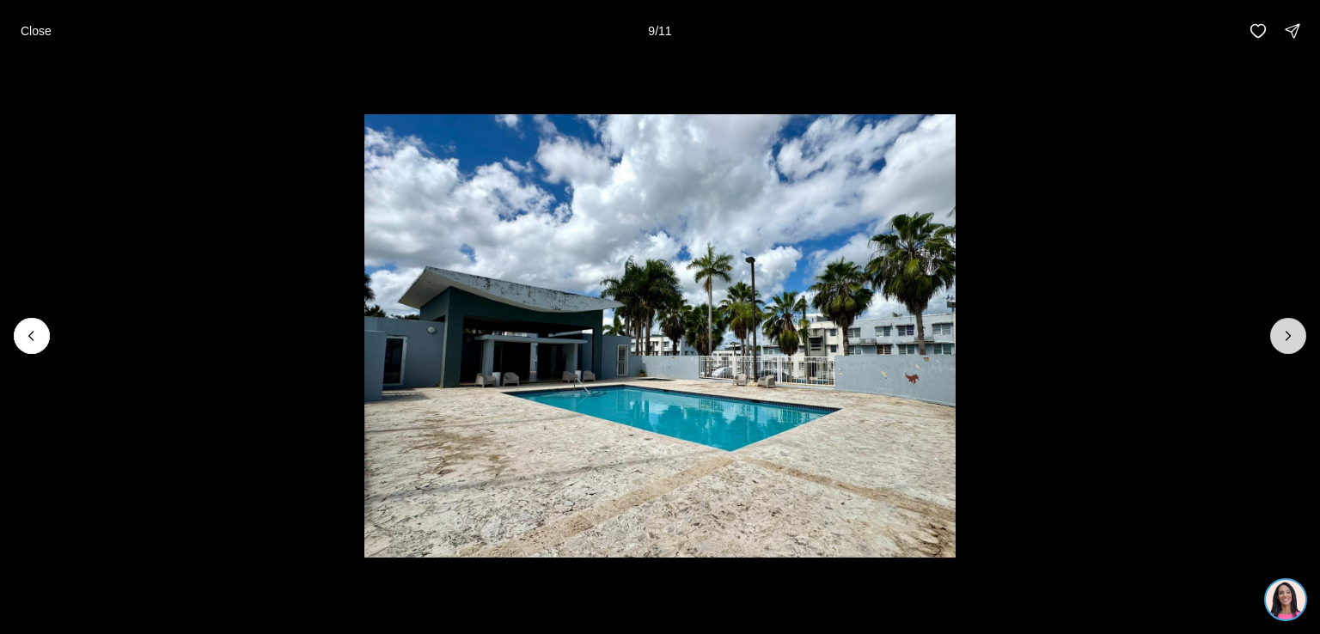
click at [1288, 339] on icon "Next slide" at bounding box center [1288, 335] width 17 height 17
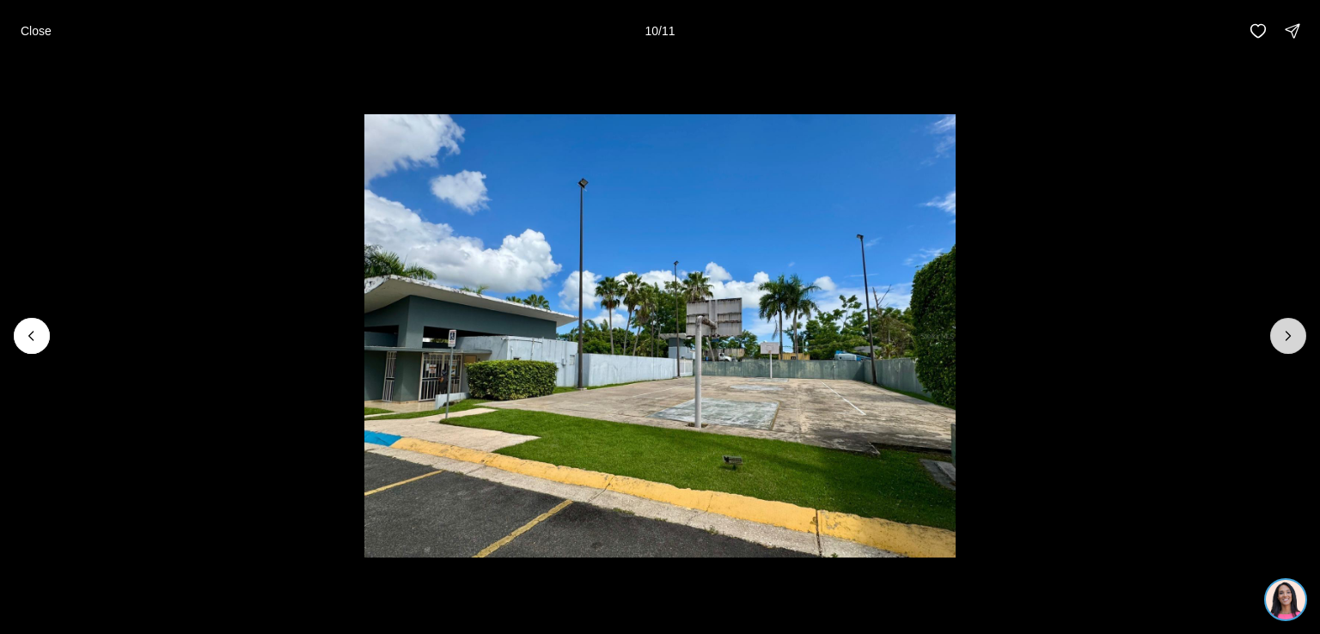
click at [1288, 339] on icon "Next slide" at bounding box center [1288, 335] width 17 height 17
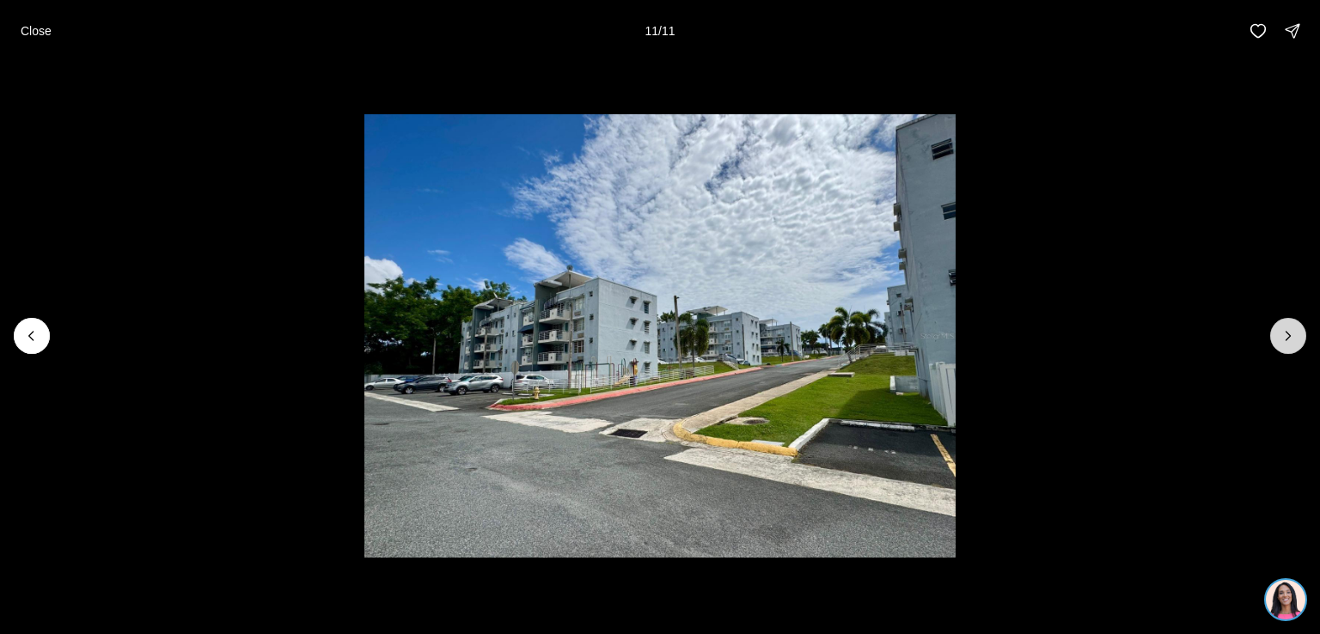
click at [1288, 339] on div at bounding box center [1288, 336] width 36 height 36
click at [32, 34] on p "Close" at bounding box center [36, 31] width 31 height 14
